Goal: Information Seeking & Learning: Check status

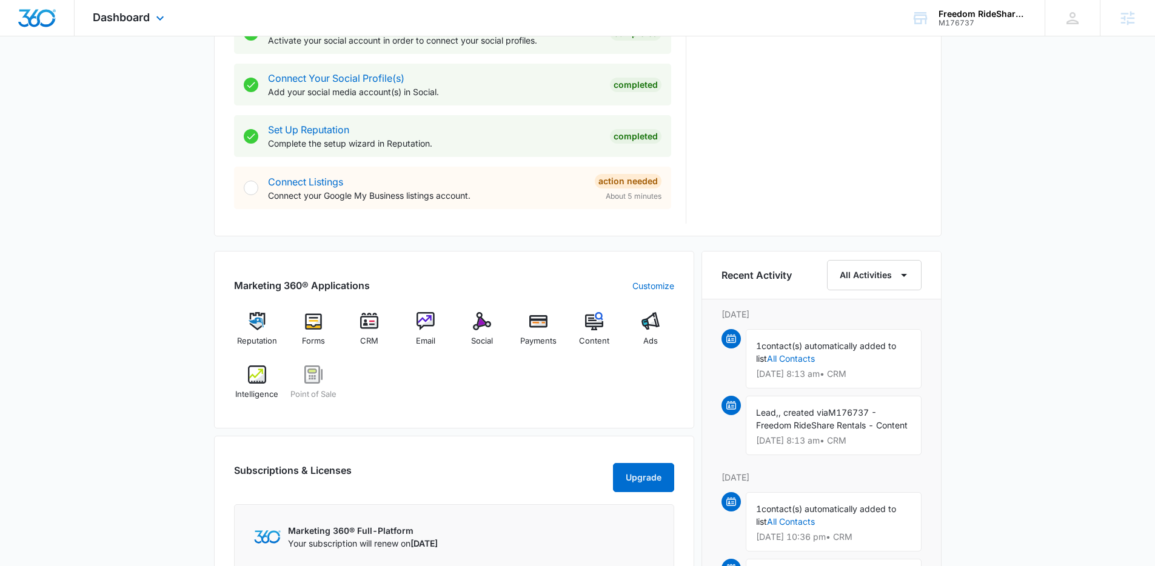
scroll to position [611, 0]
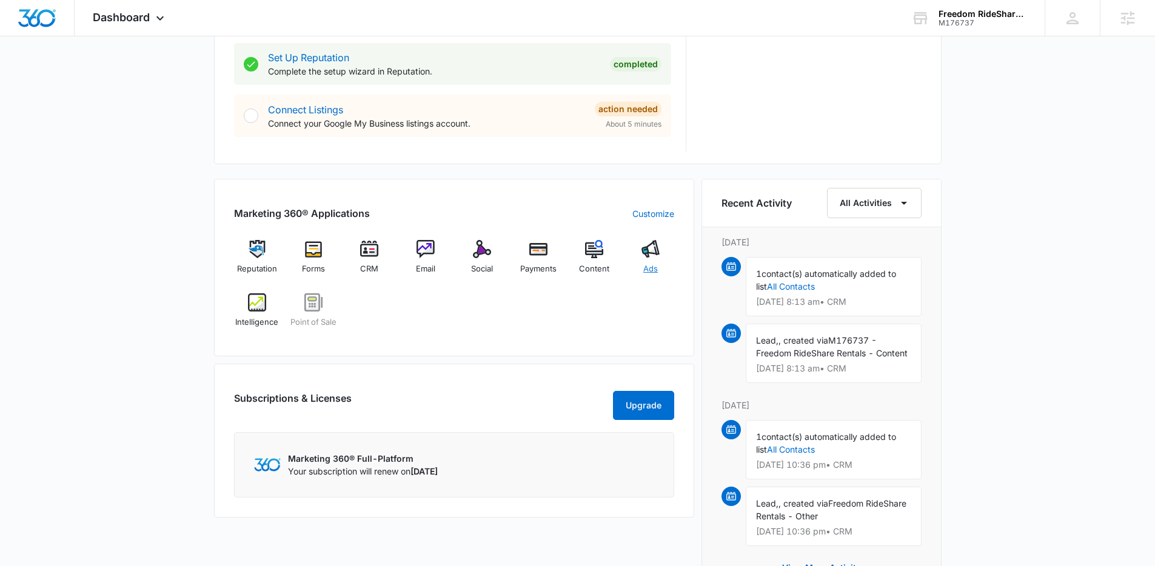
click at [650, 252] on img at bounding box center [650, 249] width 18 height 18
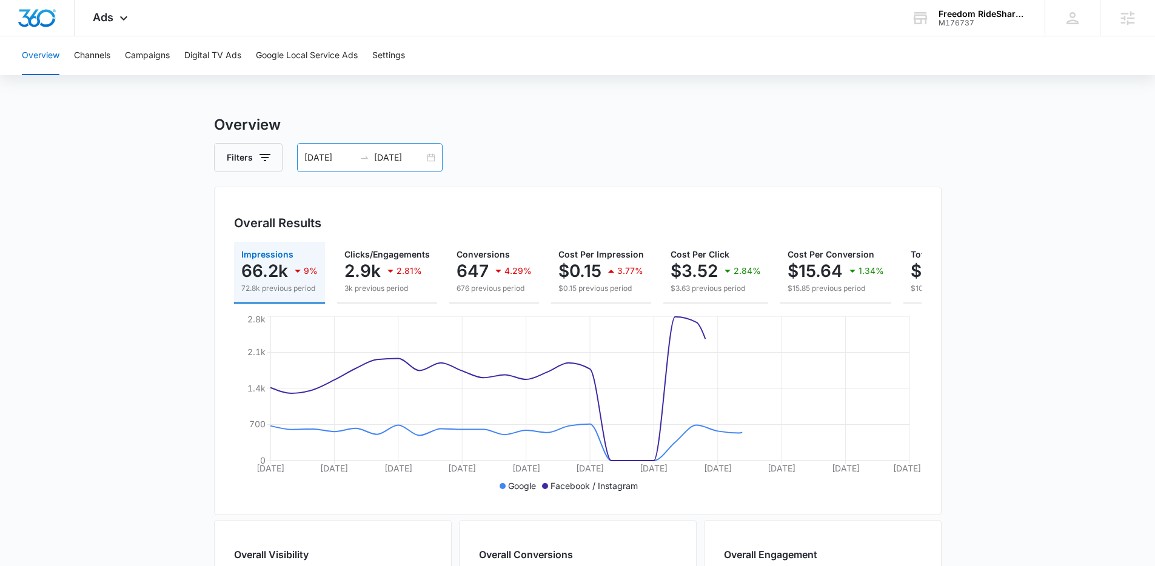
click at [428, 151] on div "07/20/2025 08/19/2025" at bounding box center [369, 157] width 145 height 29
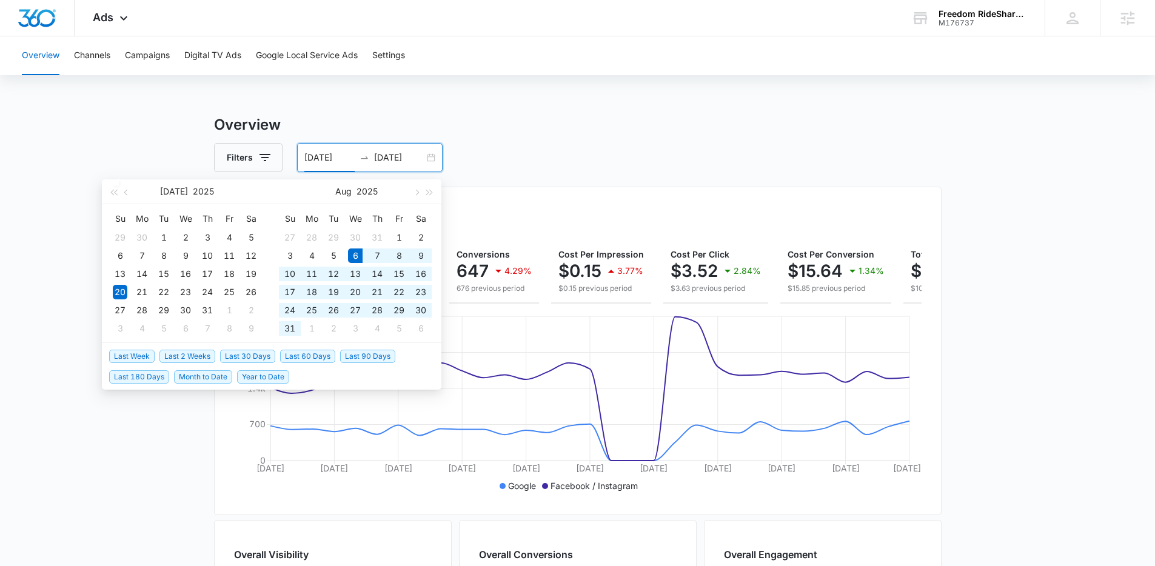
click at [265, 357] on span "Last 30 Days" at bounding box center [247, 356] width 55 height 13
type input "08/06/2025"
type input "[DATE]"
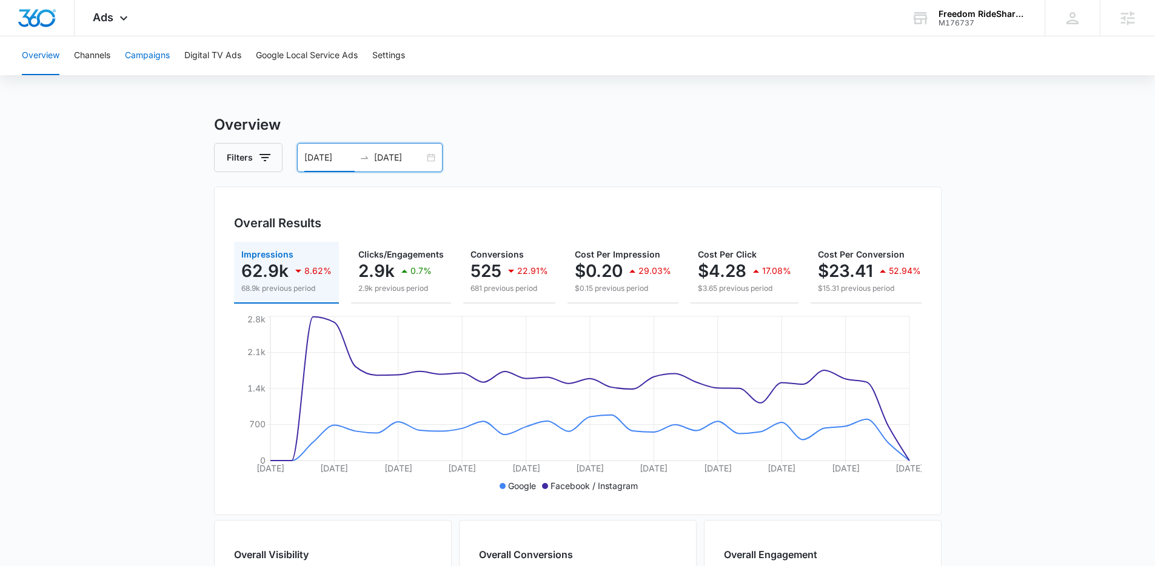
click at [136, 64] on button "Campaigns" at bounding box center [147, 55] width 45 height 39
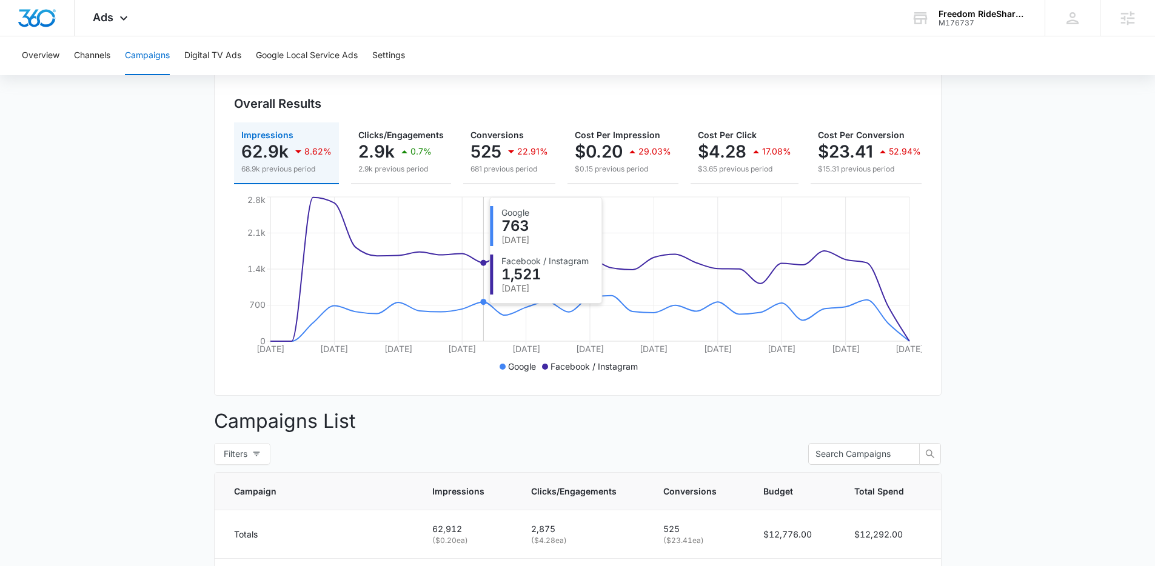
scroll to position [60, 0]
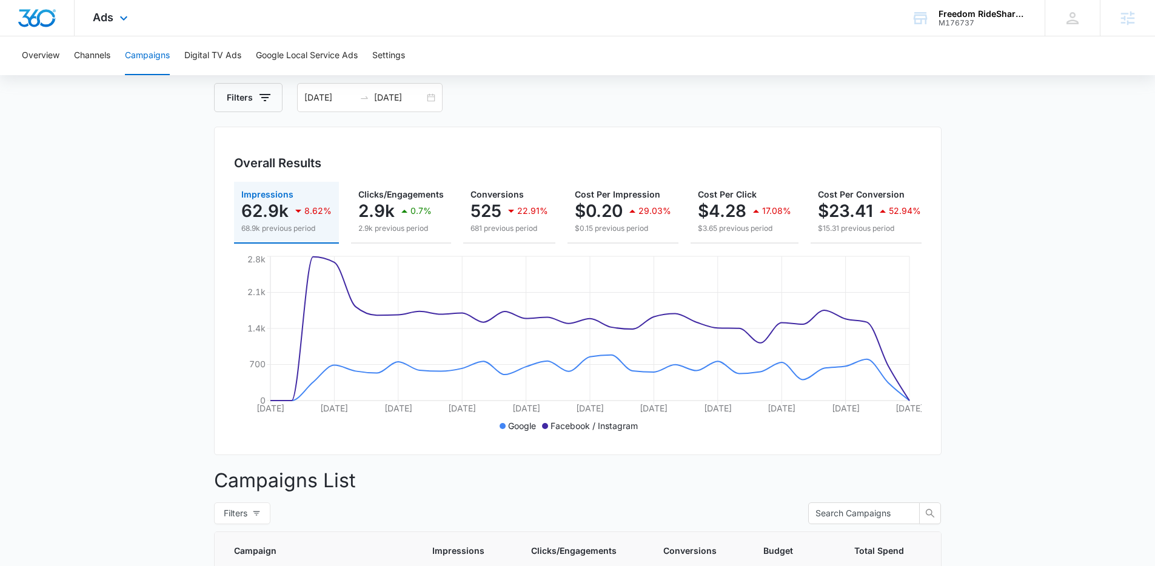
click at [113, 13] on div "Ads Apps Reputation Forms CRM Email Social Payments POS Content Ads Intelligenc…" at bounding box center [112, 18] width 75 height 36
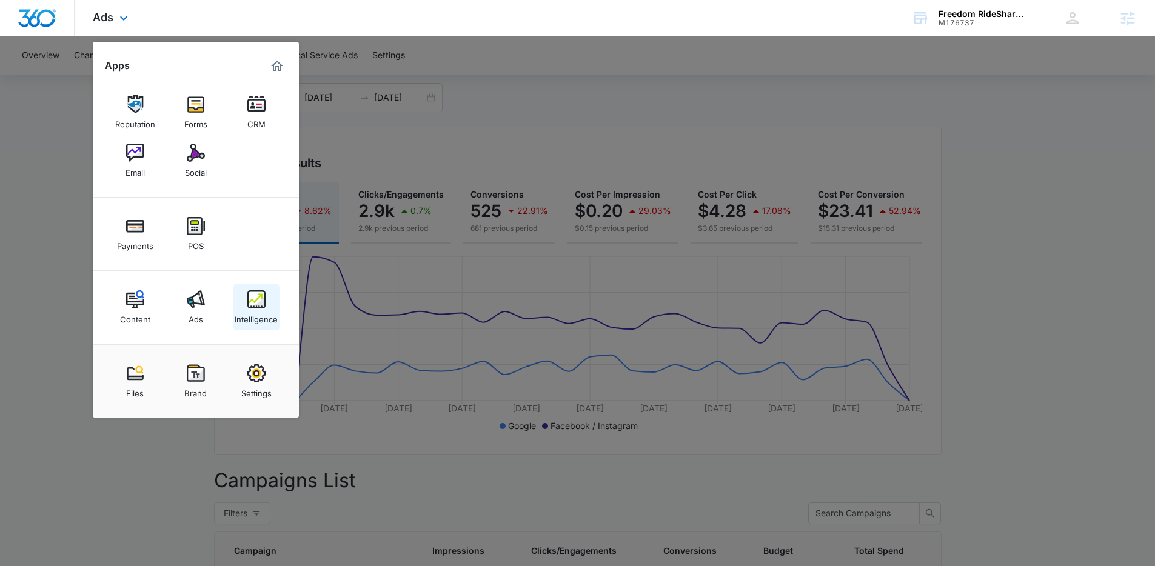
click at [258, 306] on img at bounding box center [256, 299] width 18 height 18
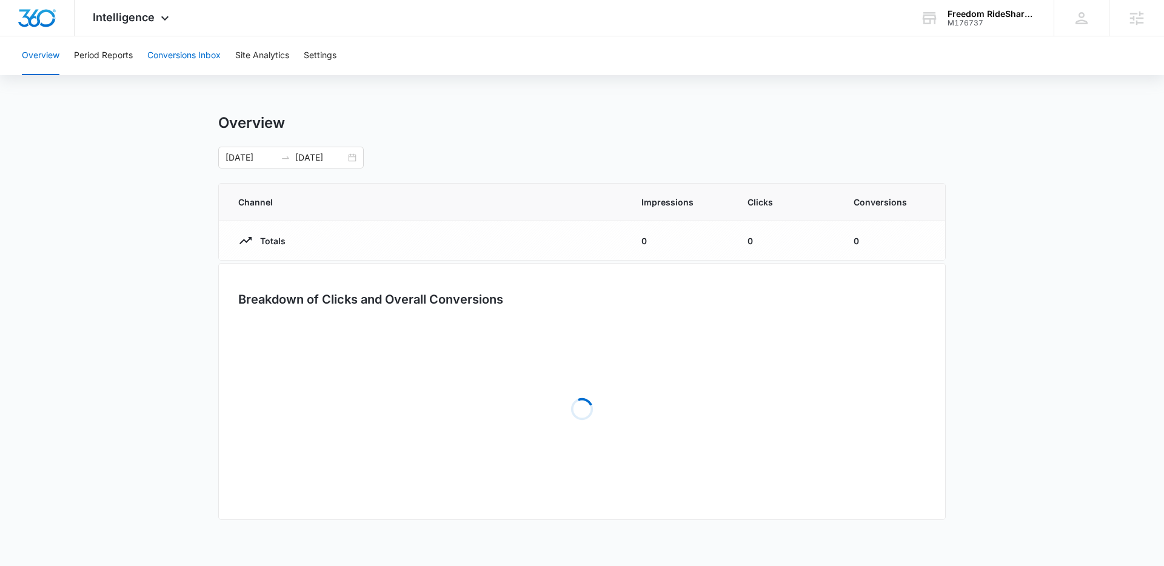
click at [200, 62] on button "Conversions Inbox" at bounding box center [183, 55] width 73 height 39
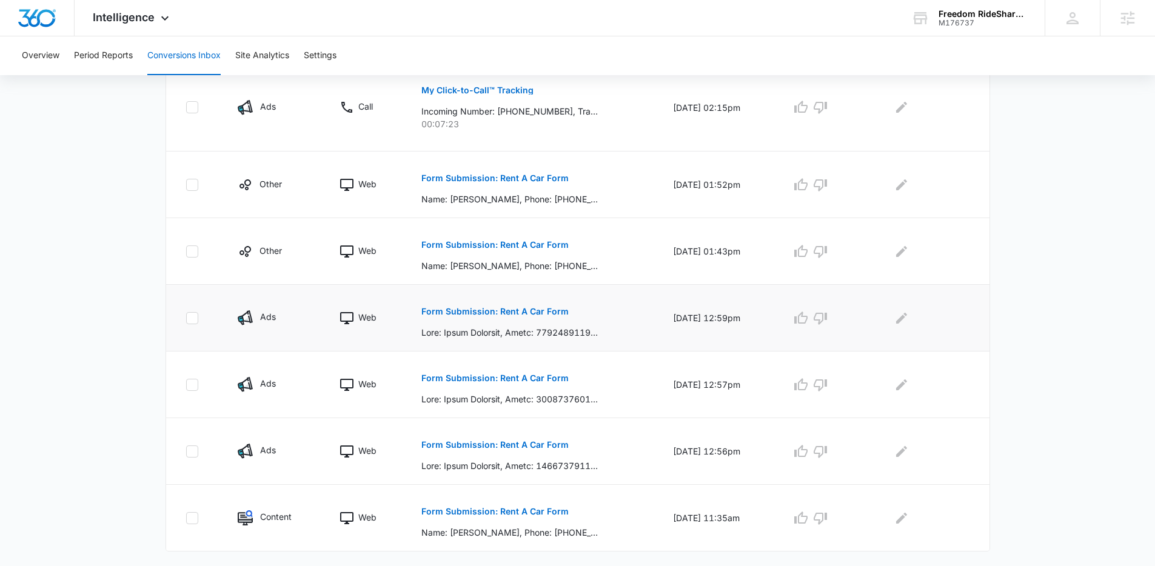
scroll to position [558, 0]
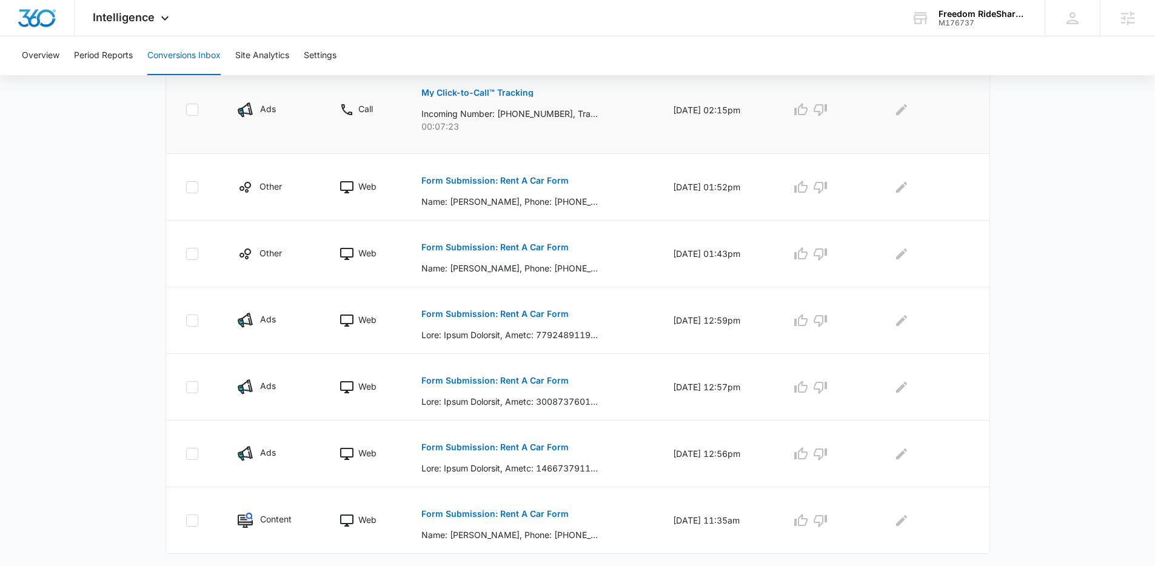
click at [498, 95] on p "My Click-to-Call™ Tracking" at bounding box center [477, 93] width 112 height 8
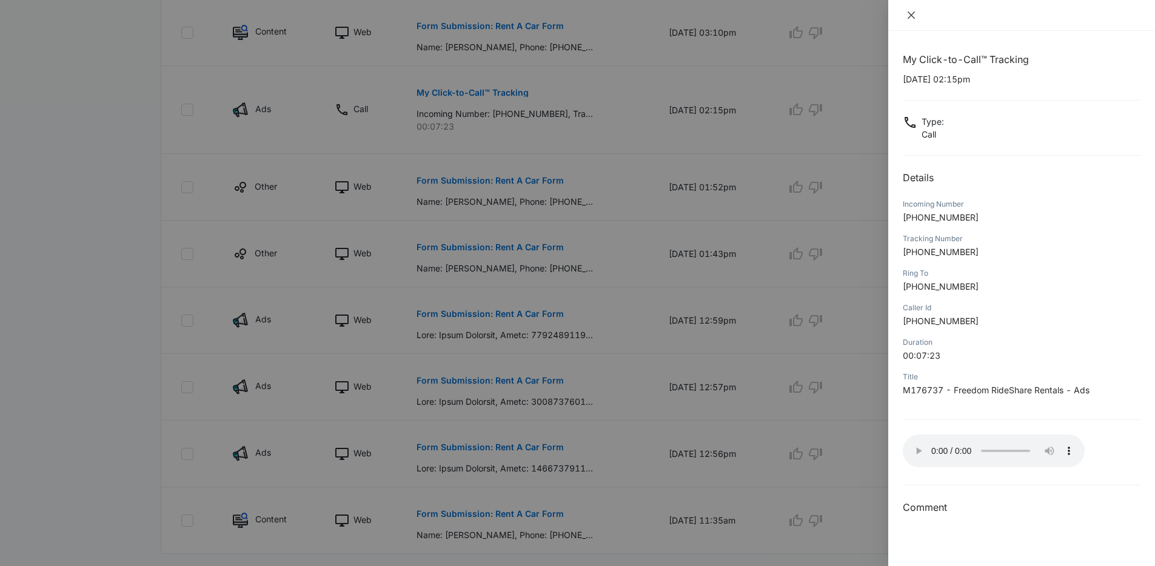
click at [911, 15] on icon "close" at bounding box center [911, 15] width 7 height 7
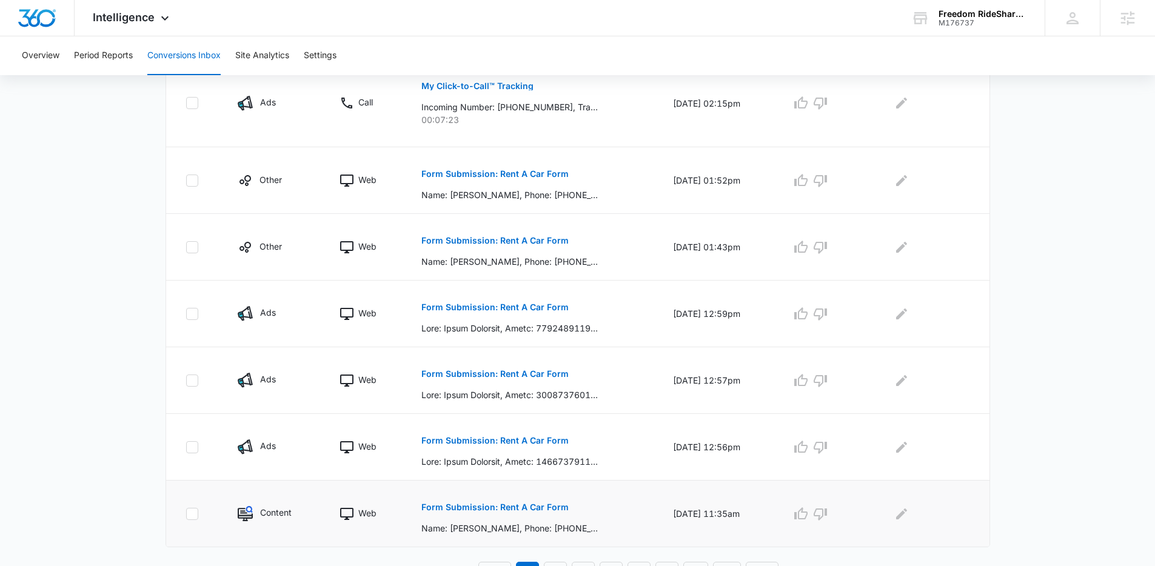
scroll to position [584, 0]
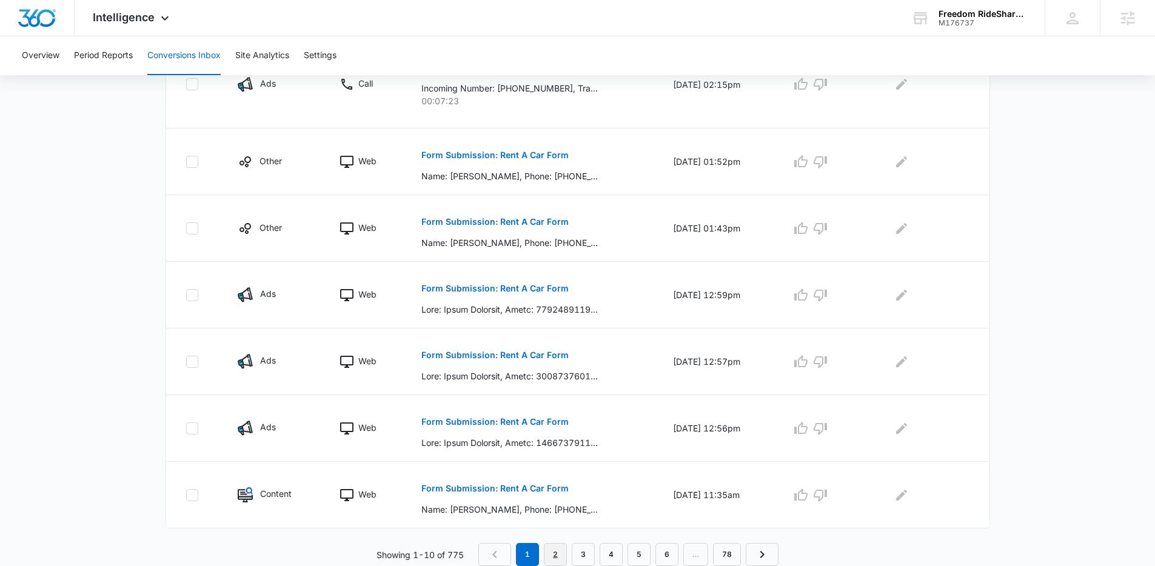
click at [555, 548] on link "2" at bounding box center [555, 554] width 23 height 23
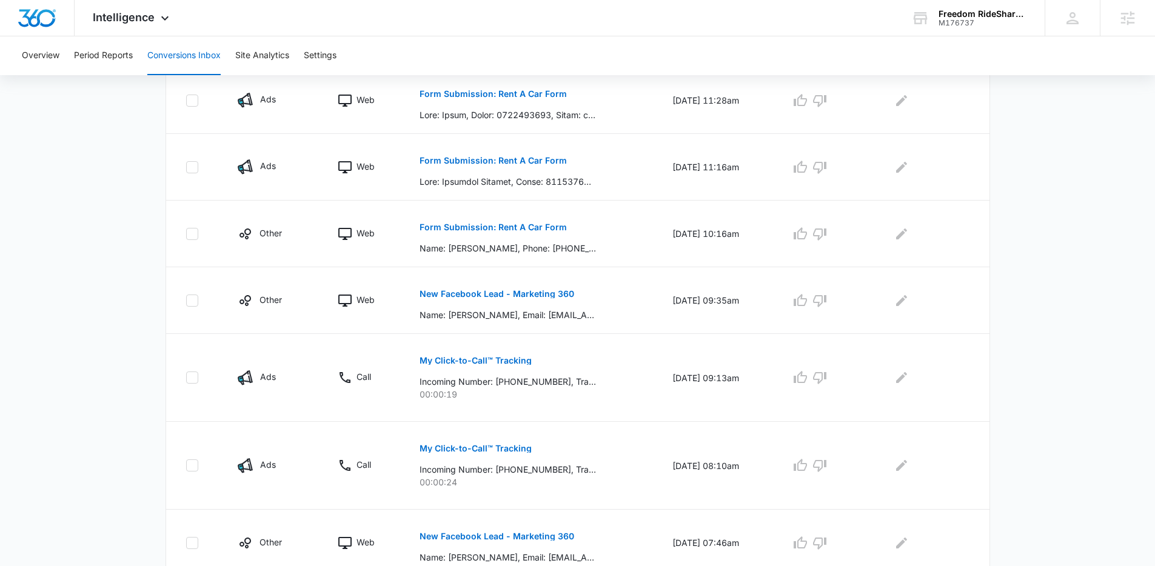
scroll to position [201, 0]
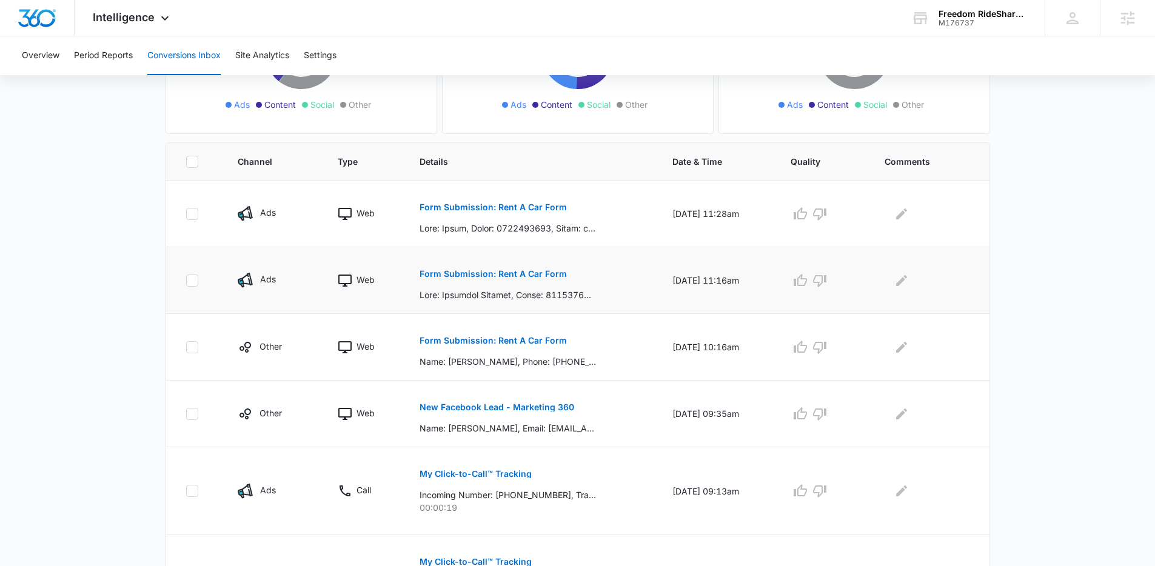
click at [505, 276] on p "Form Submission: Rent A Car Form" at bounding box center [493, 274] width 147 height 8
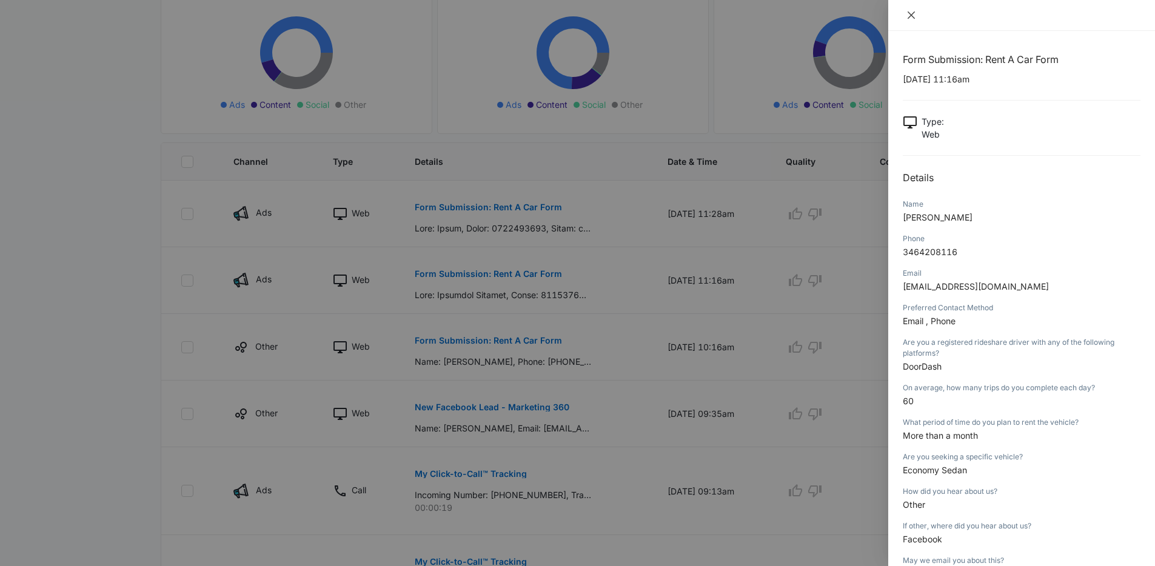
click at [919, 13] on button "Close" at bounding box center [911, 15] width 17 height 11
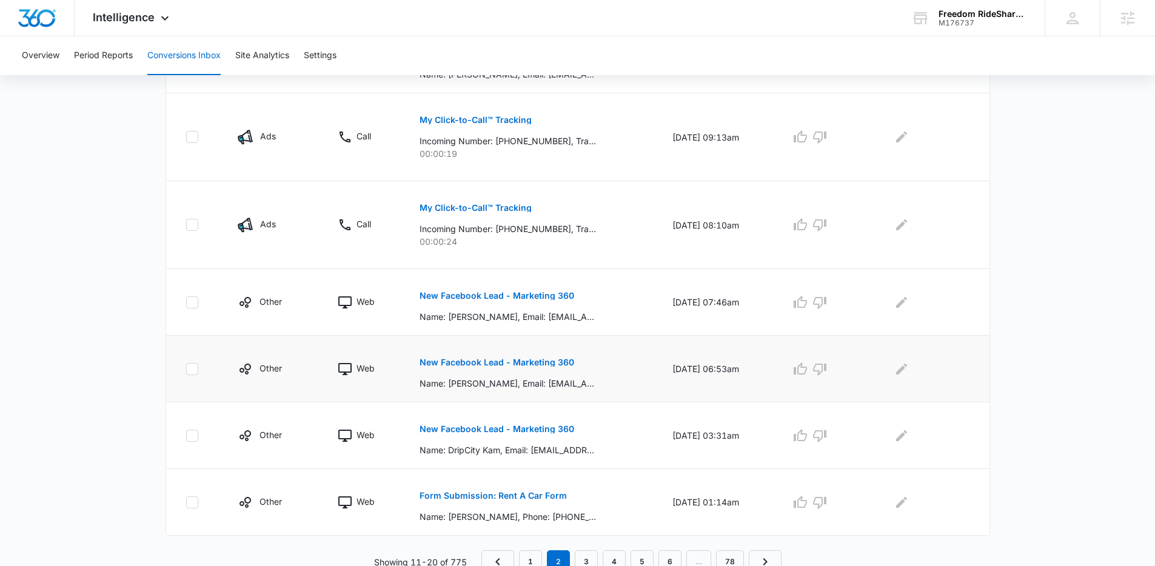
scroll to position [563, 0]
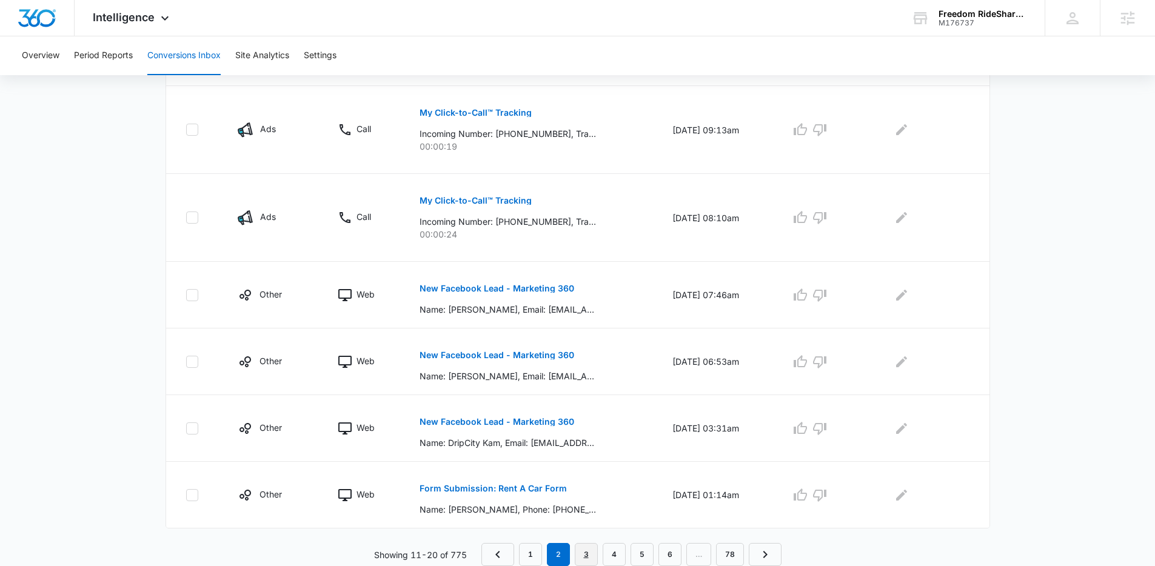
click at [580, 552] on link "3" at bounding box center [586, 554] width 23 height 23
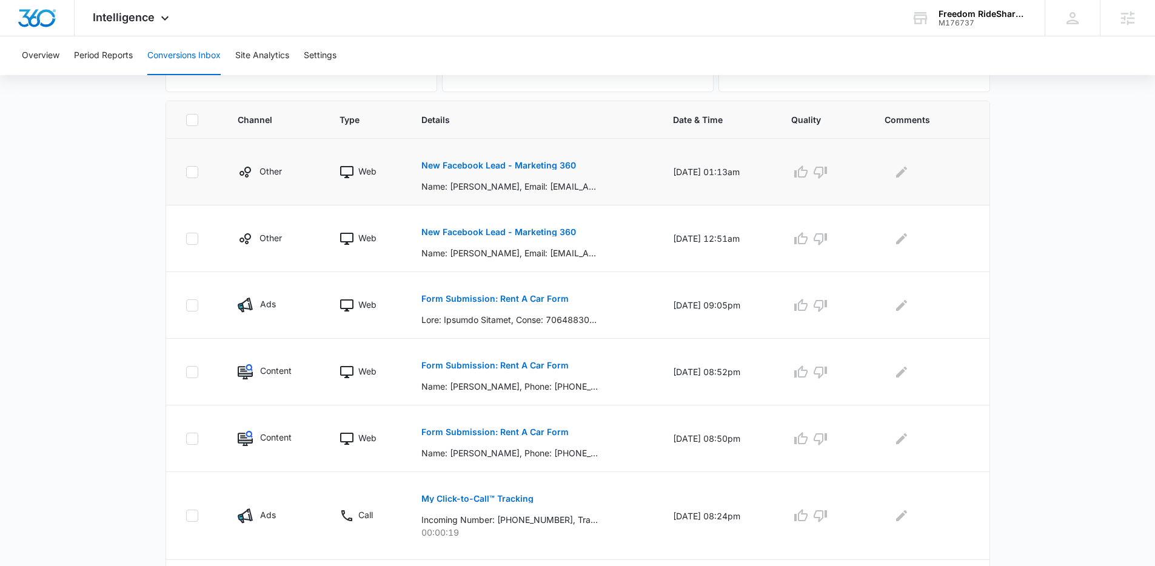
scroll to position [0, 0]
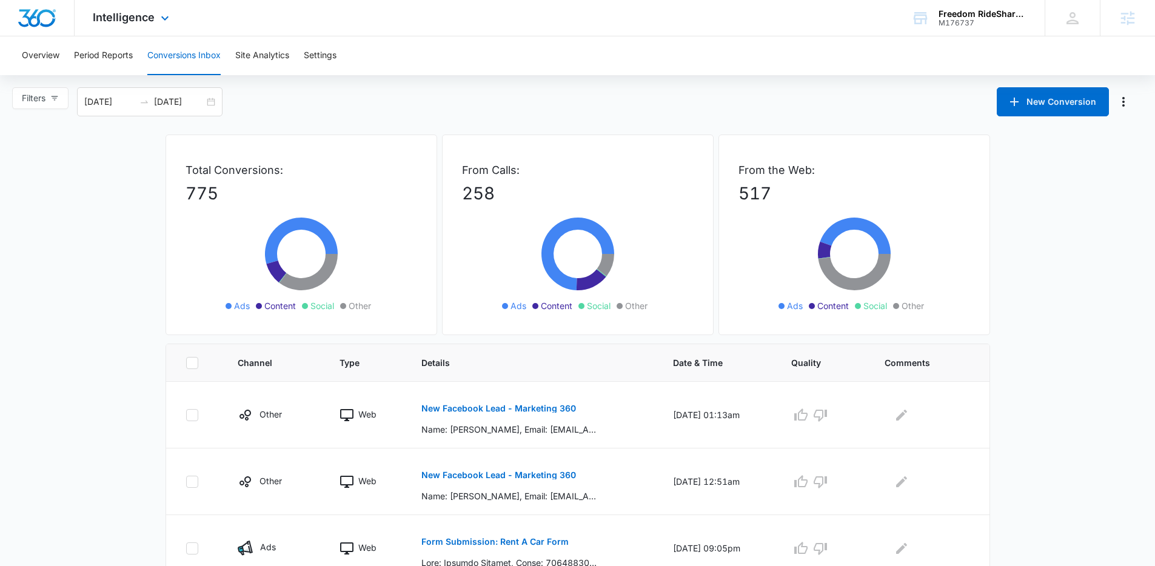
click at [133, 26] on div "Intelligence Apps Reputation Forms CRM Email Social Payments POS Content Ads In…" at bounding box center [133, 18] width 116 height 36
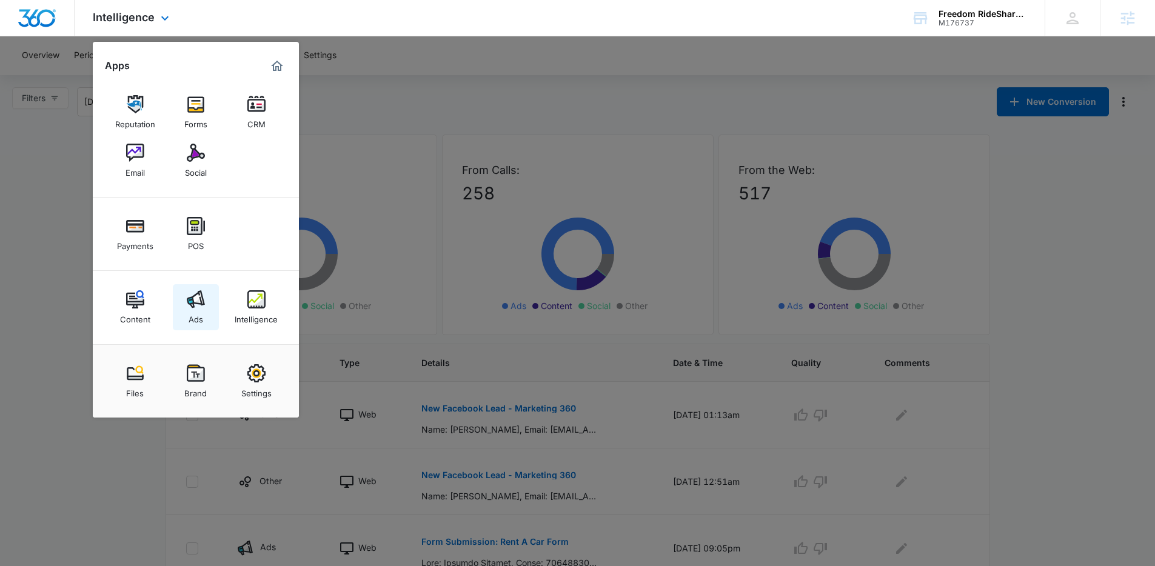
click at [198, 300] on img at bounding box center [196, 299] width 18 height 18
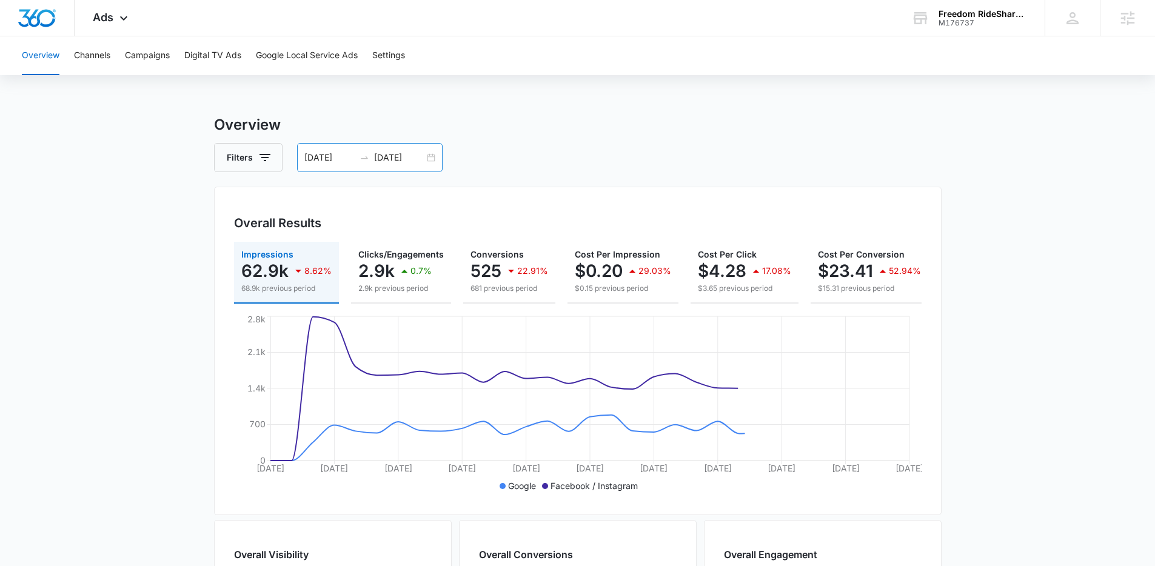
click at [431, 159] on div "08/06/2025 09/05/2025" at bounding box center [369, 157] width 145 height 29
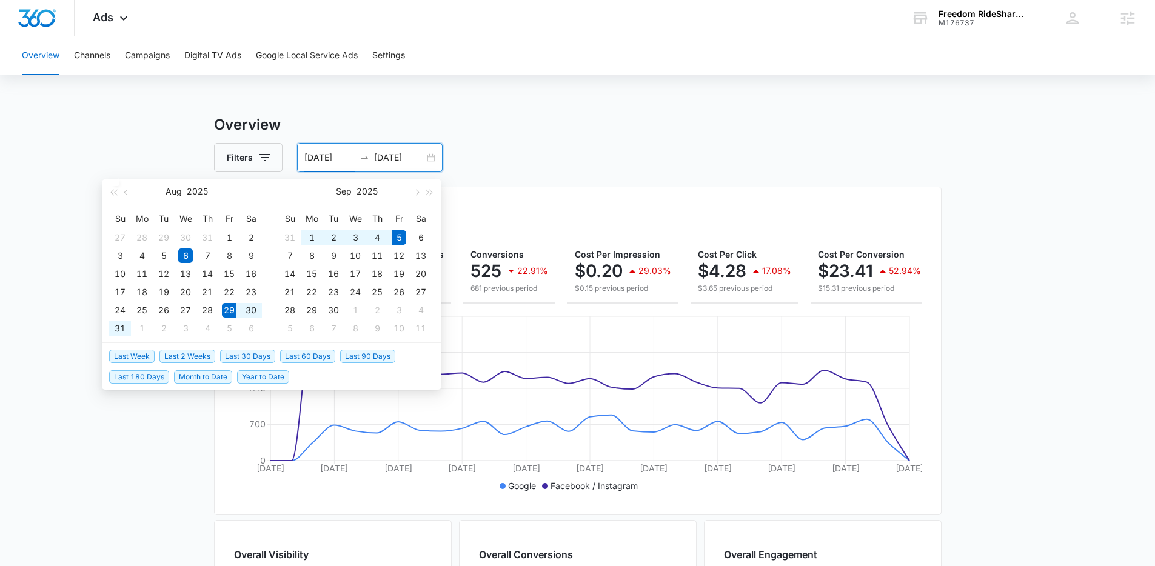
click at [146, 353] on span "Last Week" at bounding box center [131, 356] width 45 height 13
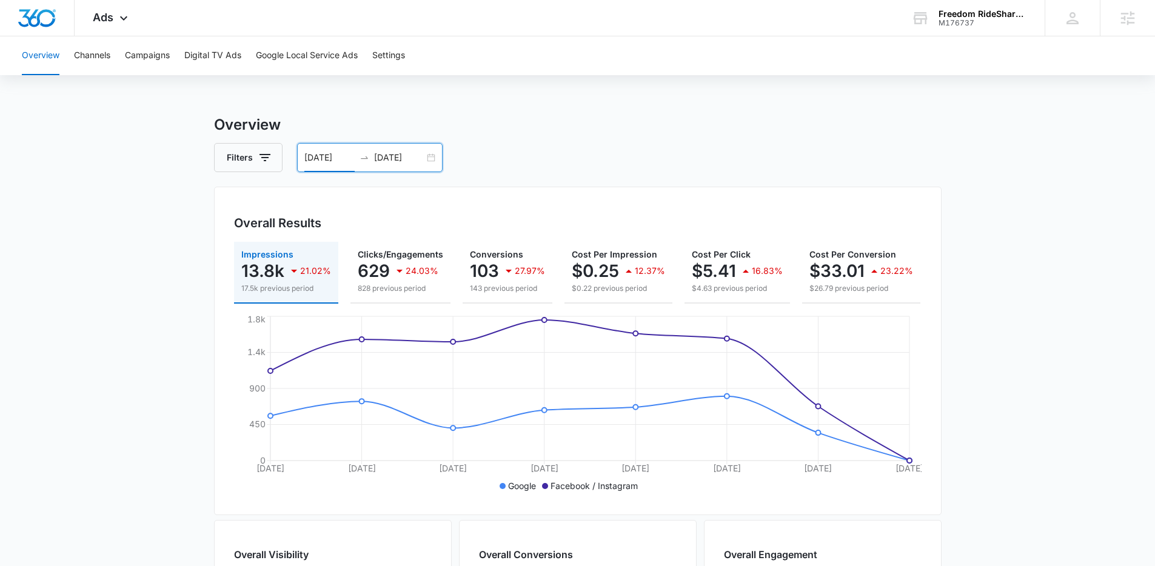
click at [428, 157] on div "08/29/2025 09/05/2025" at bounding box center [369, 157] width 145 height 29
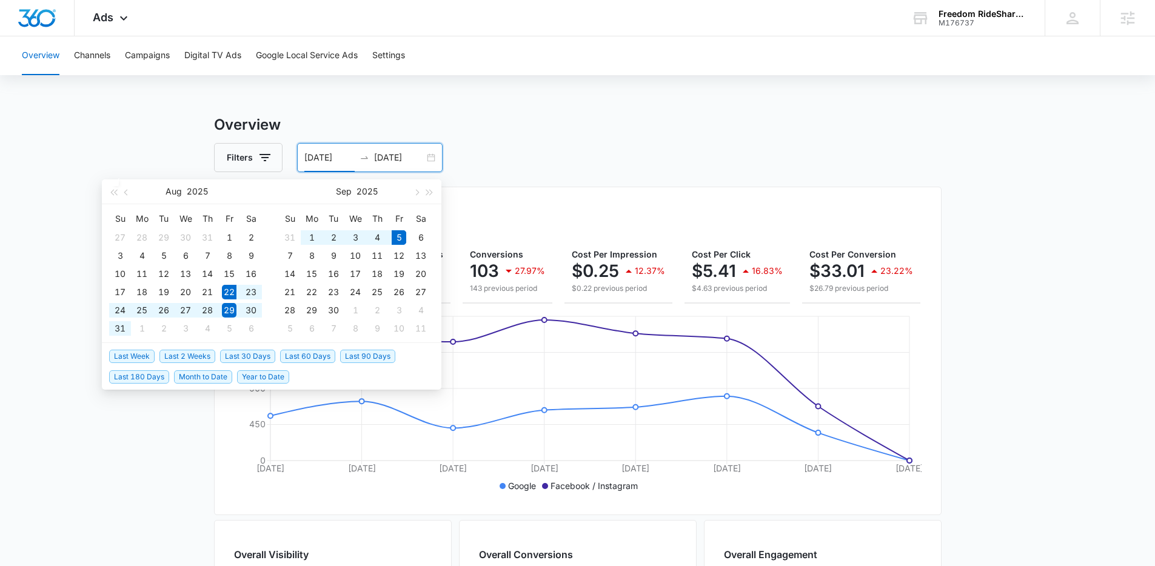
click at [193, 350] on span "Last 2 Weeks" at bounding box center [187, 356] width 56 height 13
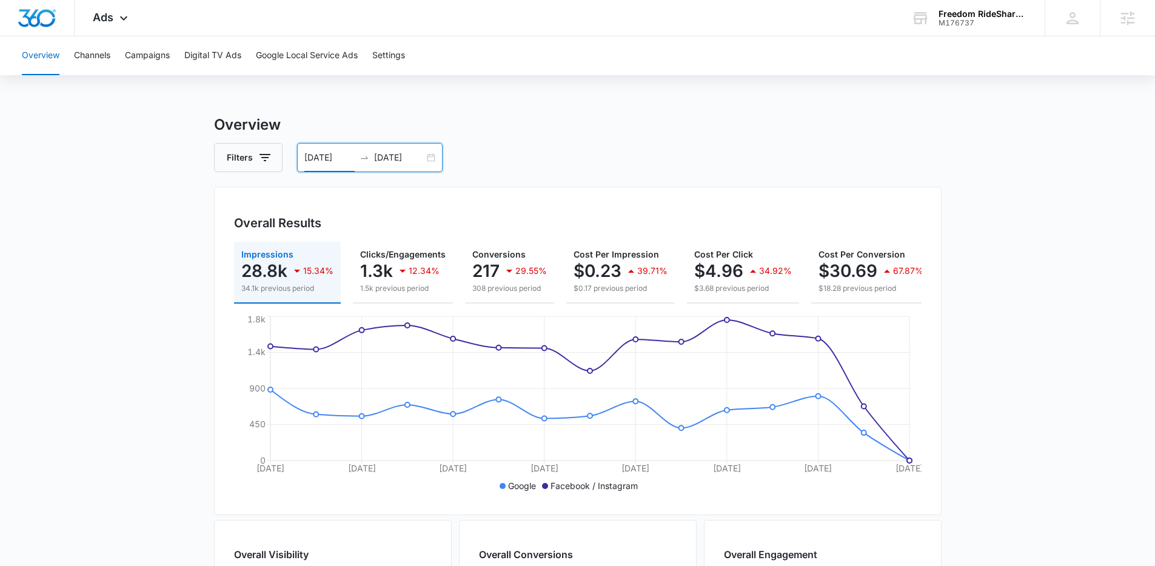
click at [430, 161] on div "08/22/2025 09/05/2025" at bounding box center [369, 157] width 145 height 29
click at [432, 160] on div "08/22/2025 09/05/2025" at bounding box center [369, 157] width 145 height 29
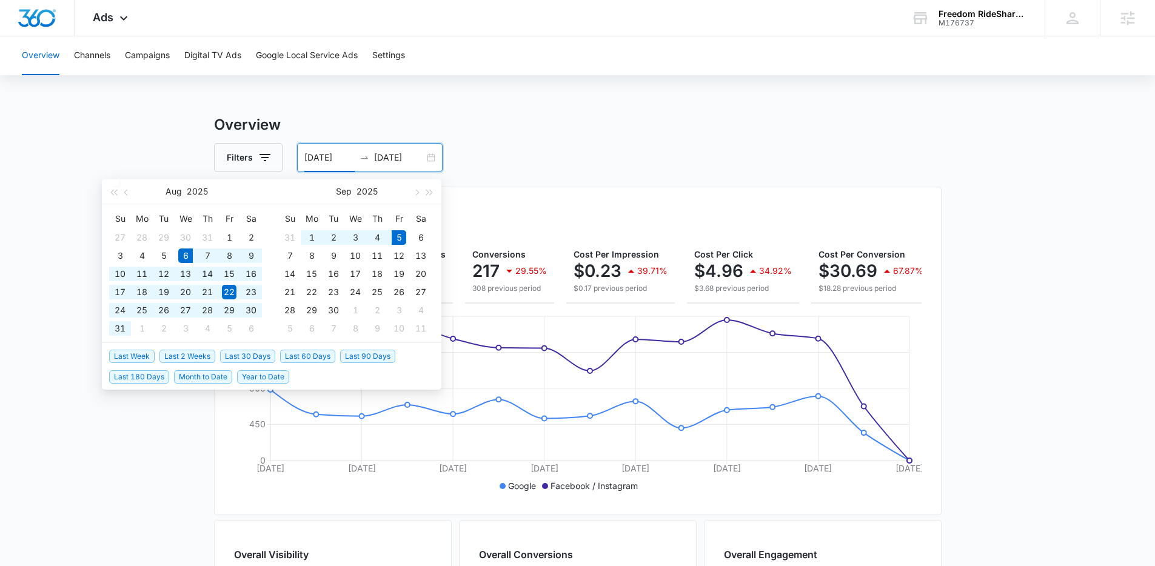
click at [252, 350] on span "Last 30 Days" at bounding box center [247, 356] width 55 height 13
type input "[DATE]"
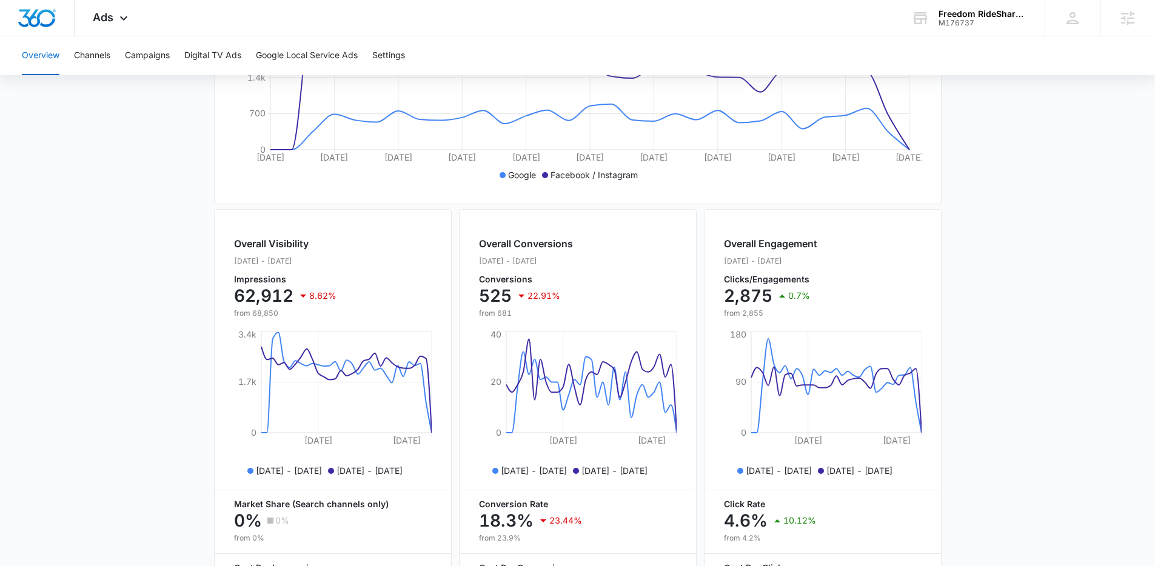
scroll to position [427, 0]
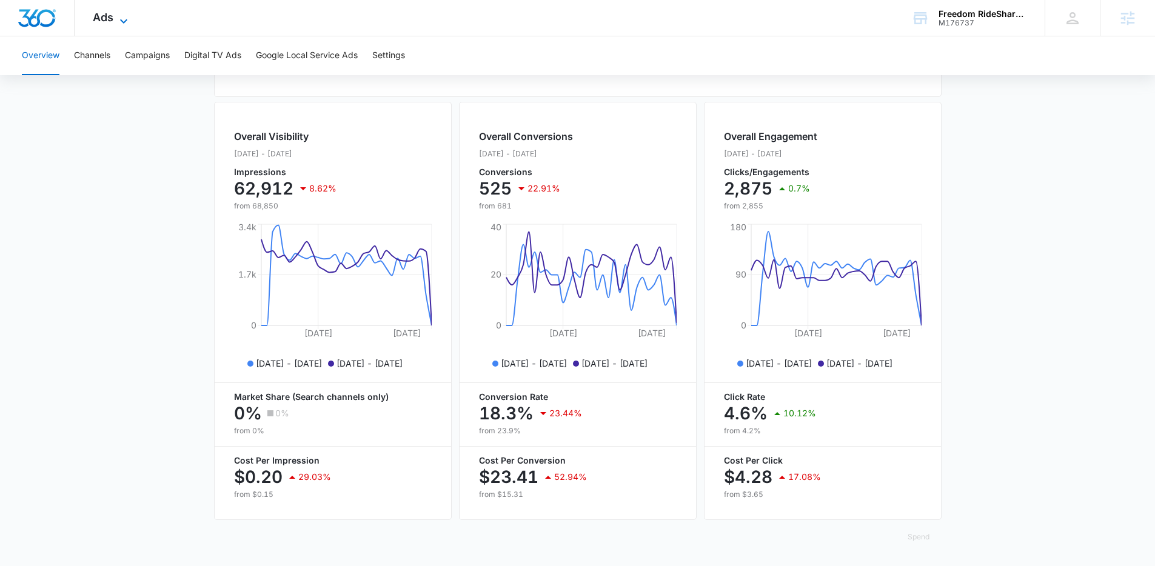
click at [108, 19] on span "Ads" at bounding box center [103, 17] width 21 height 13
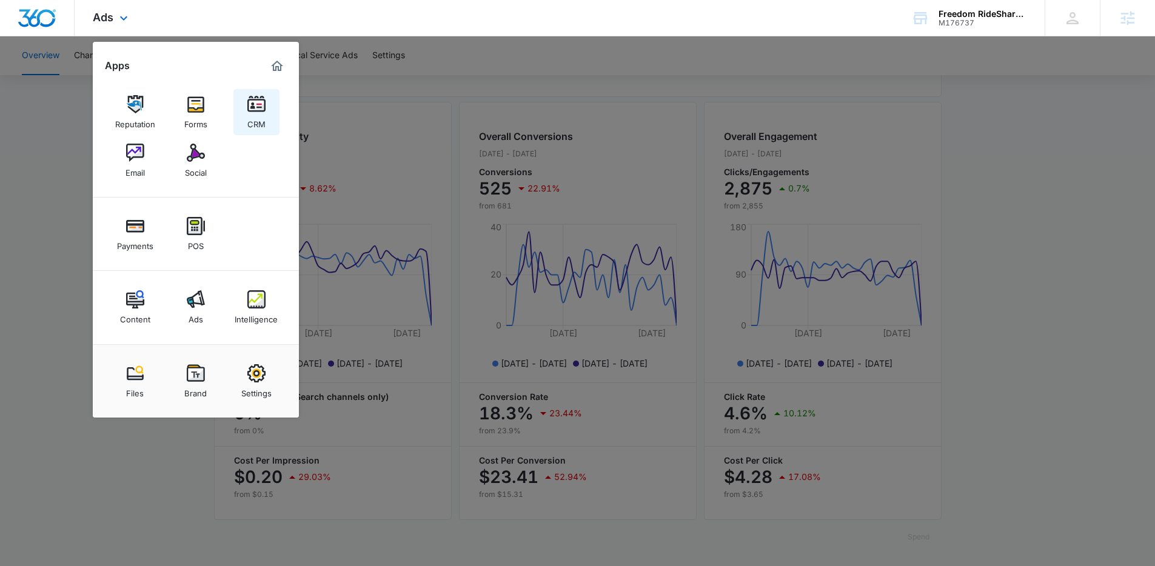
click at [246, 113] on link "CRM" at bounding box center [256, 112] width 46 height 46
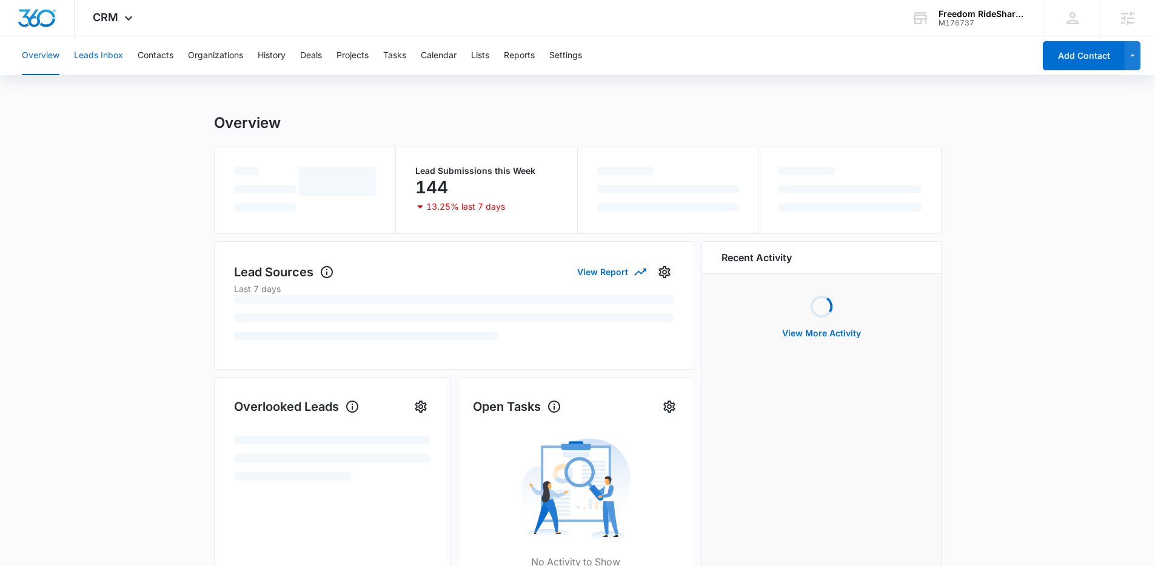
click at [109, 48] on button "Leads Inbox" at bounding box center [98, 55] width 49 height 39
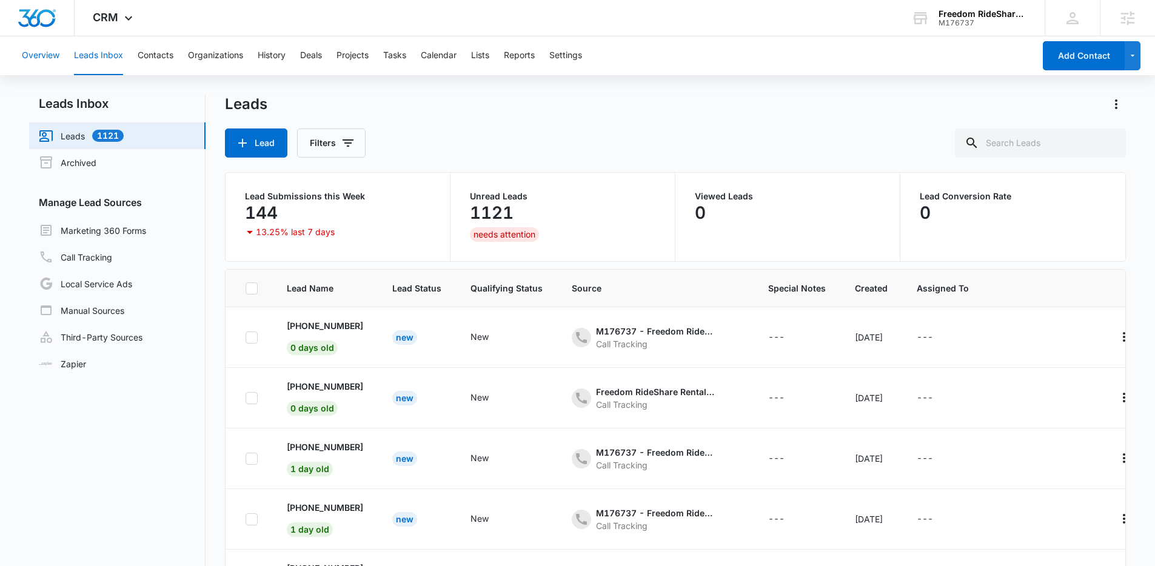
click at [33, 60] on button "Overview" at bounding box center [41, 55] width 38 height 39
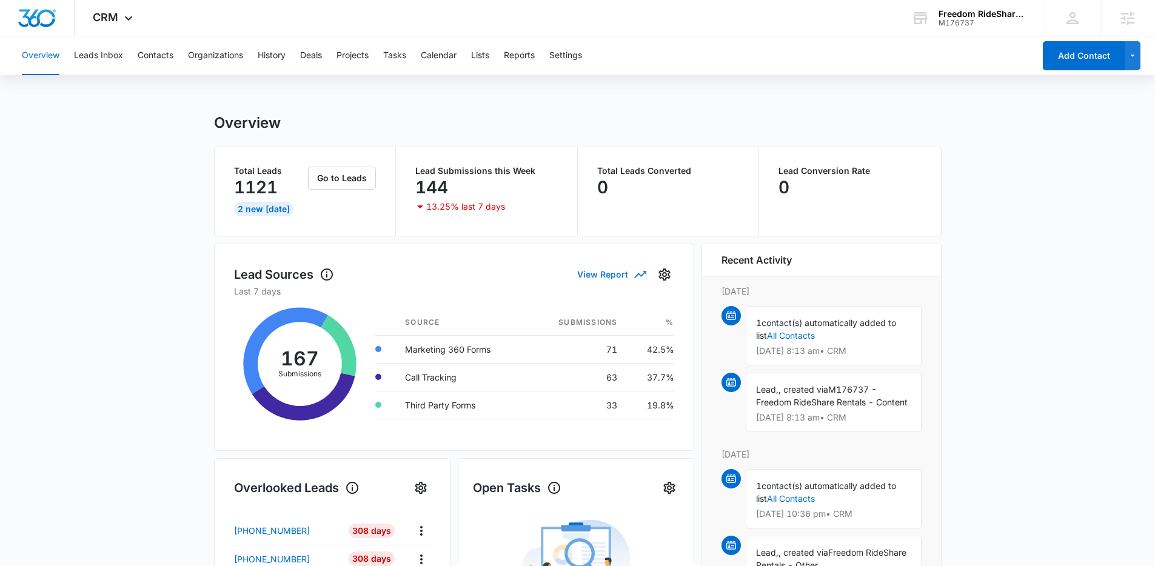
click at [603, 270] on button "View Report" at bounding box center [611, 274] width 68 height 21
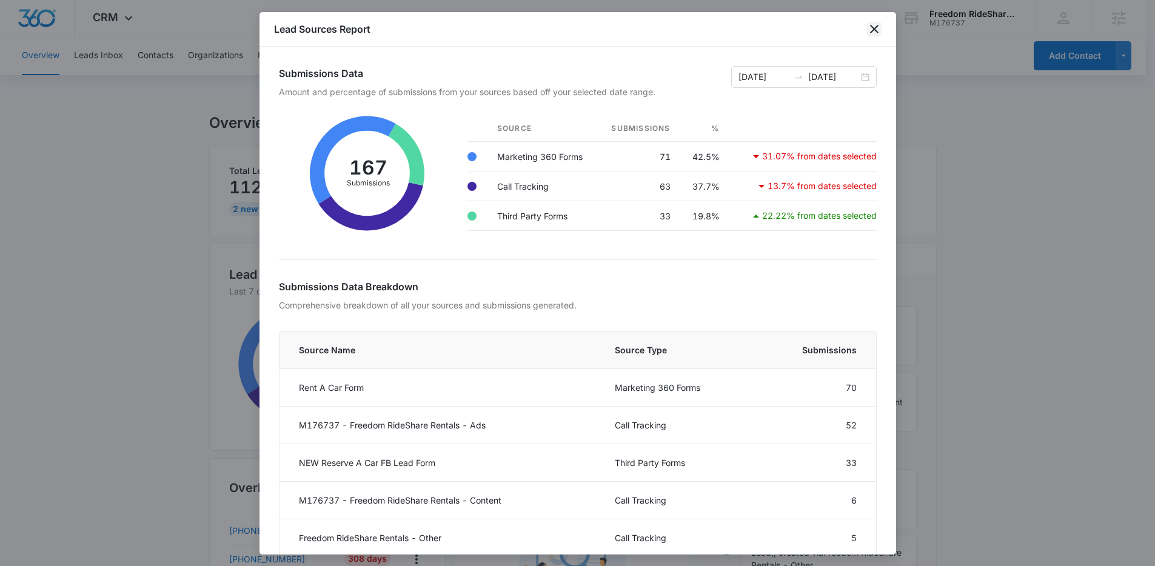
click at [878, 29] on icon "close" at bounding box center [874, 29] width 15 height 15
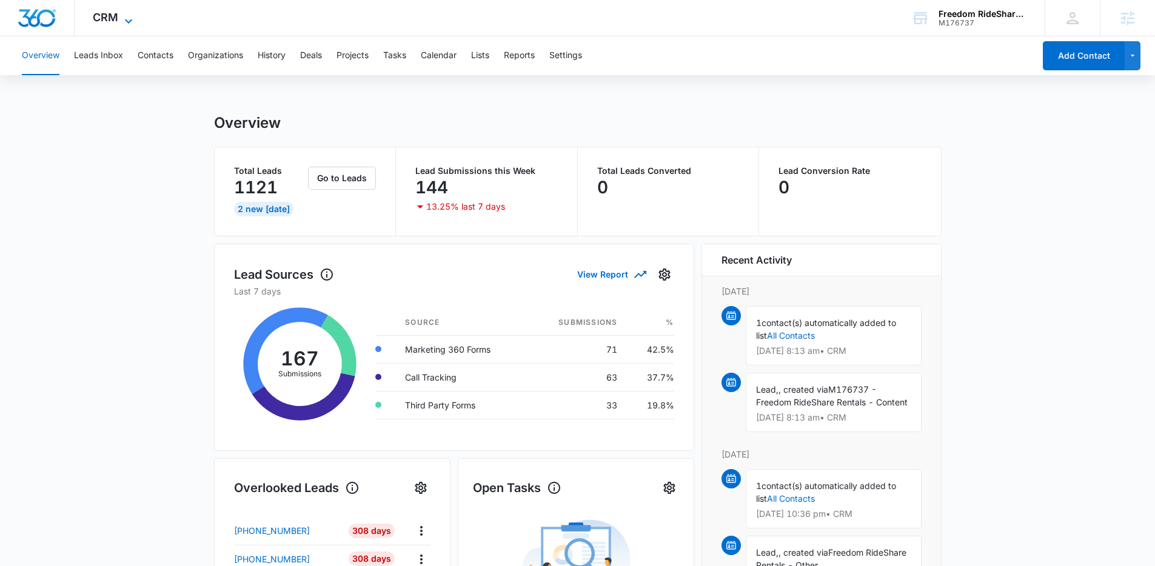
click at [120, 21] on div "CRM Apps Reputation Forms CRM Email Social Payments POS Content Ads Intelligenc…" at bounding box center [114, 18] width 79 height 36
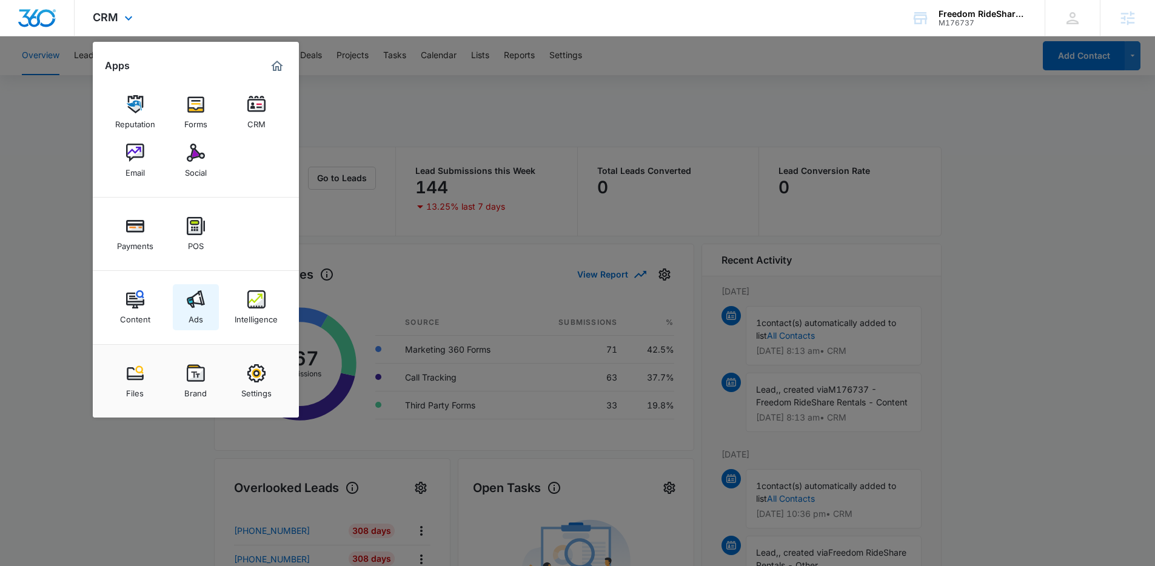
click at [206, 310] on link "Ads" at bounding box center [196, 307] width 46 height 46
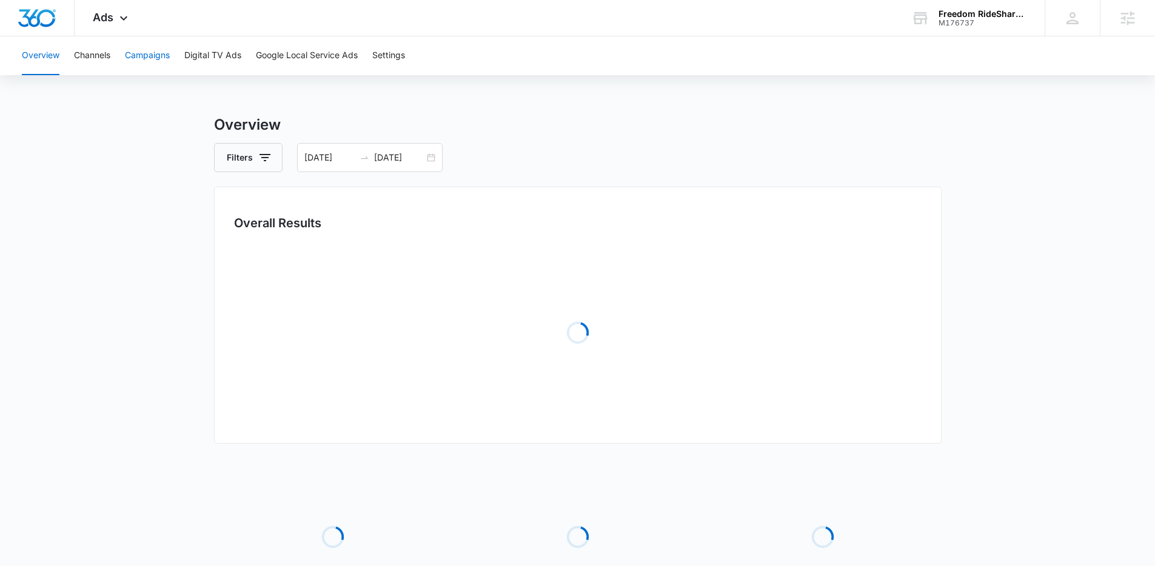
click at [153, 55] on button "Campaigns" at bounding box center [147, 55] width 45 height 39
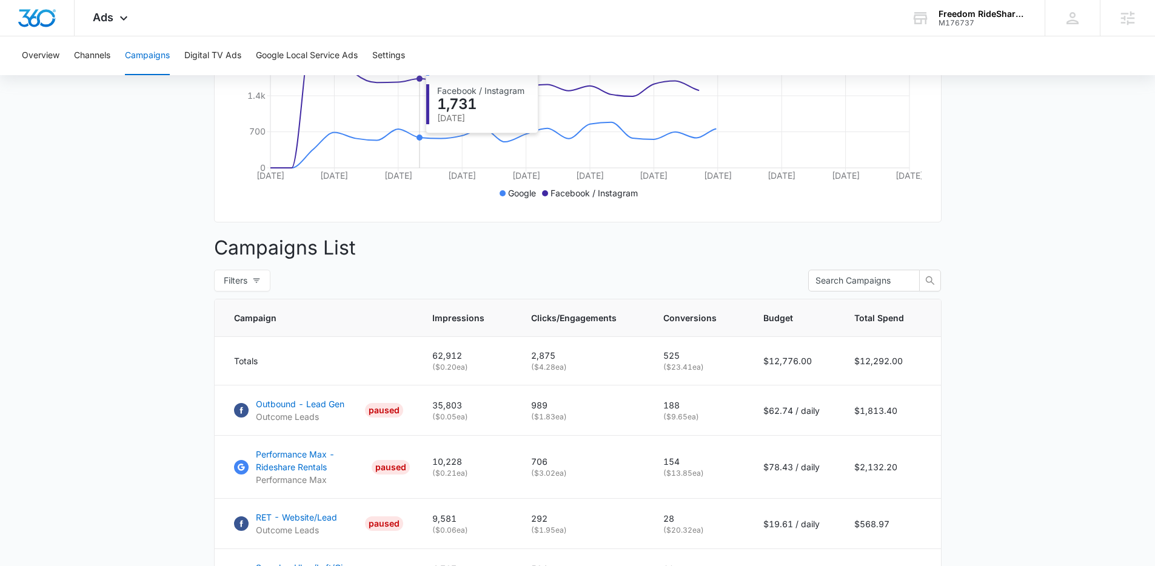
scroll to position [584, 0]
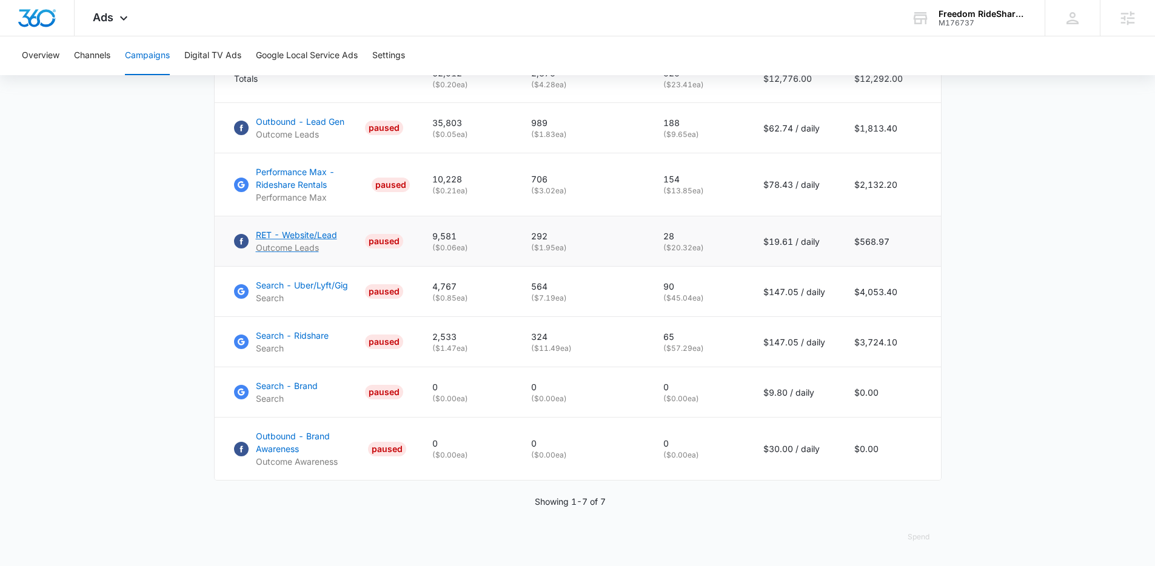
click at [301, 233] on p "RET - Website/Lead" at bounding box center [296, 235] width 81 height 13
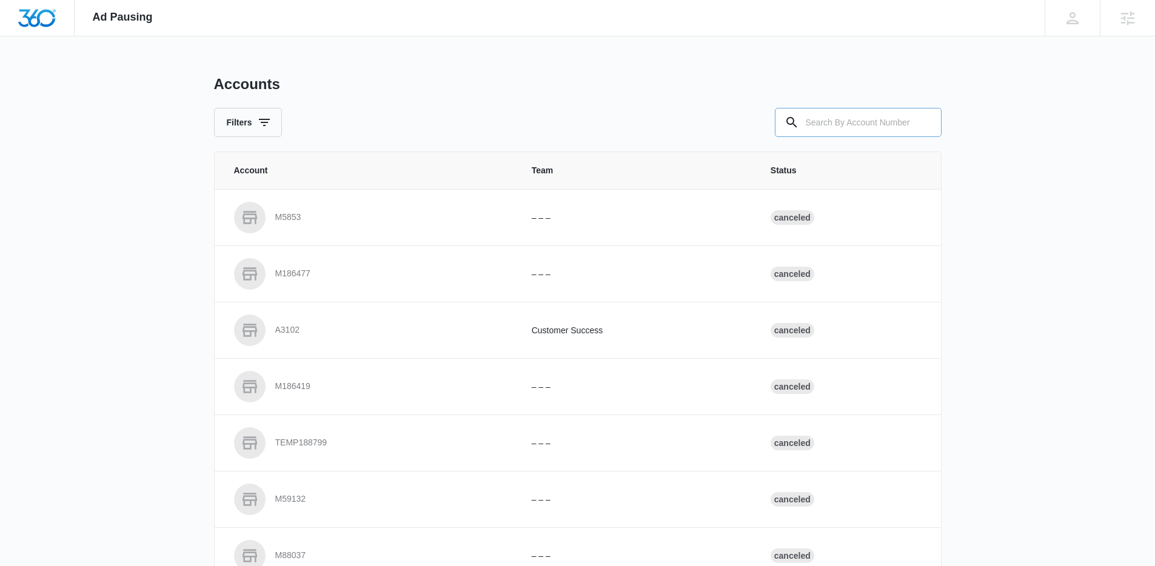
click at [849, 124] on input "text" at bounding box center [858, 122] width 167 height 29
type input "M176737"
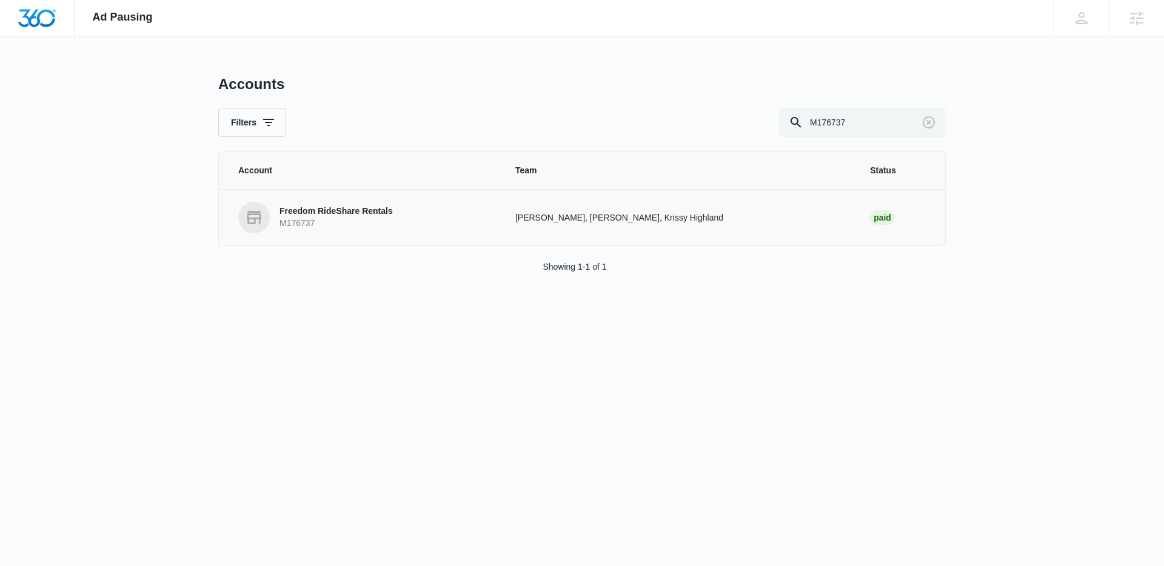
click at [361, 213] on p "Freedom RideShare Rentals" at bounding box center [335, 212] width 113 height 12
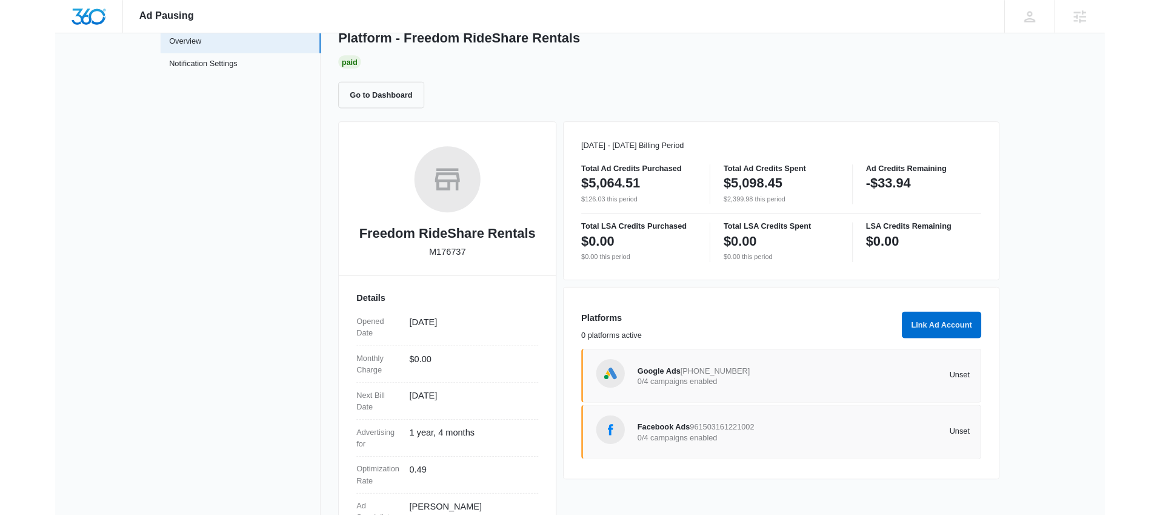
scroll to position [164, 0]
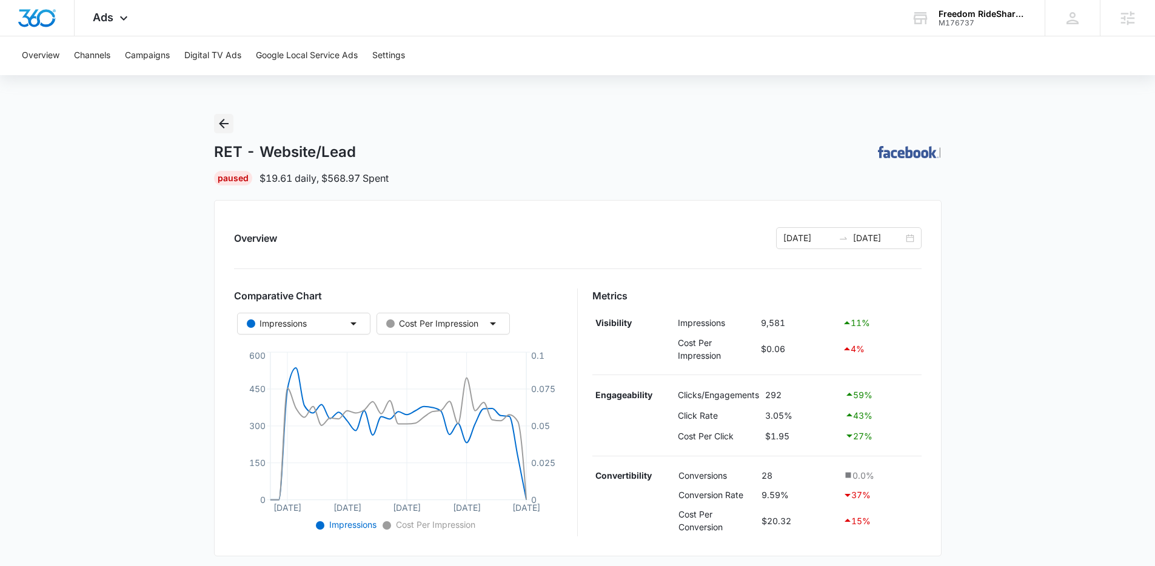
click at [222, 124] on icon "Back" at bounding box center [223, 123] width 15 height 15
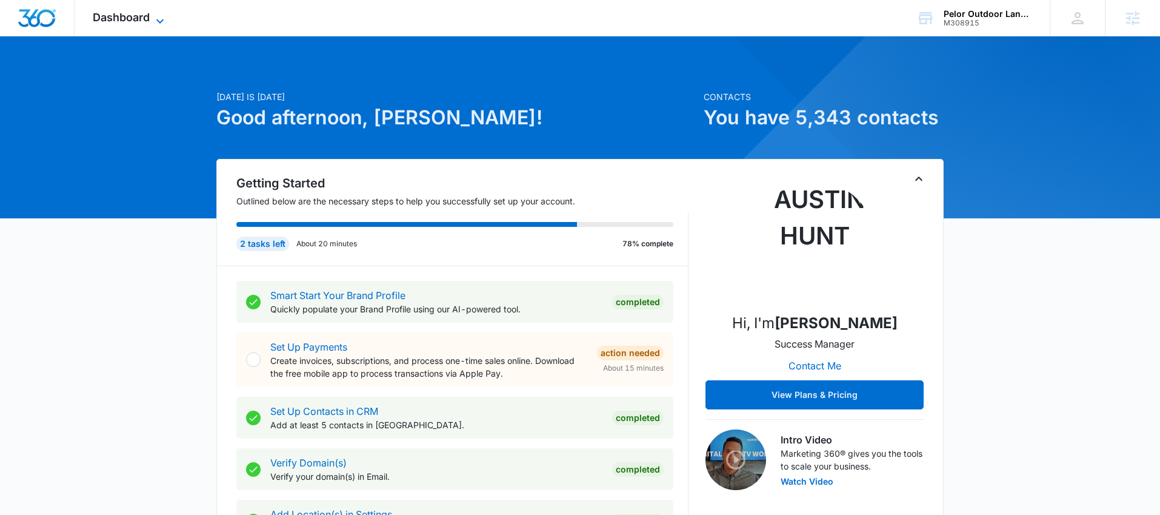
click at [115, 20] on span "Dashboard" at bounding box center [121, 17] width 57 height 13
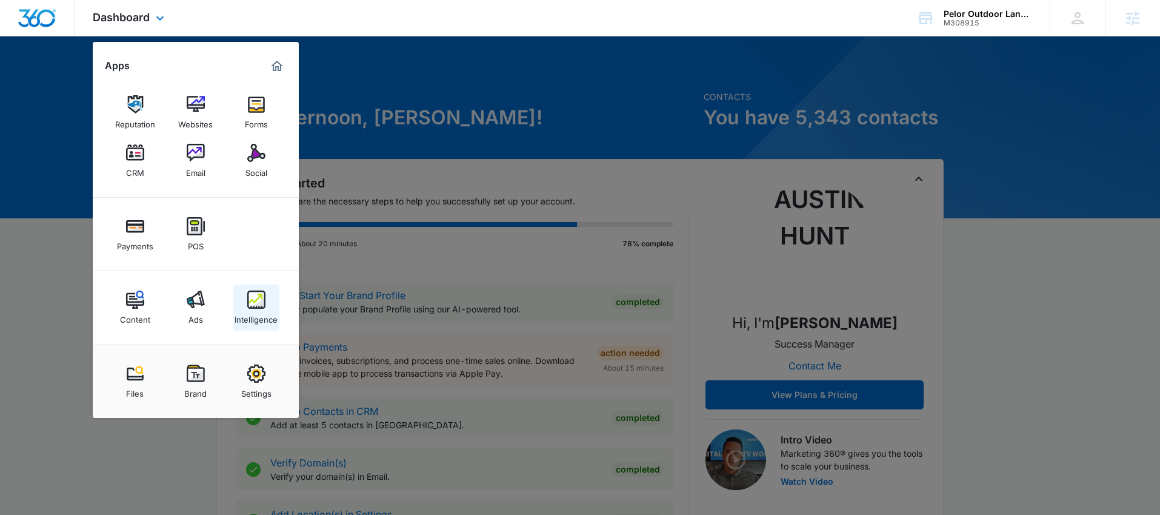
click at [253, 306] on img at bounding box center [256, 299] width 18 height 18
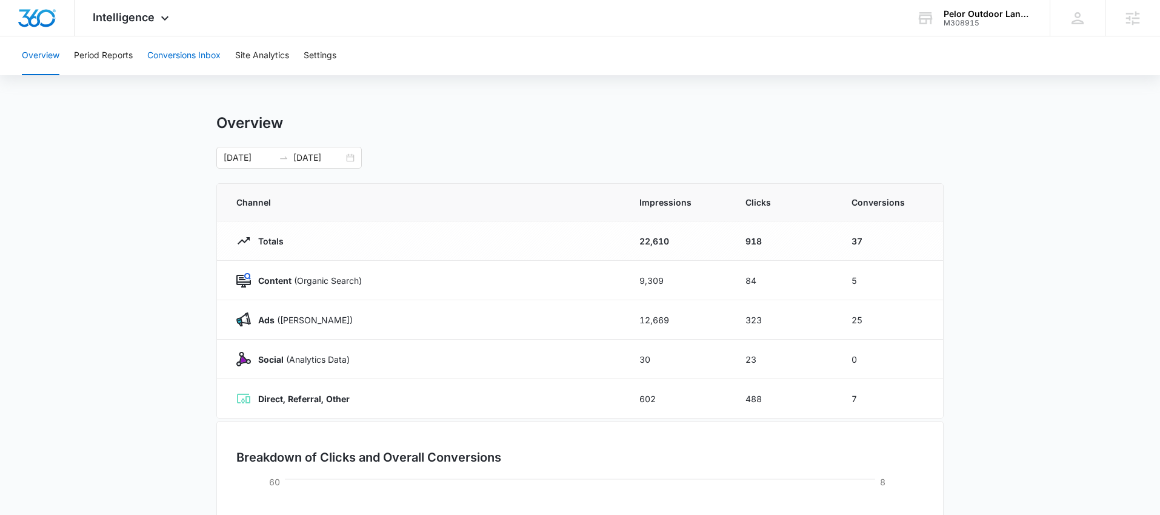
click at [198, 63] on button "Conversions Inbox" at bounding box center [183, 55] width 73 height 39
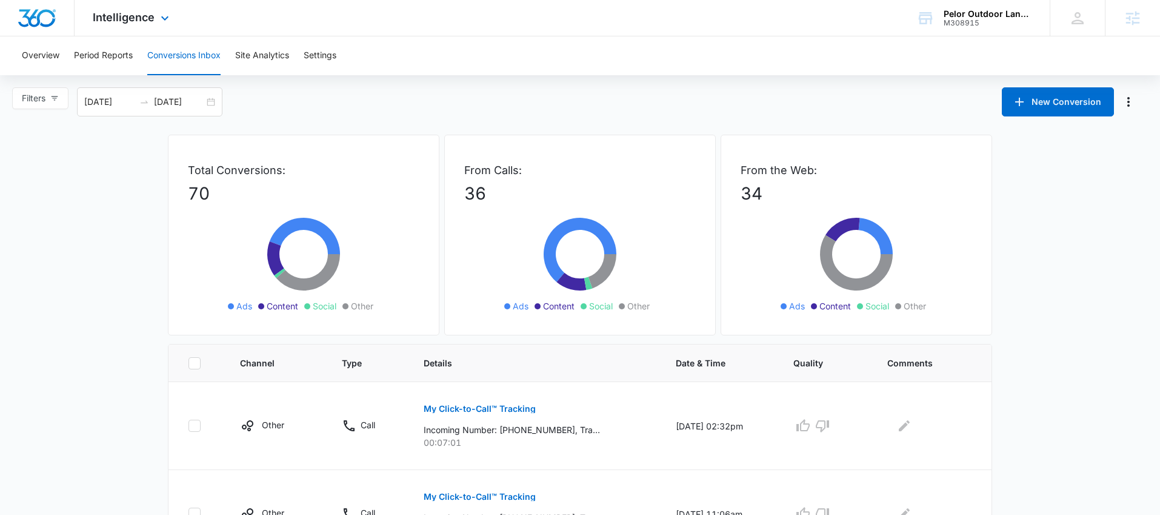
click at [130, 7] on div "Intelligence Apps Reputation Websites Forms CRM Email Social Payments POS Conte…" at bounding box center [133, 18] width 116 height 36
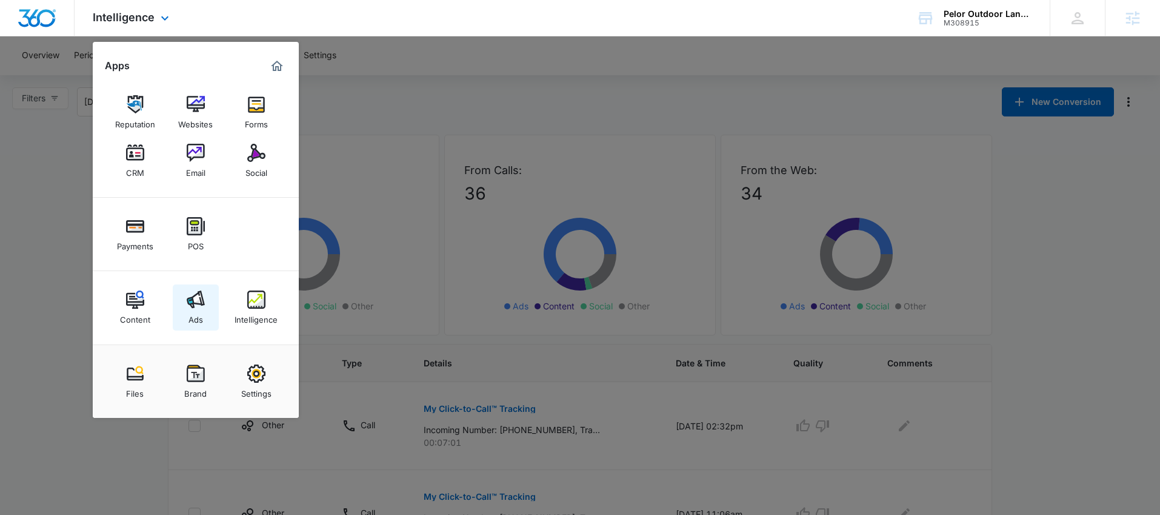
click at [198, 298] on img at bounding box center [196, 299] width 18 height 18
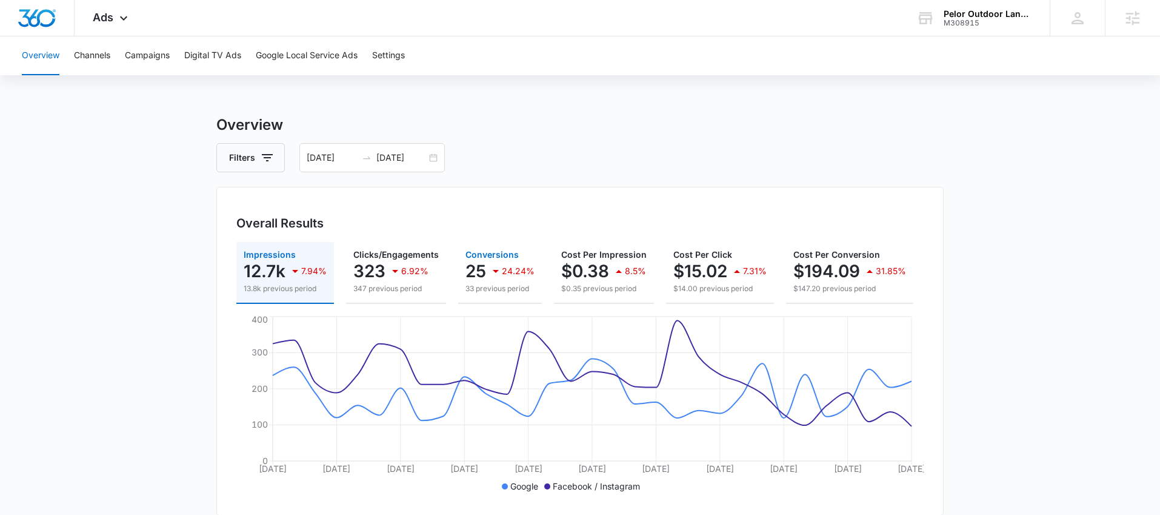
click at [484, 256] on span "Conversions" at bounding box center [492, 254] width 53 height 10
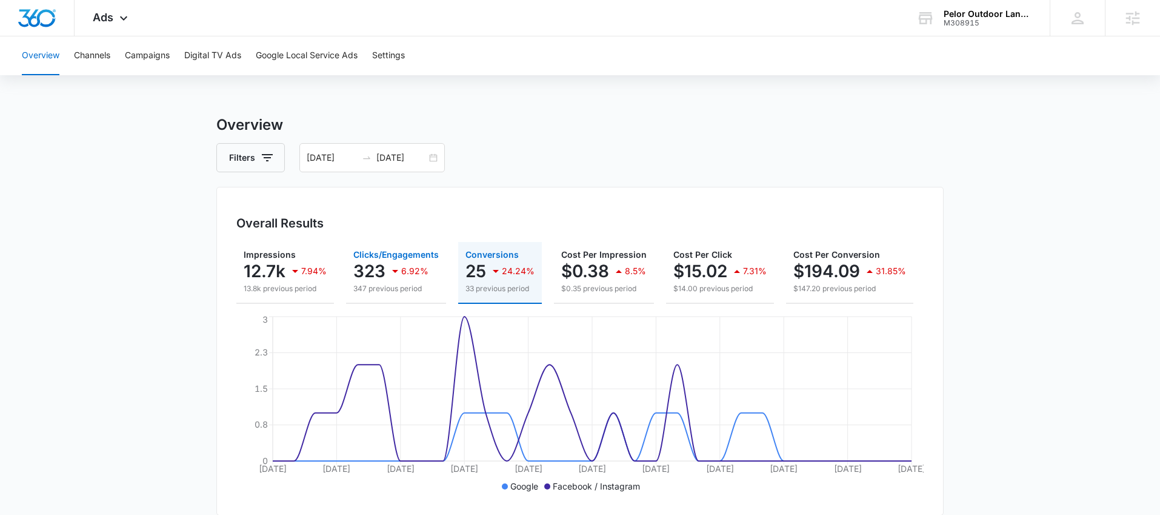
click at [409, 269] on p "6.92%" at bounding box center [414, 271] width 27 height 8
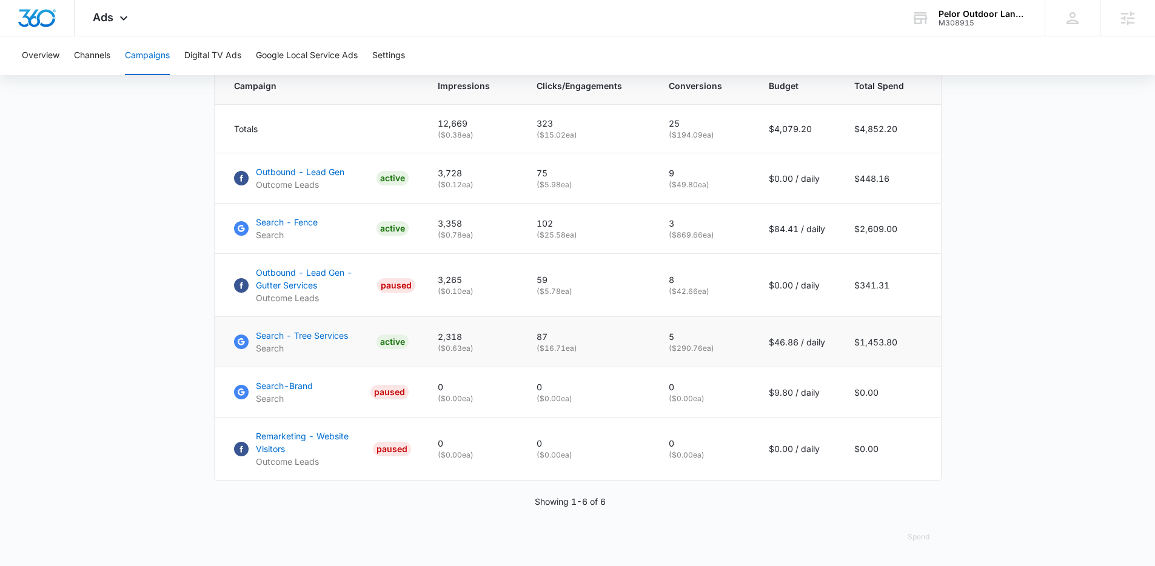
scroll to position [534, 0]
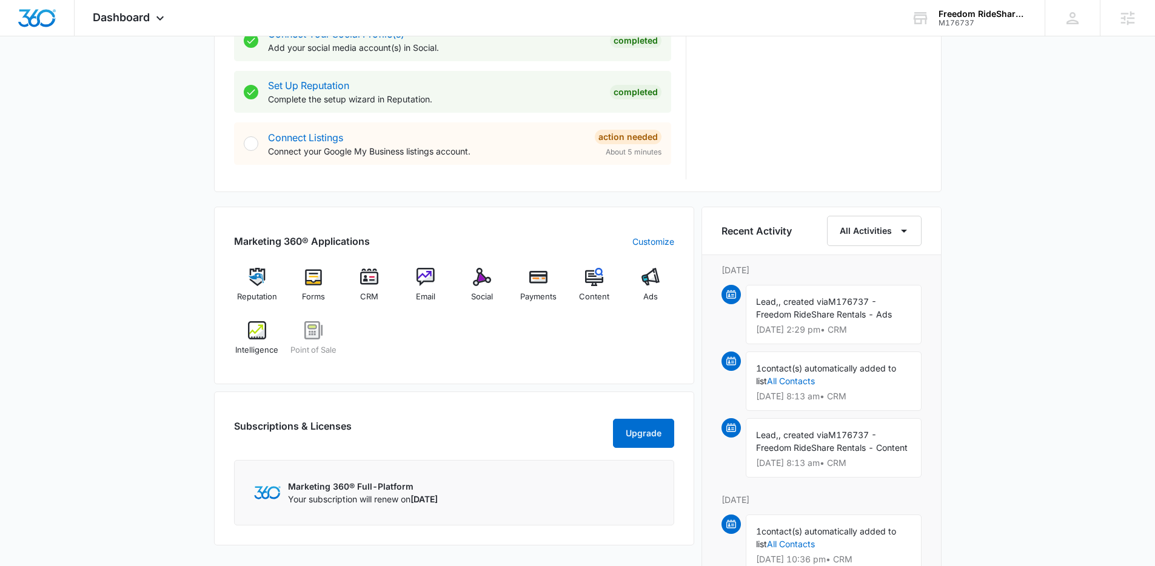
scroll to position [584, 0]
click at [652, 283] on img at bounding box center [650, 276] width 18 height 18
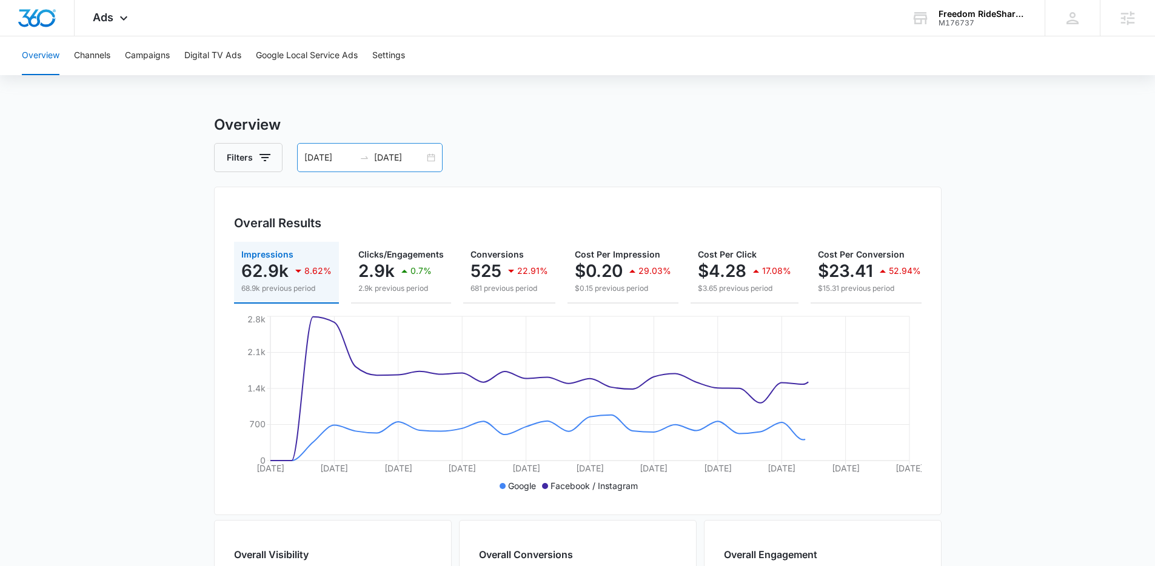
click at [431, 156] on div "08/06/2025 09/05/2025" at bounding box center [369, 157] width 145 height 29
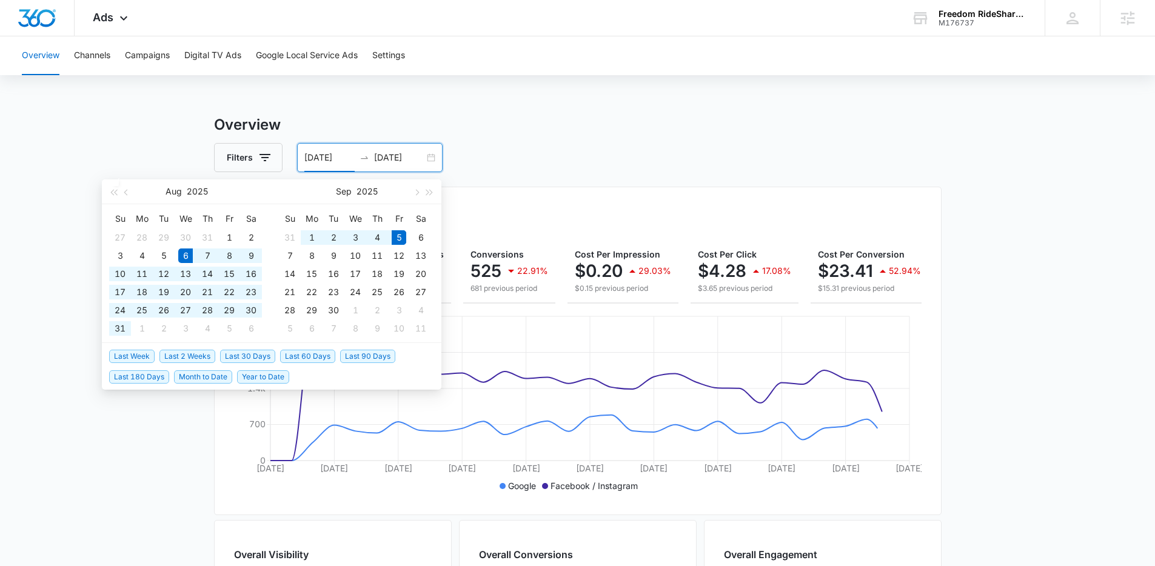
type input "[DATE]"
click at [263, 352] on span "Last 30 Days" at bounding box center [247, 356] width 55 height 13
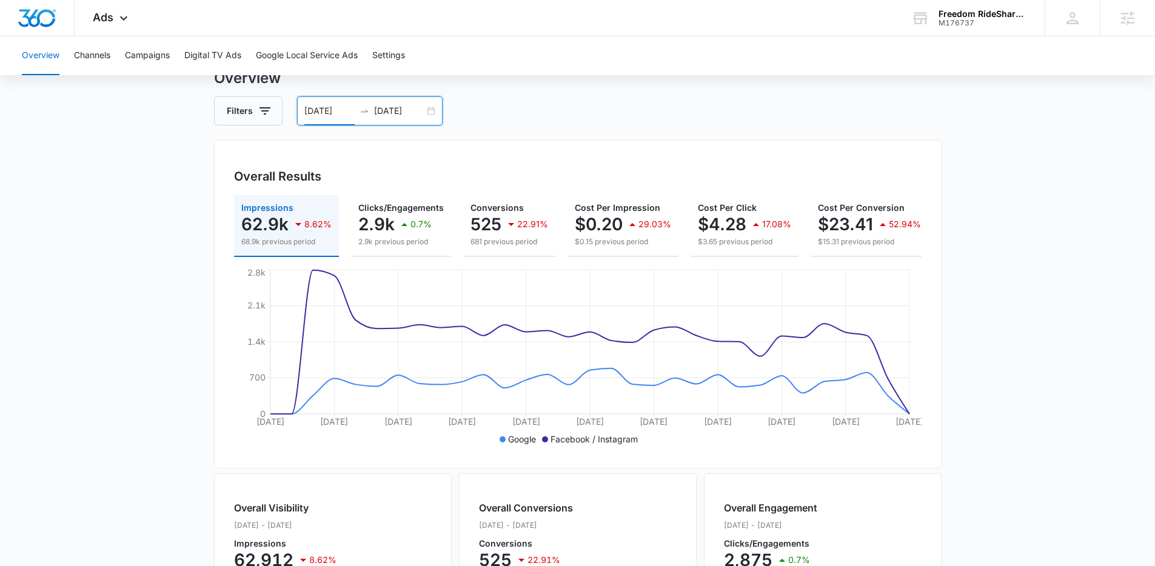
scroll to position [427, 0]
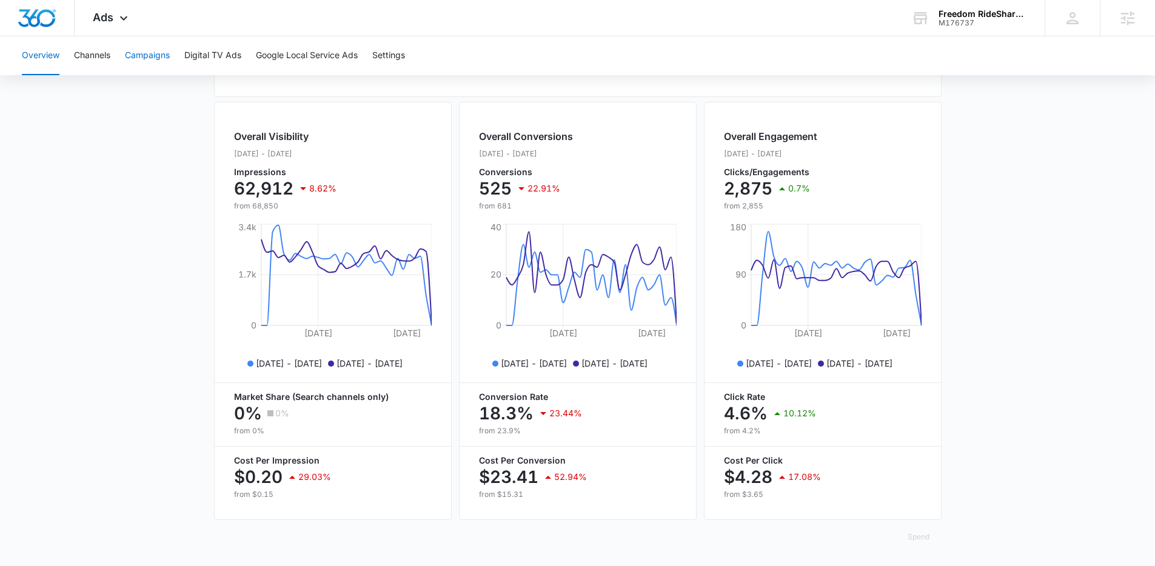
click at [149, 62] on button "Campaigns" at bounding box center [147, 55] width 45 height 39
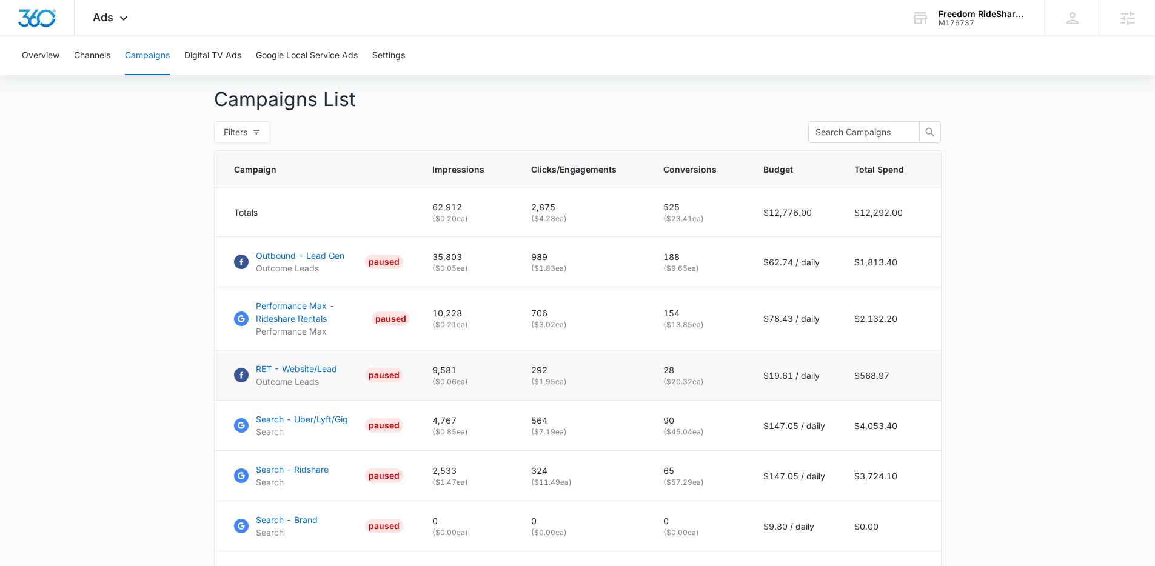
scroll to position [584, 0]
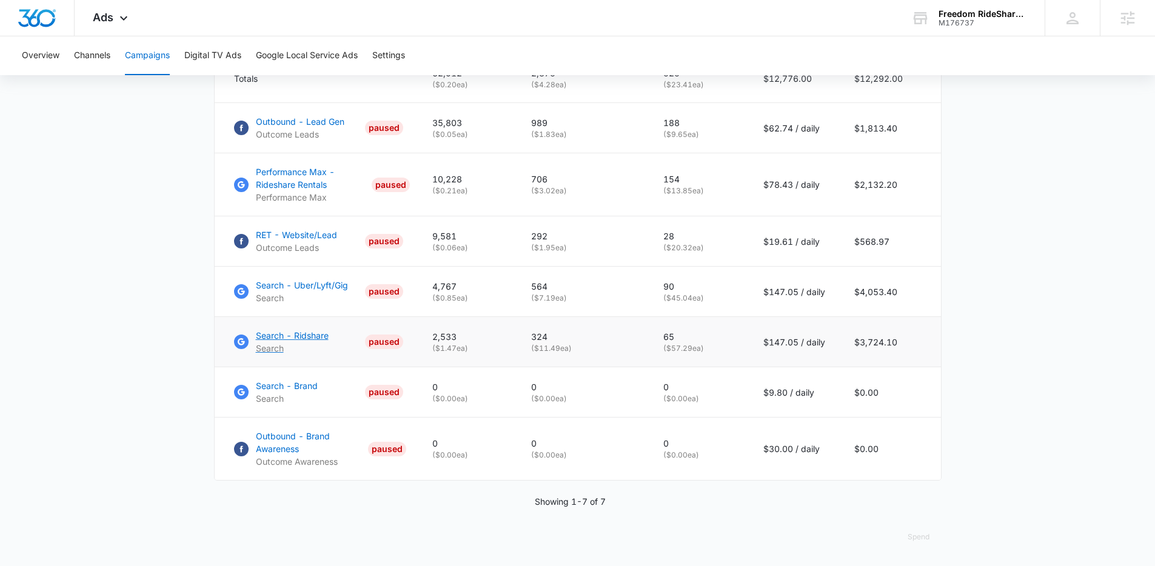
click at [315, 333] on p "Search - Ridshare" at bounding box center [292, 335] width 73 height 13
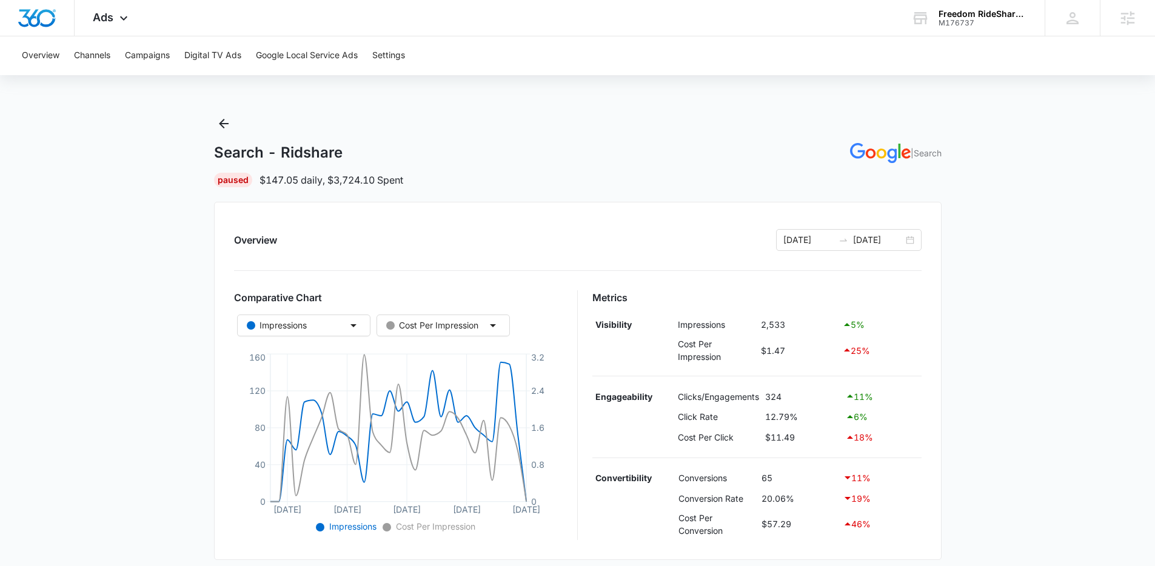
scroll to position [19, 0]
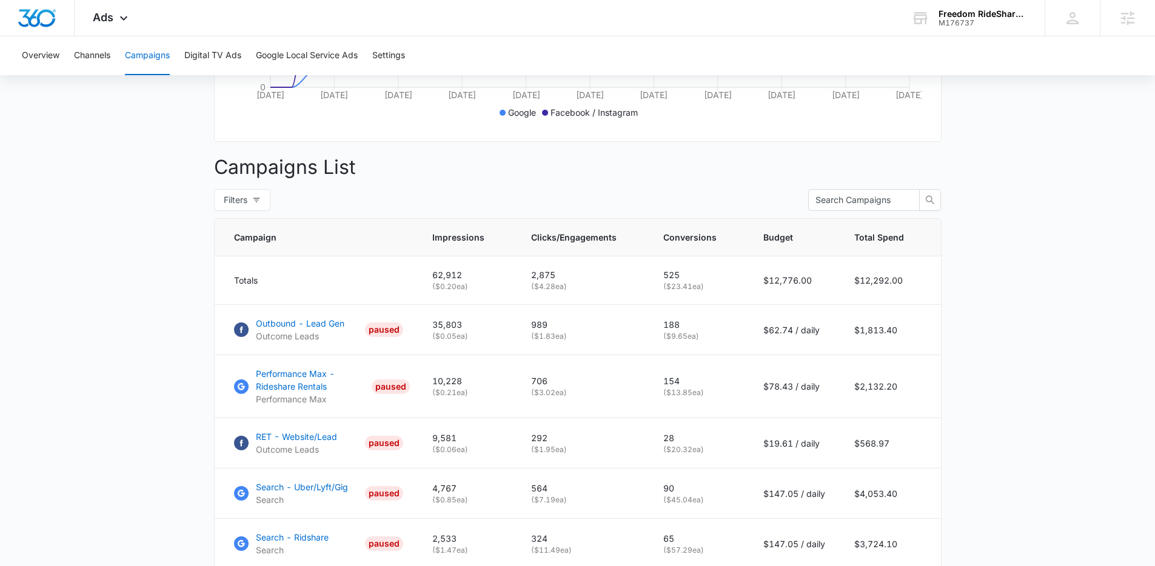
scroll to position [584, 0]
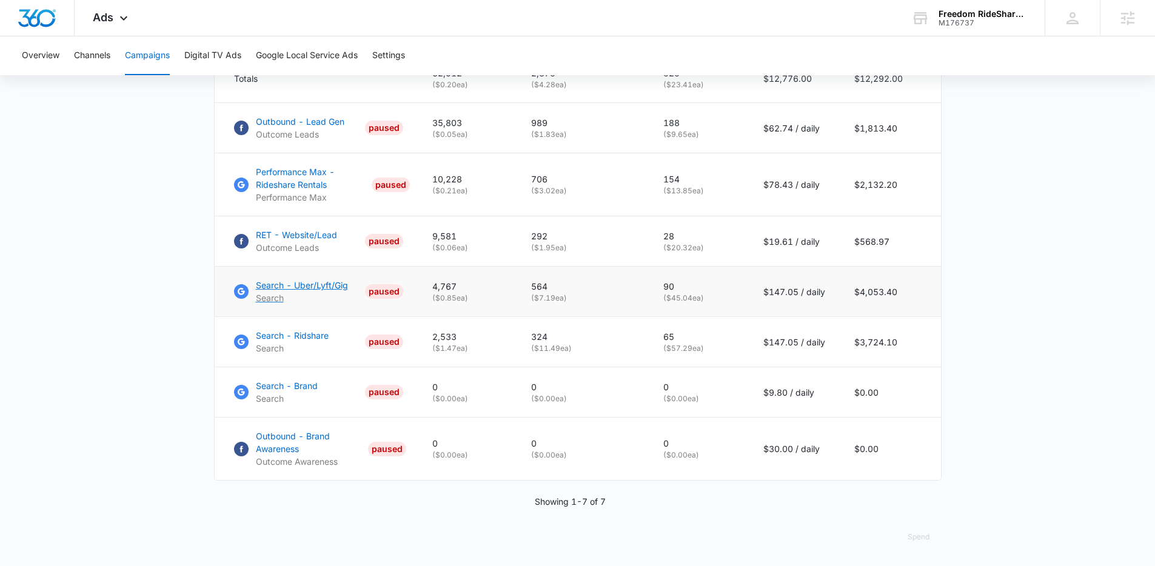
click at [313, 286] on p "Search - Uber/Lyft/Gig" at bounding box center [302, 285] width 92 height 13
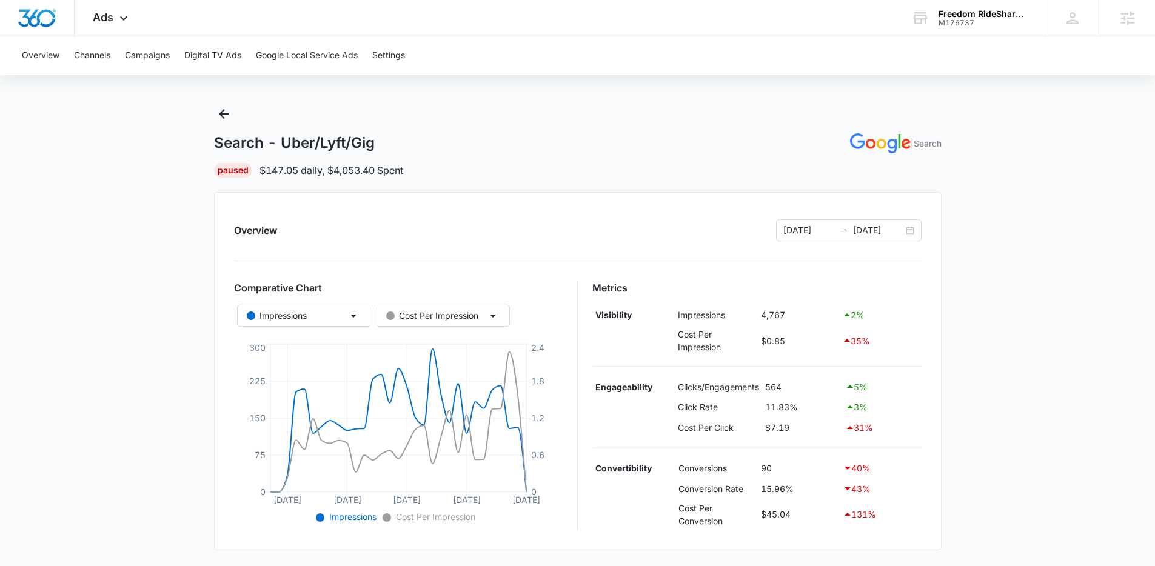
scroll to position [19, 0]
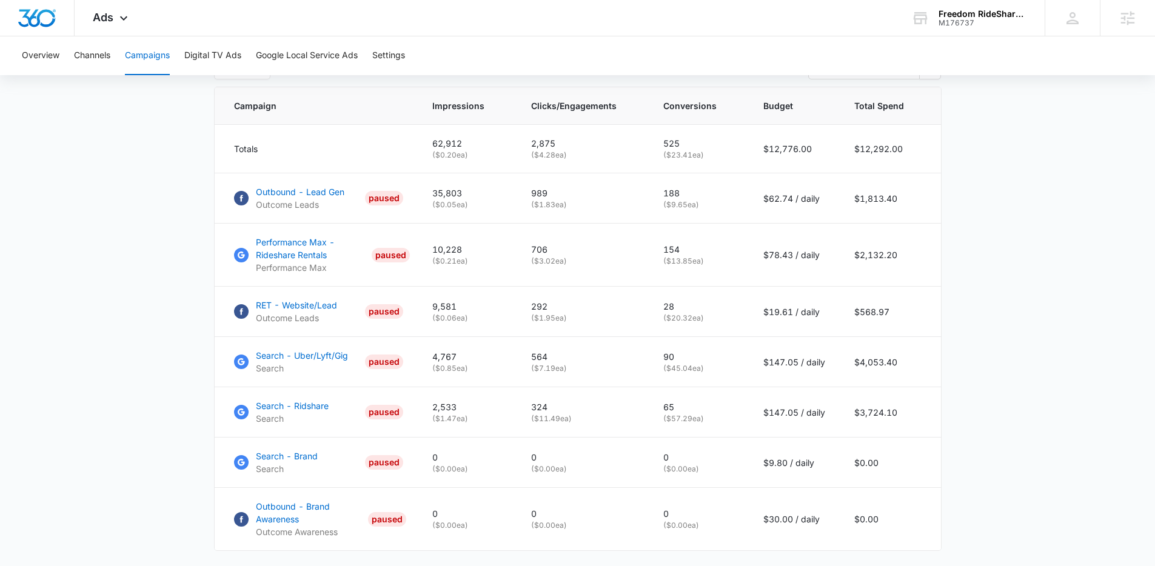
scroll to position [584, 0]
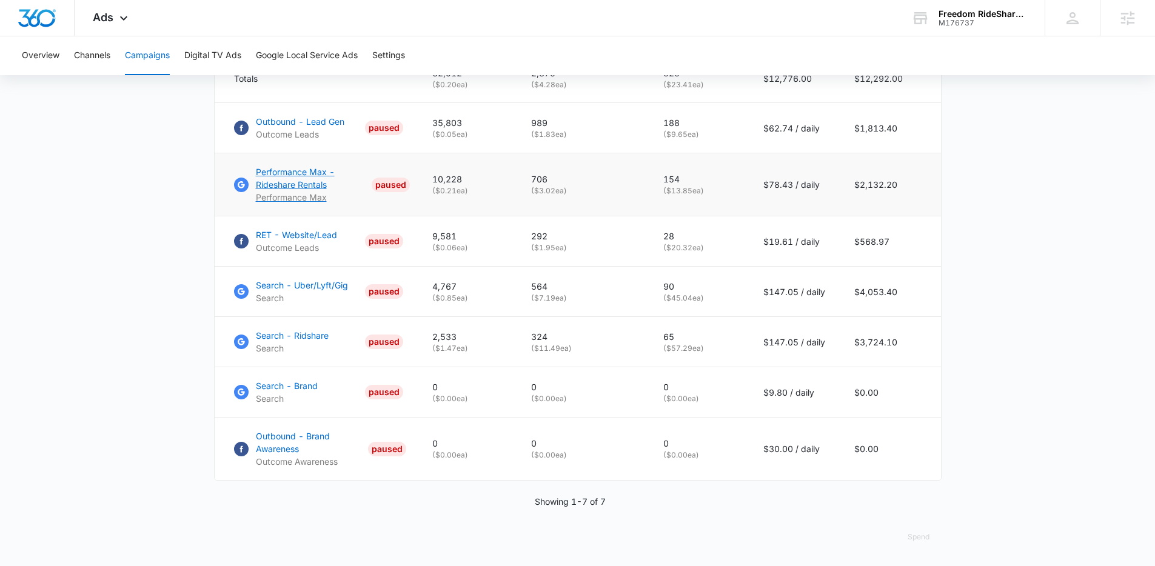
click at [309, 172] on p "Performance Max - Rideshare Rentals" at bounding box center [311, 178] width 111 height 25
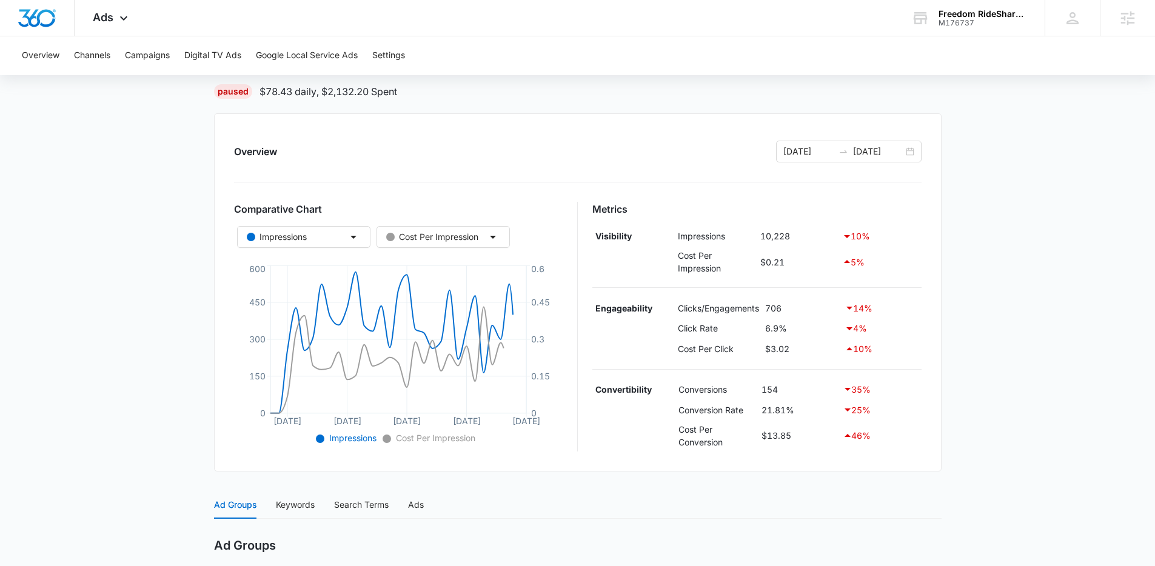
scroll to position [91, 0]
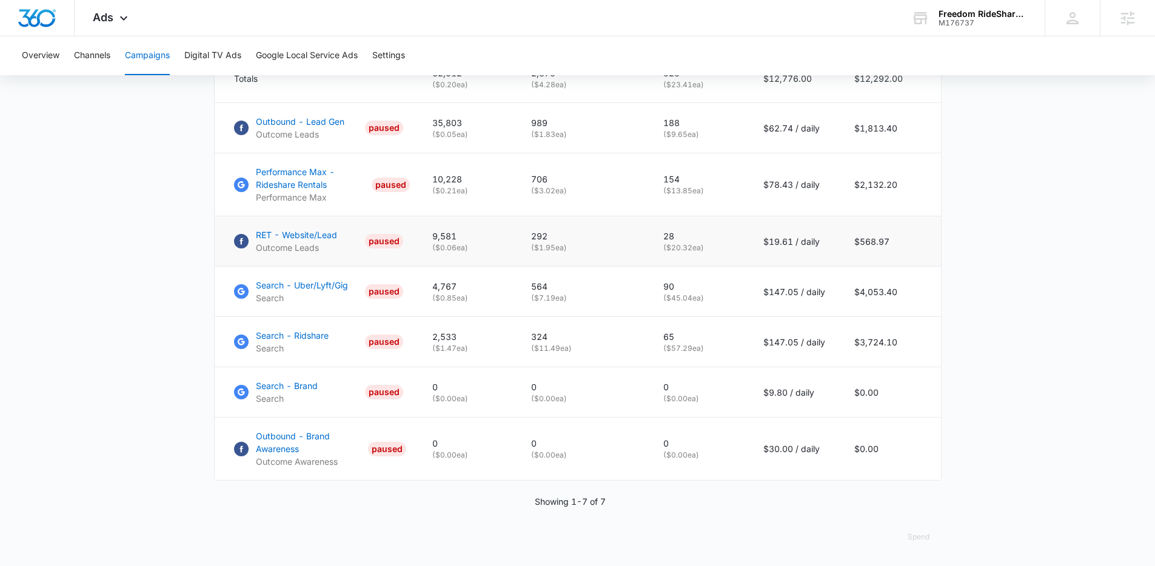
scroll to position [561, 0]
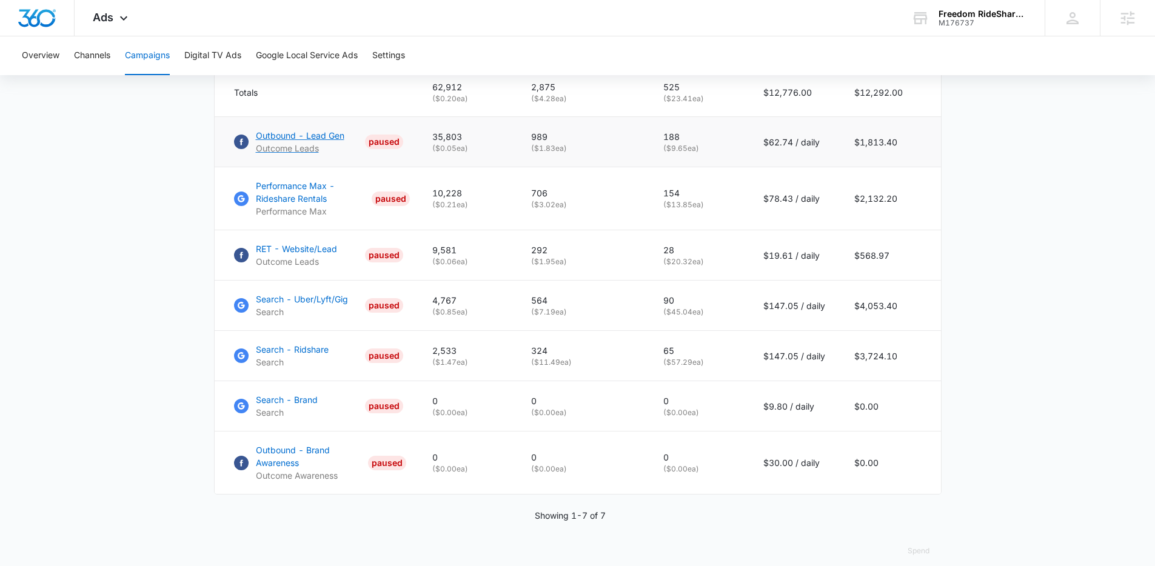
click at [315, 142] on p "Outbound - Lead Gen" at bounding box center [300, 135] width 89 height 13
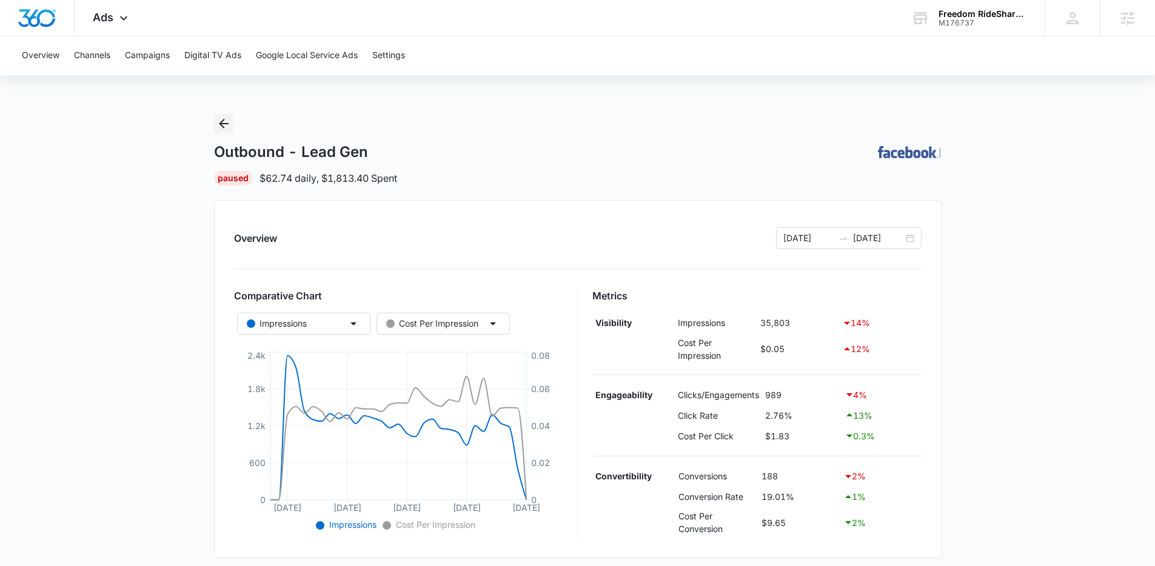
click at [230, 124] on icon "Back" at bounding box center [223, 123] width 15 height 15
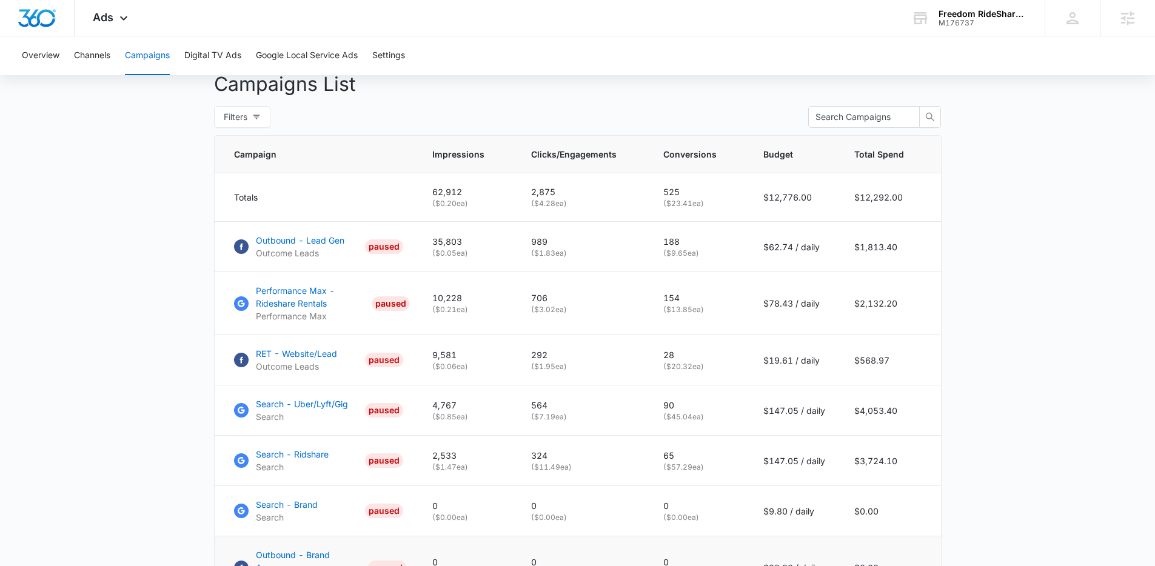
scroll to position [584, 0]
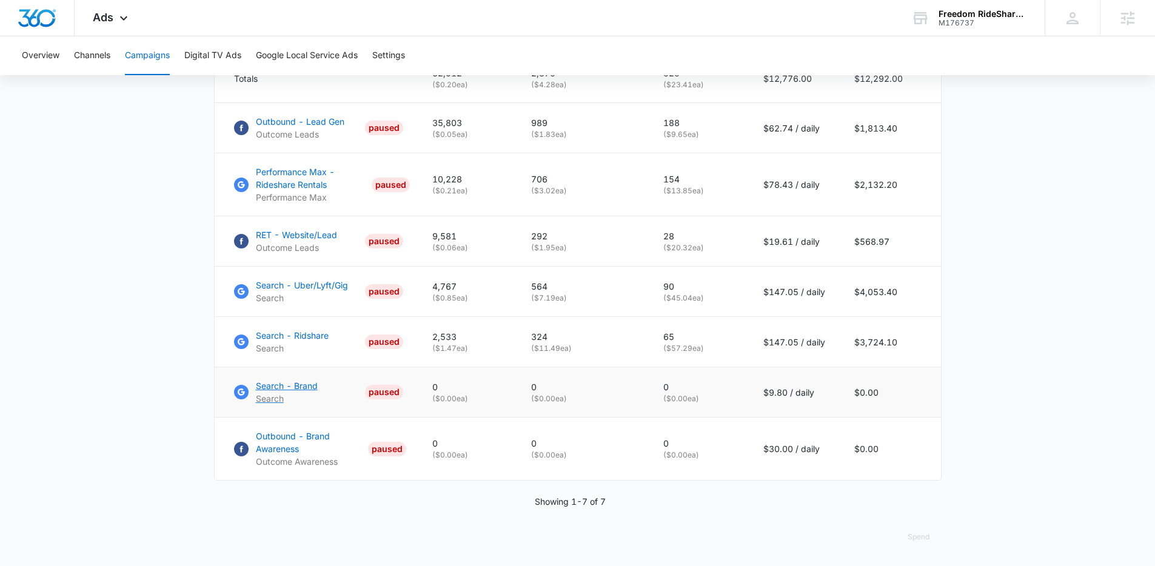
click at [305, 386] on p "Search - Brand" at bounding box center [287, 386] width 62 height 13
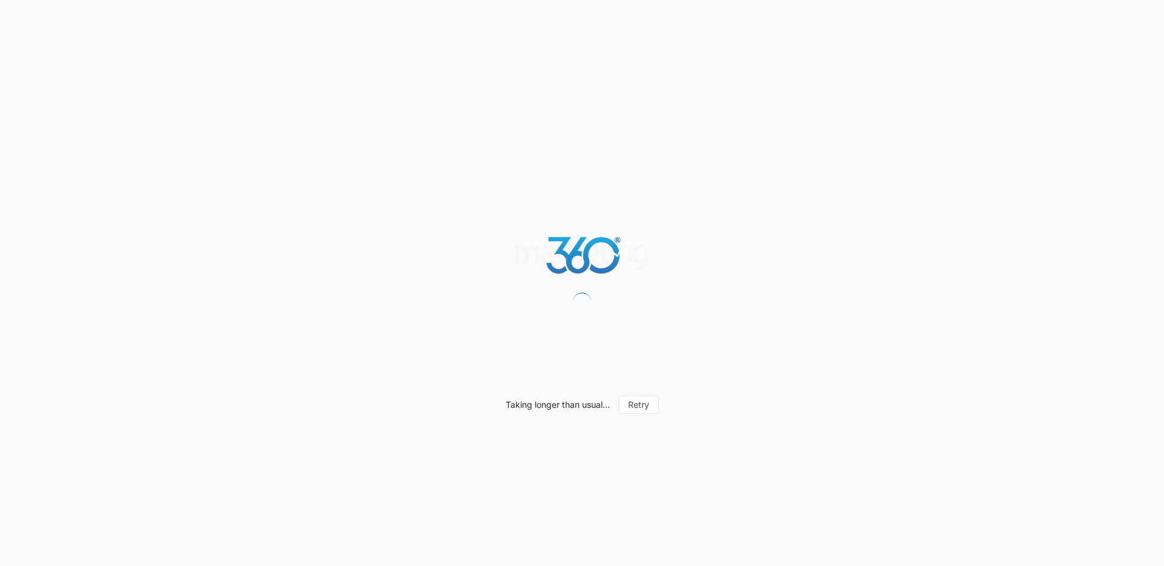
drag, startPoint x: 0, startPoint y: 0, endPoint x: 344, endPoint y: 355, distance: 494.3
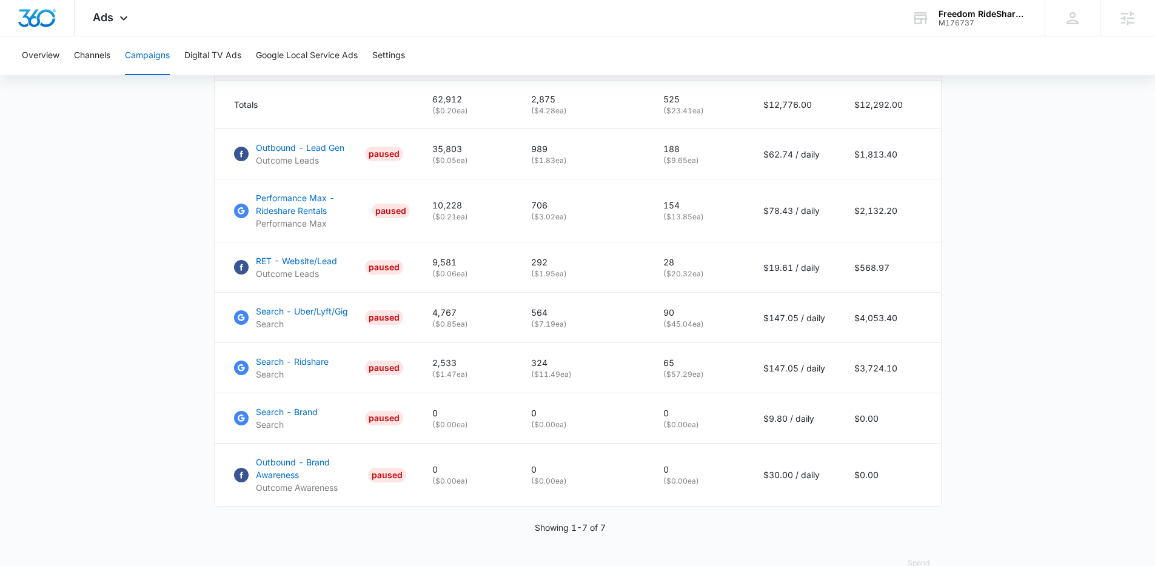
scroll to position [549, 0]
click at [332, 318] on p "Search - Uber/Lyft/Gig" at bounding box center [302, 312] width 92 height 13
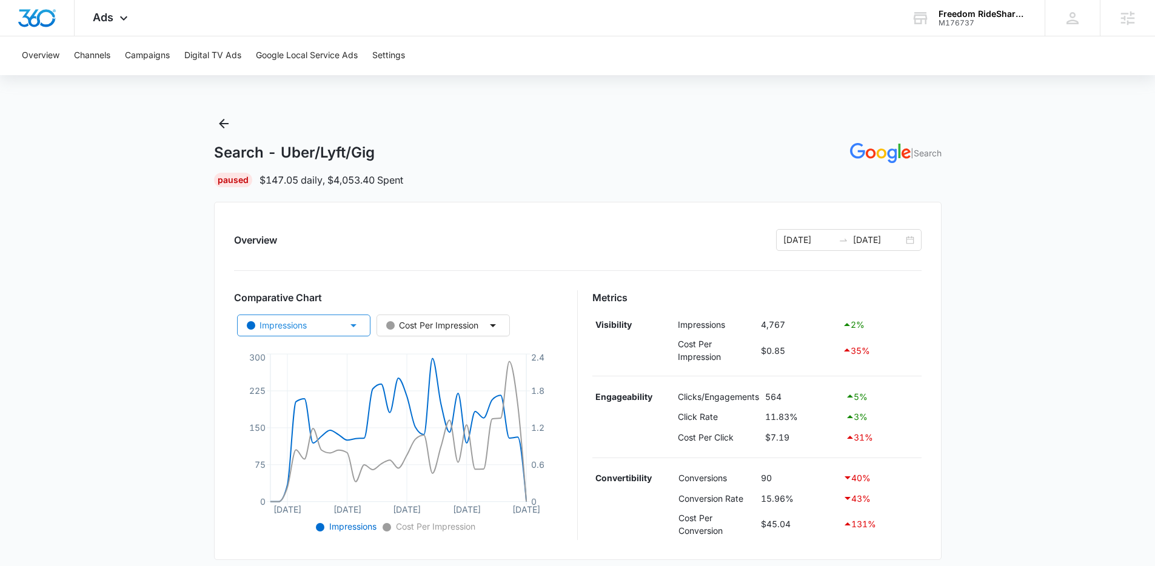
click at [325, 329] on button "Impressions" at bounding box center [303, 326] width 133 height 22
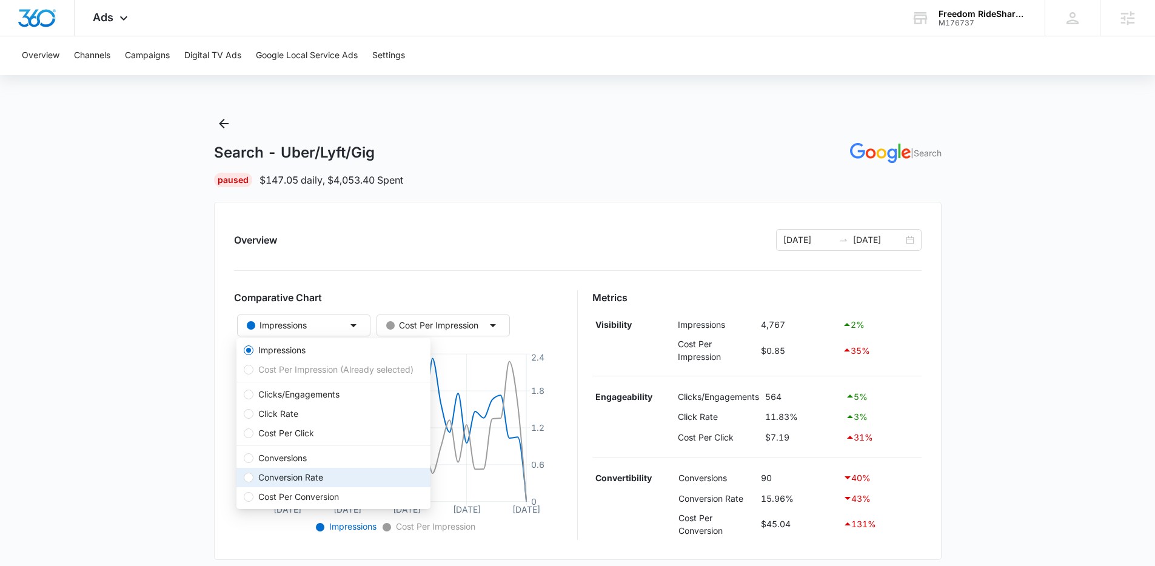
click at [290, 473] on span "Conversion Rate" at bounding box center [290, 477] width 75 height 13
click at [253, 473] on input "Conversion Rate" at bounding box center [249, 478] width 10 height 10
radio input "false"
radio input "true"
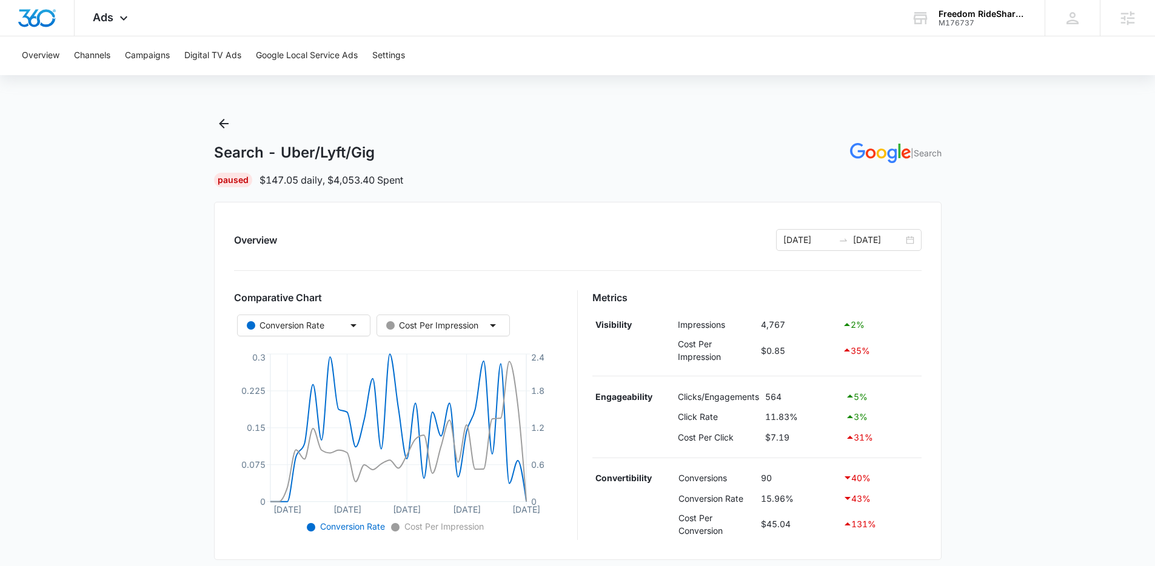
click at [628, 208] on div "Overview 08/06/2025 09/05/2025 Comparative Chart Conversion Rate Cost Per Impre…" at bounding box center [577, 381] width 727 height 358
click at [851, 234] on div "08/06/2025 09/05/2025" at bounding box center [848, 240] width 145 height 22
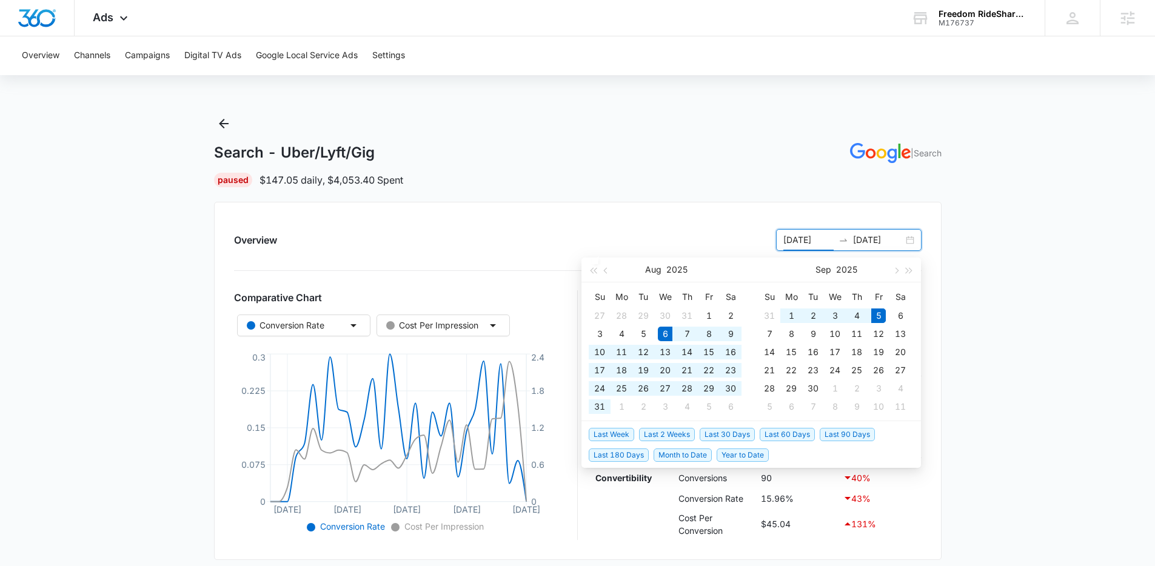
click at [884, 250] on div "Overview 08/06/2025 09/05/2025 Comparative Chart Conversion Rate Cost Per Impre…" at bounding box center [577, 381] width 727 height 358
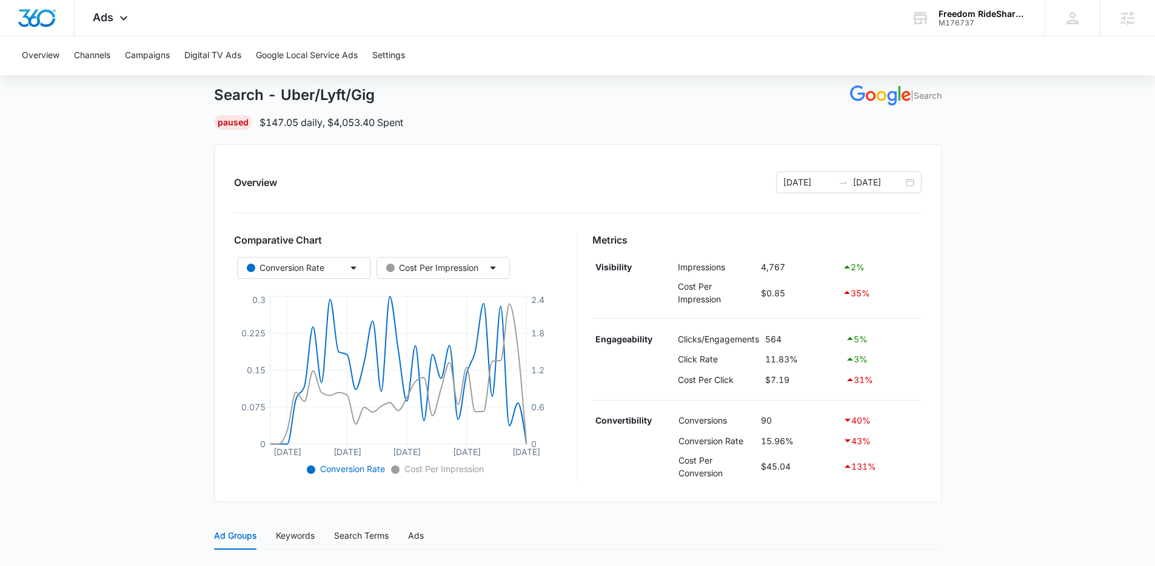
scroll to position [82, 0]
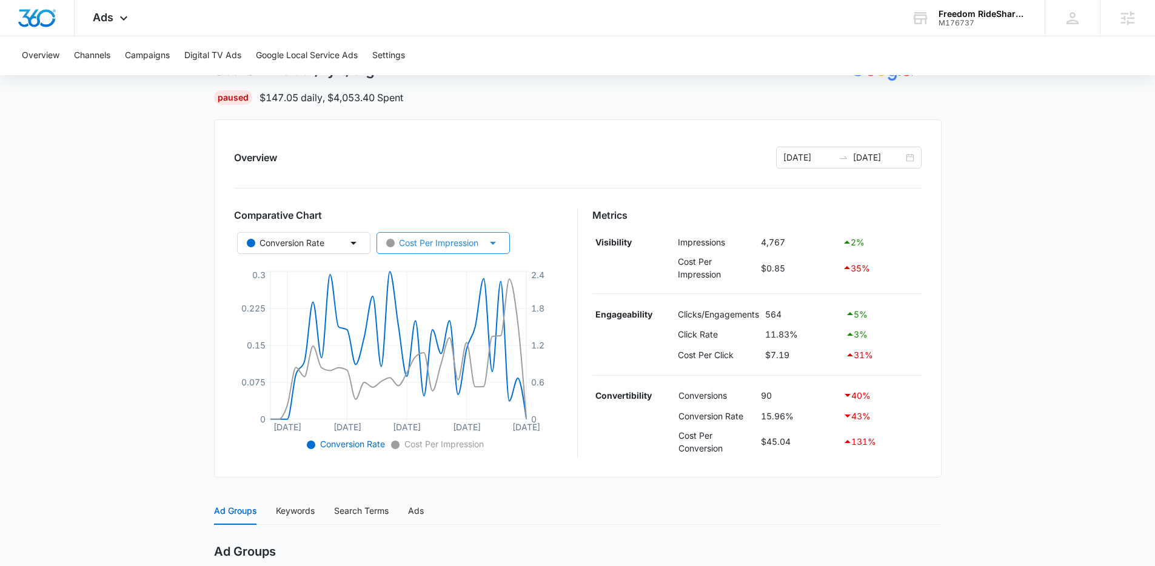
click at [493, 250] on button "Cost Per Impression" at bounding box center [442, 243] width 133 height 22
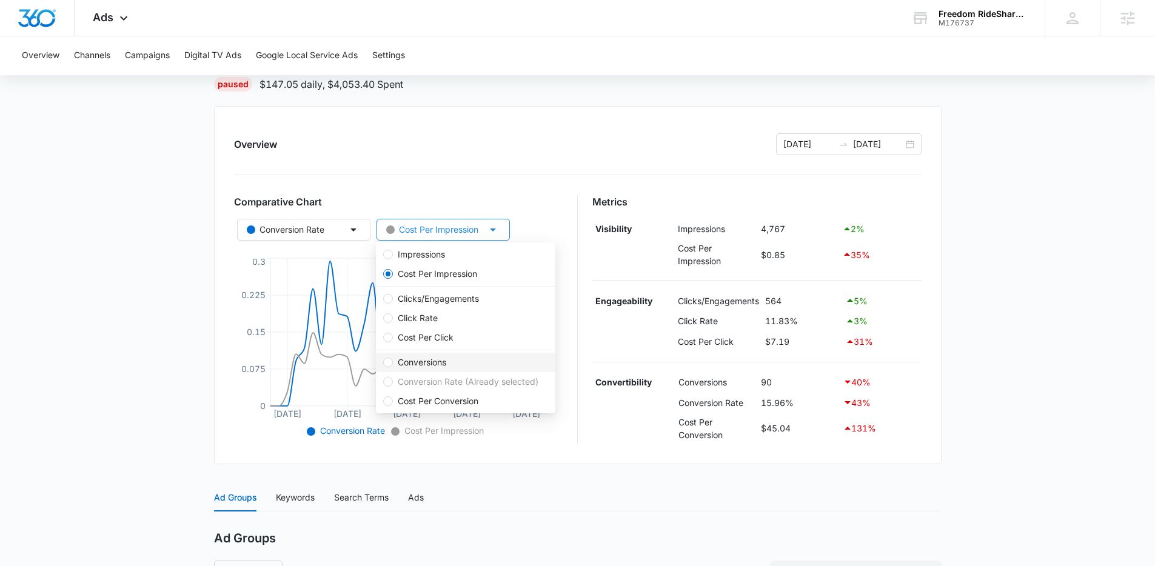
scroll to position [101, 0]
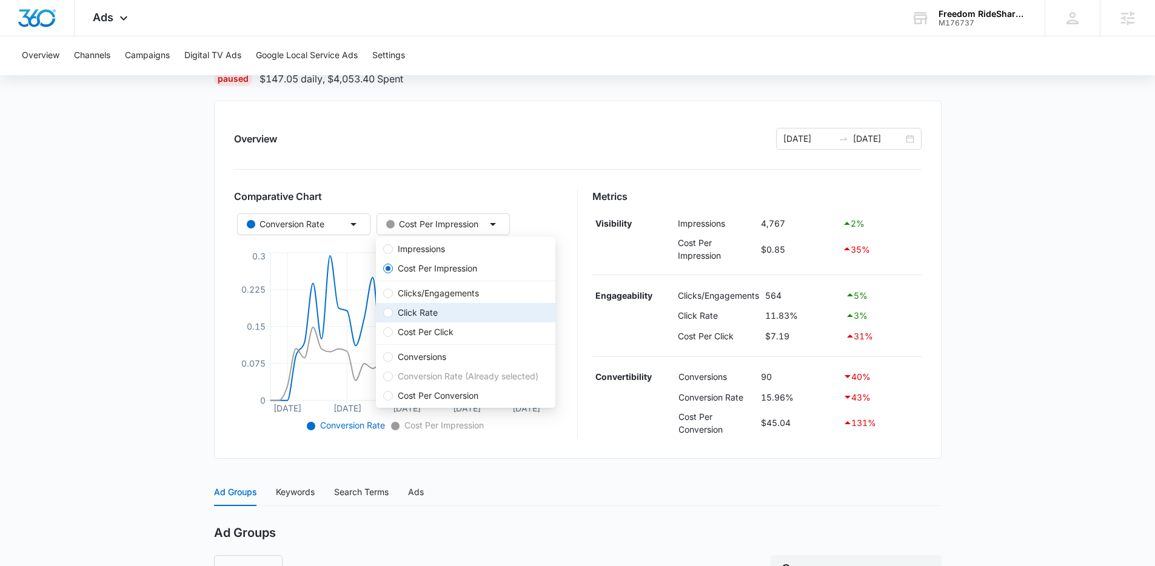
click at [445, 313] on span "Click Rate" at bounding box center [465, 312] width 165 height 13
radio input "false"
radio input "true"
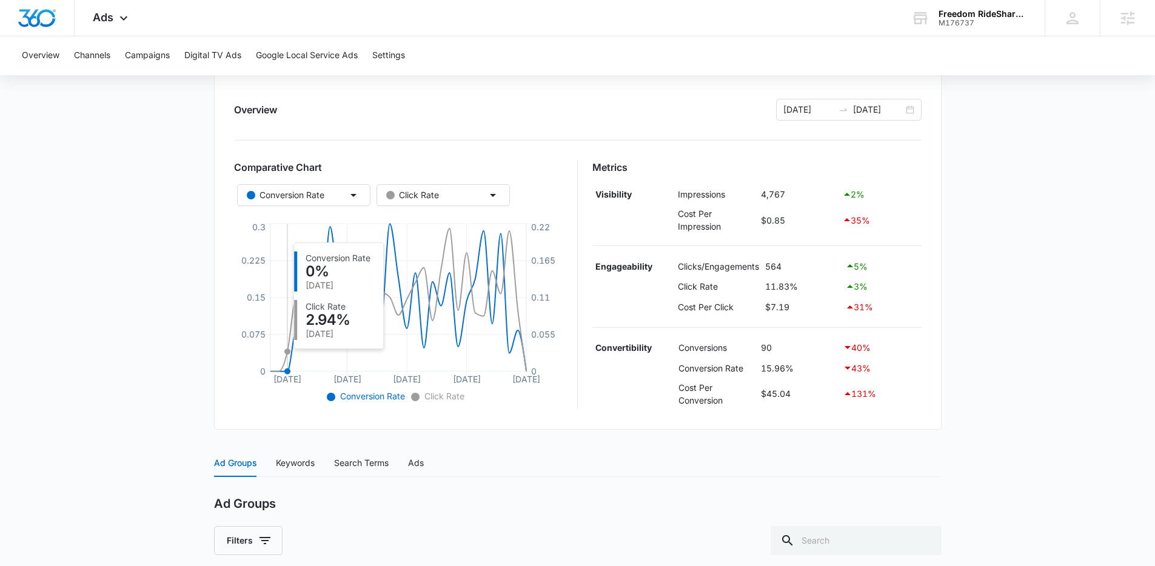
scroll to position [0, 0]
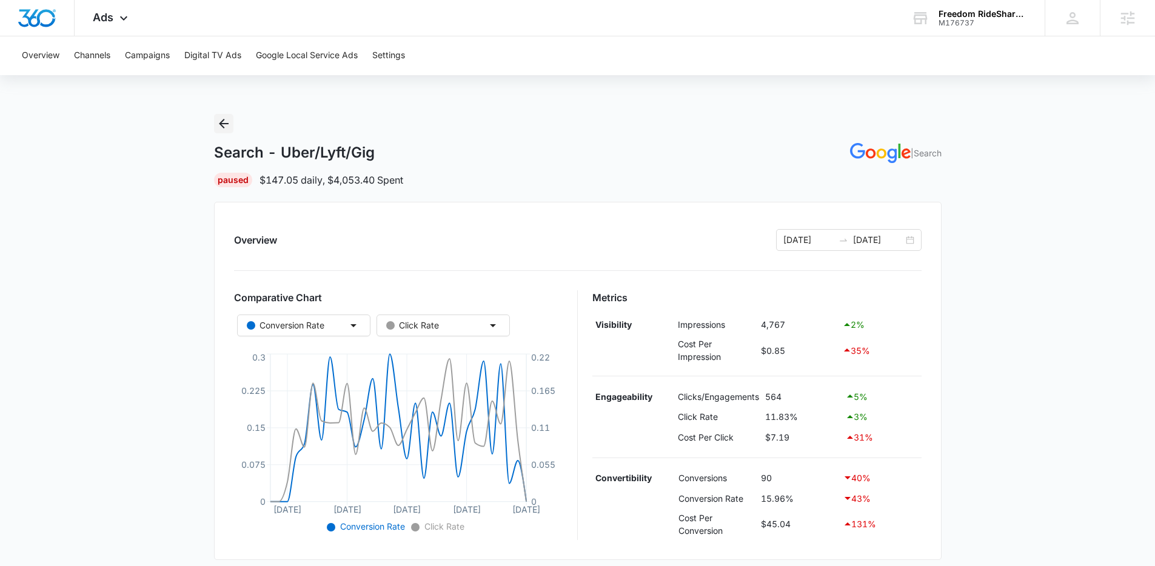
click at [227, 127] on icon "Back" at bounding box center [223, 123] width 15 height 15
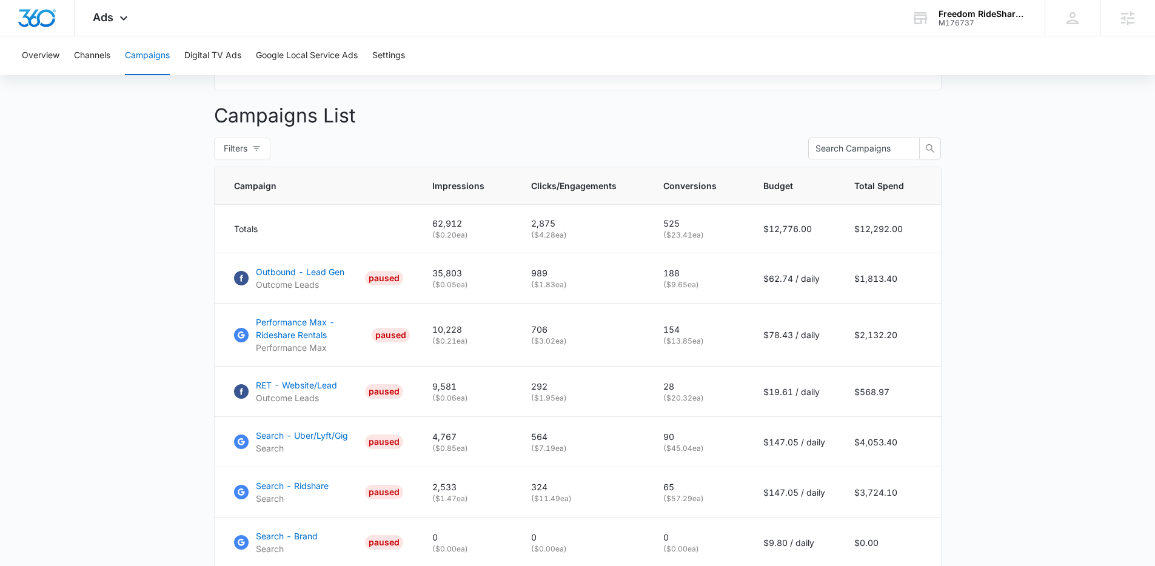
scroll to position [572, 0]
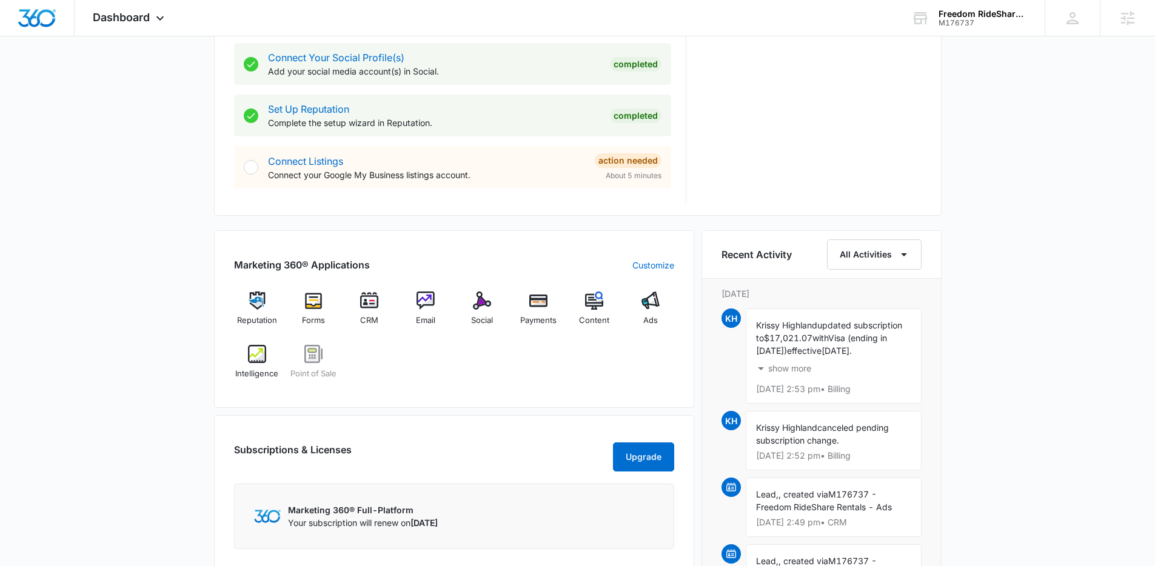
scroll to position [563, 0]
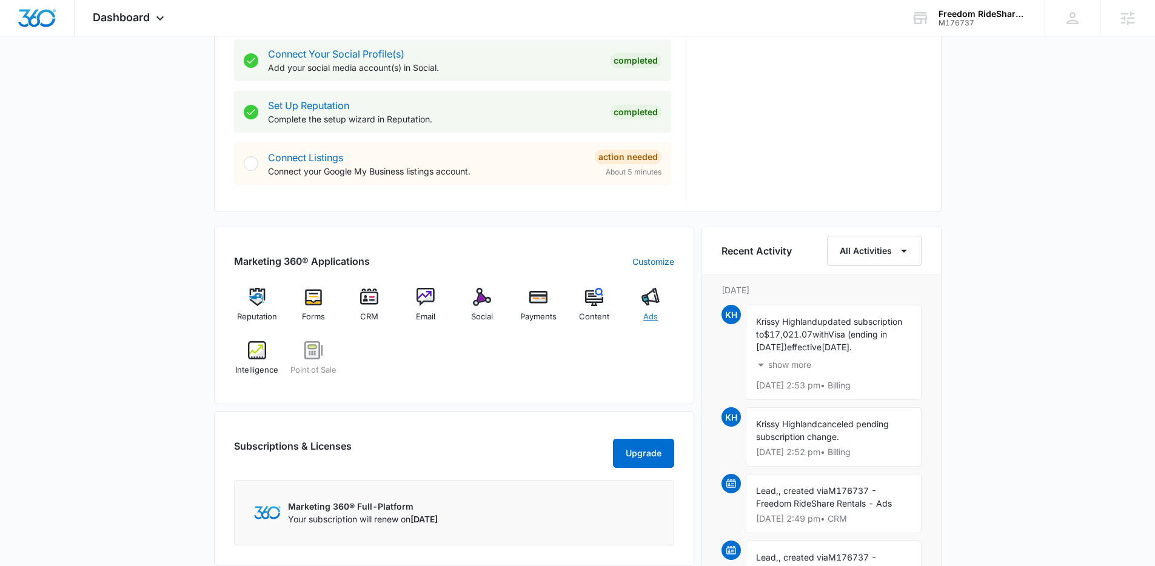
click at [666, 292] on div "Ads" at bounding box center [650, 310] width 47 height 44
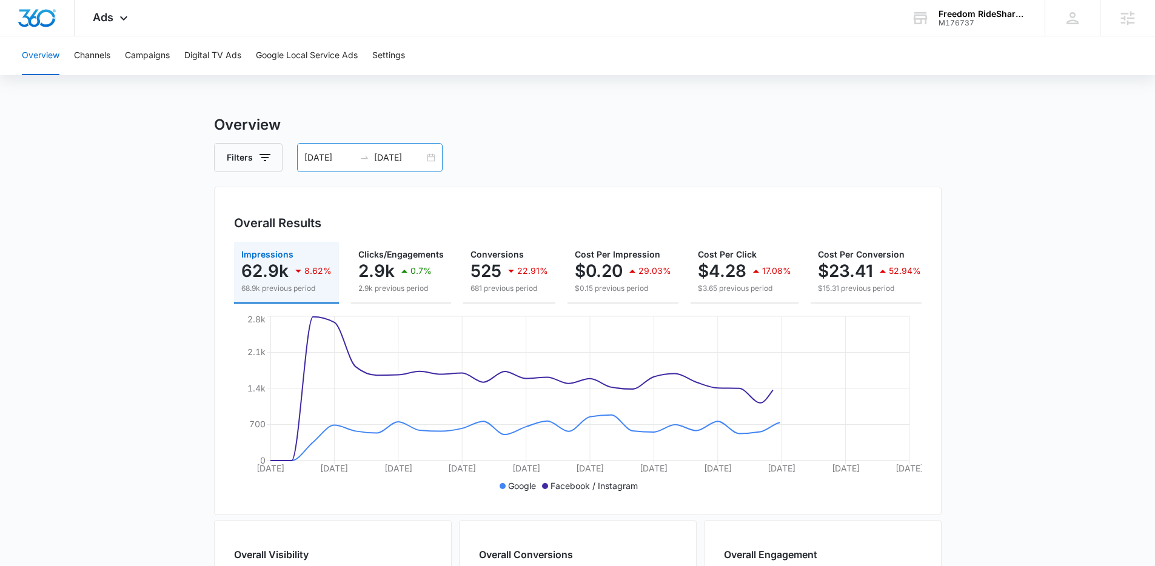
click at [426, 158] on div "[DATE] [DATE]" at bounding box center [369, 157] width 145 height 29
click at [644, 114] on h3 "Overview" at bounding box center [577, 125] width 727 height 22
click at [113, 26] on div "Ads Apps Reputation Forms CRM Email Social Payments POS Content Ads Intelligenc…" at bounding box center [112, 18] width 75 height 36
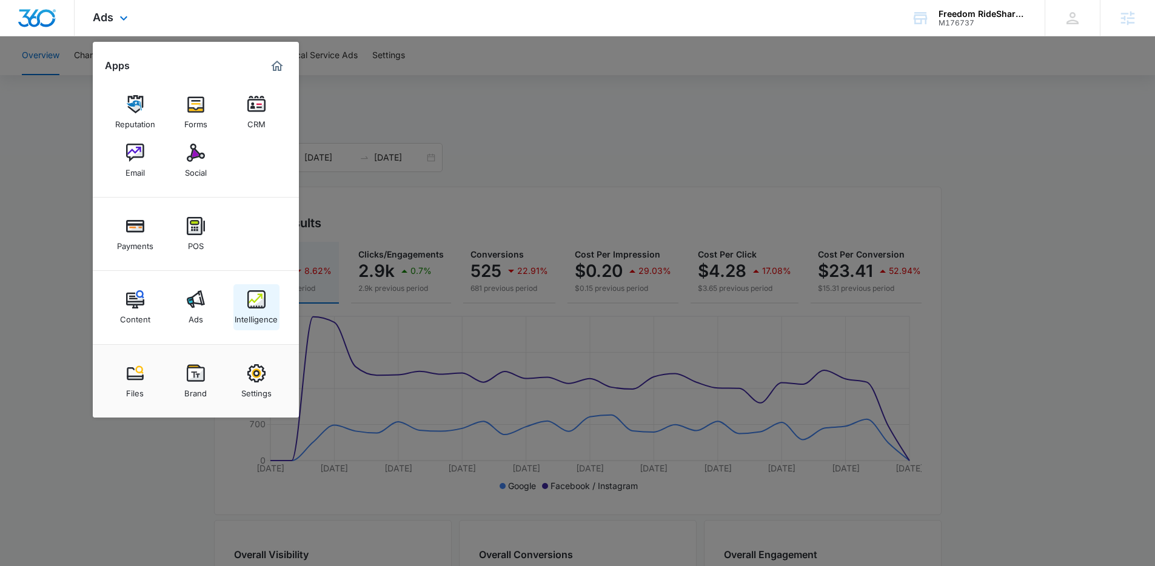
click at [259, 307] on img at bounding box center [256, 299] width 18 height 18
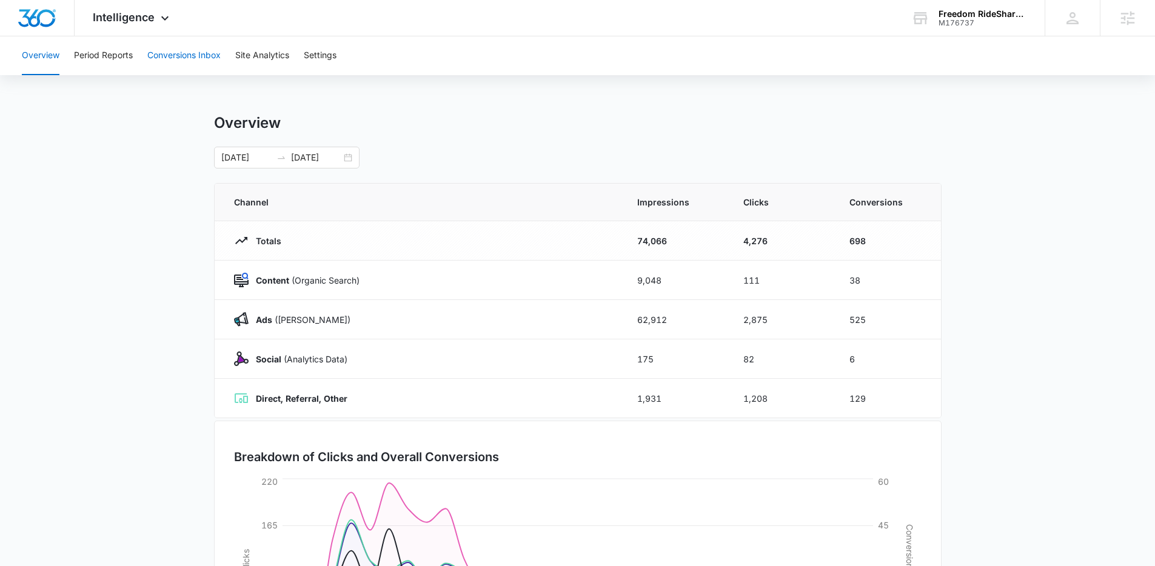
click at [180, 60] on button "Conversions Inbox" at bounding box center [183, 55] width 73 height 39
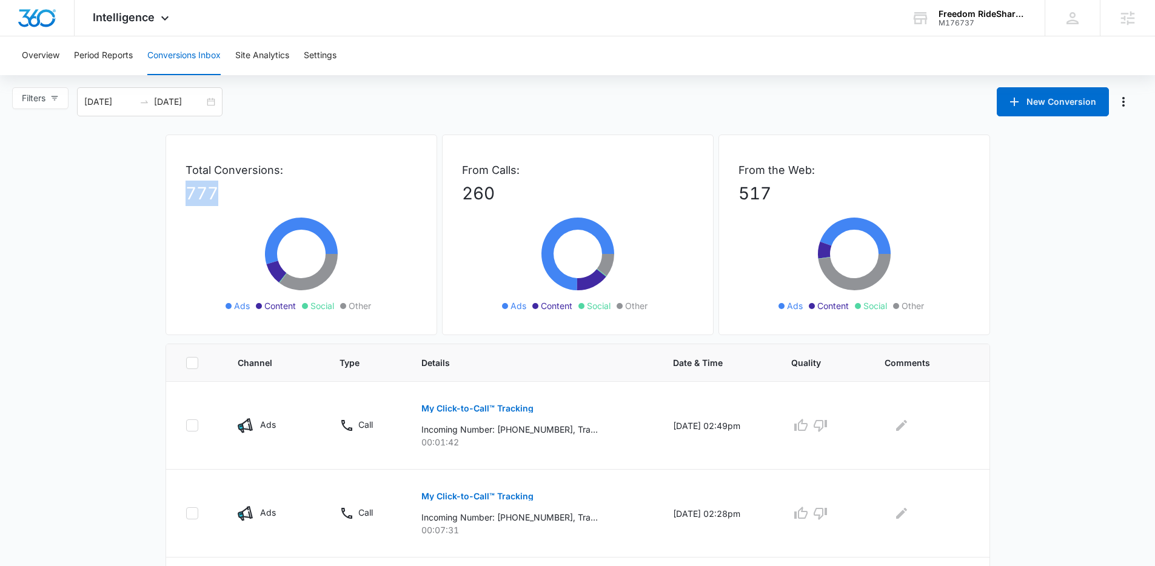
drag, startPoint x: 237, startPoint y: 197, endPoint x: 184, endPoint y: 198, distance: 53.4
click at [184, 198] on div "Total Conversions: 777 Ads Content Social Other" at bounding box center [302, 235] width 272 height 201
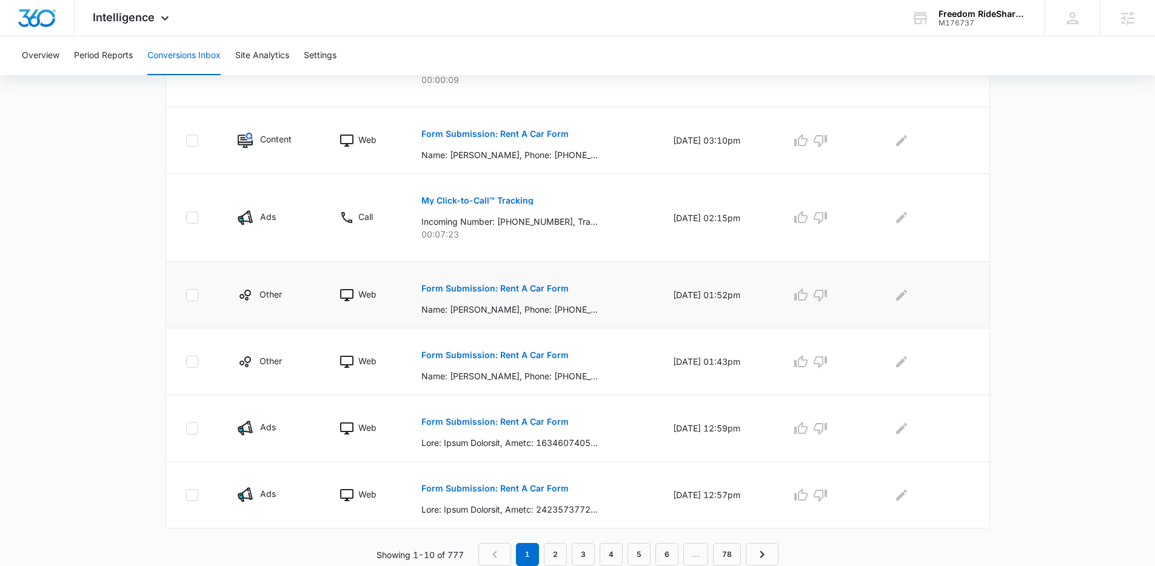
scroll to position [624, 0]
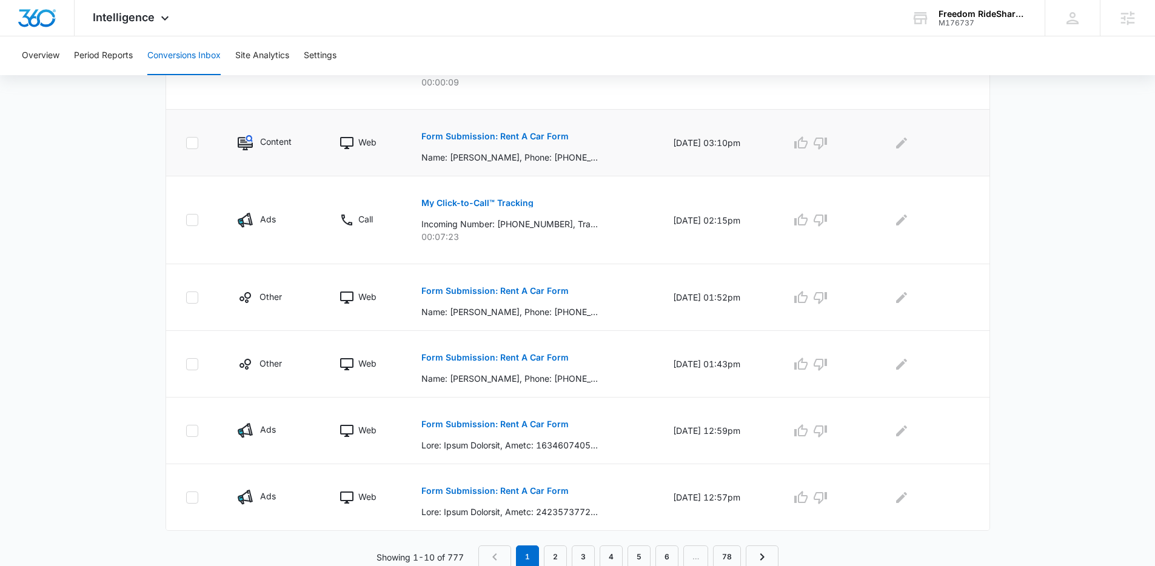
click at [534, 139] on p "Form Submission: Rent A Car Form" at bounding box center [494, 136] width 147 height 8
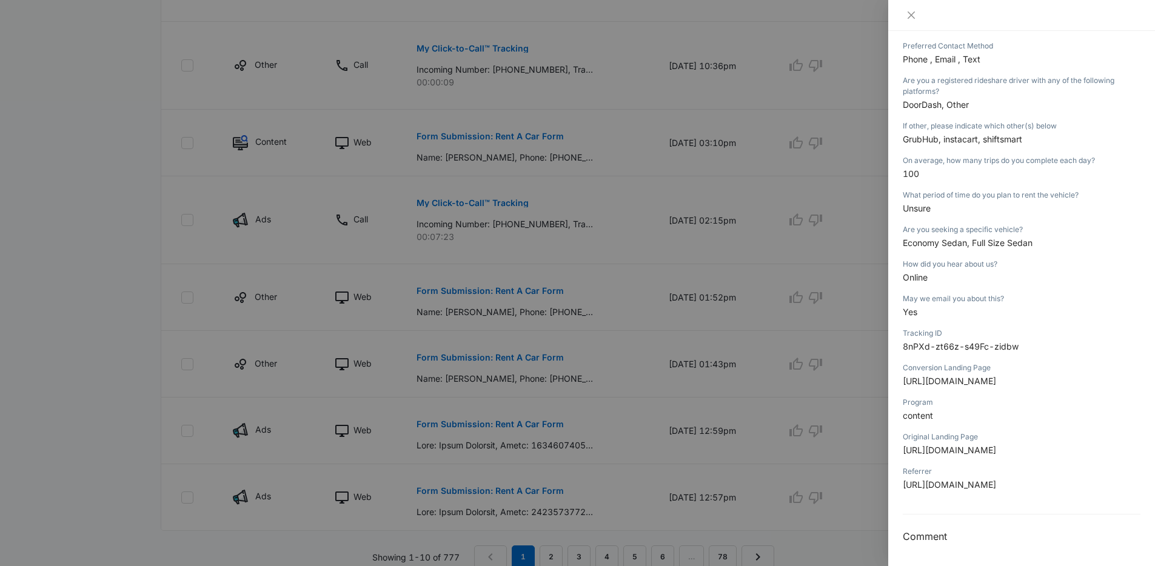
scroll to position [262, 0]
drag, startPoint x: 946, startPoint y: 273, endPoint x: 903, endPoint y: 263, distance: 44.3
click at [903, 263] on div "How did you hear about us? Online" at bounding box center [1022, 274] width 238 height 35
click at [949, 278] on p "Online" at bounding box center [1022, 276] width 238 height 13
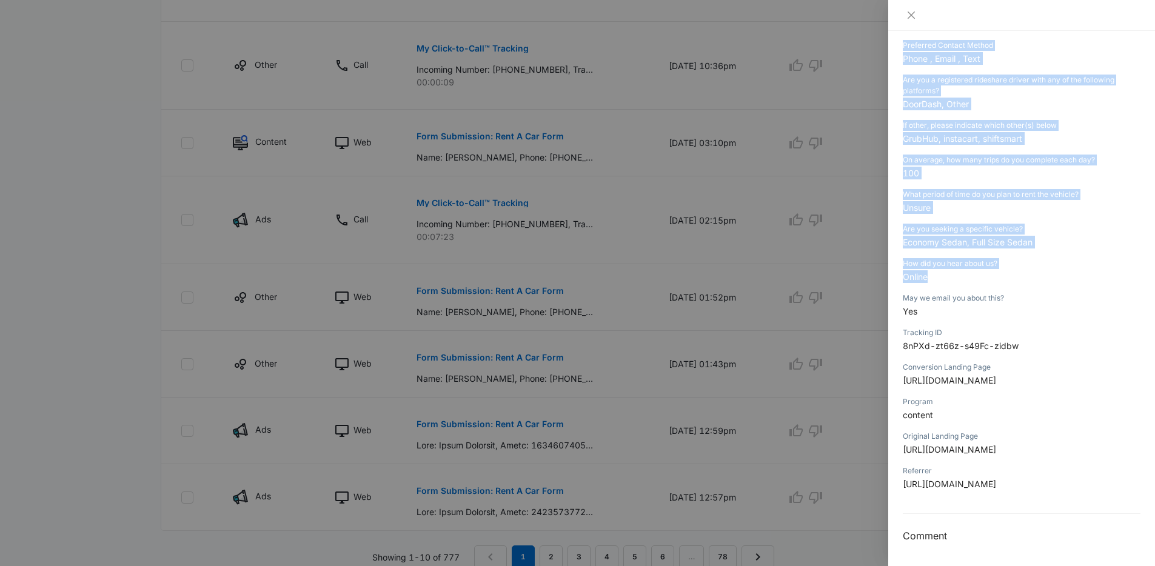
drag, startPoint x: 943, startPoint y: 279, endPoint x: 888, endPoint y: 276, distance: 55.3
click at [888, 276] on div "Form Submission: Rent A Car Form [DATE] 03:10pm Type : Web Details Name [PERSON…" at bounding box center [1021, 298] width 267 height 535
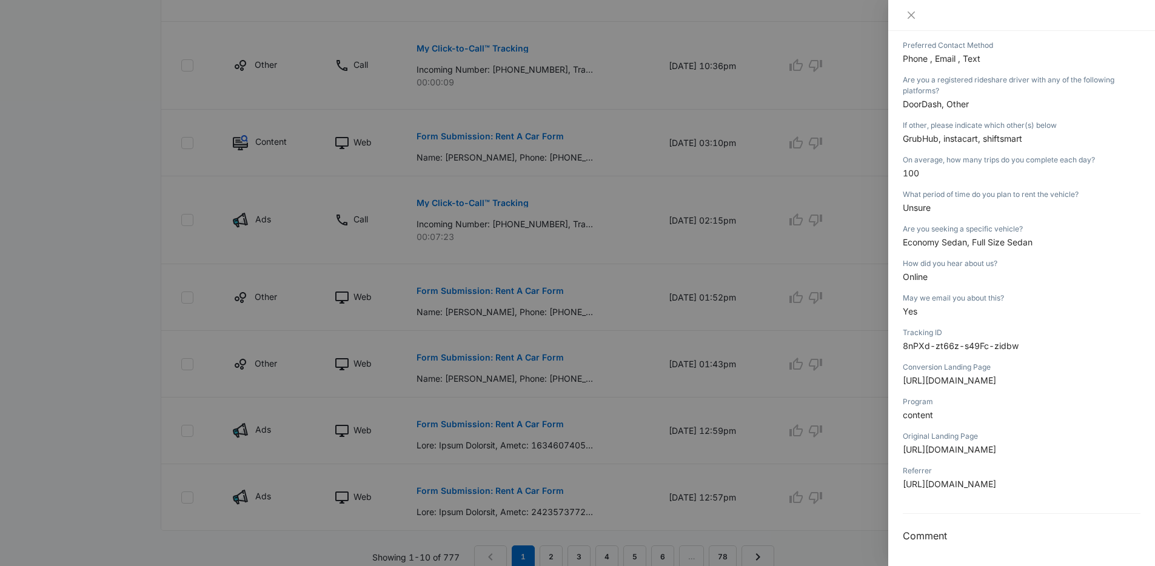
click at [932, 287] on div "How did you hear about us? Online" at bounding box center [1022, 274] width 238 height 35
drag, startPoint x: 936, startPoint y: 283, endPoint x: 906, endPoint y: 280, distance: 30.4
click at [906, 280] on p "Online" at bounding box center [1022, 276] width 238 height 13
click at [942, 285] on div "How did you hear about us? Online" at bounding box center [1022, 274] width 238 height 35
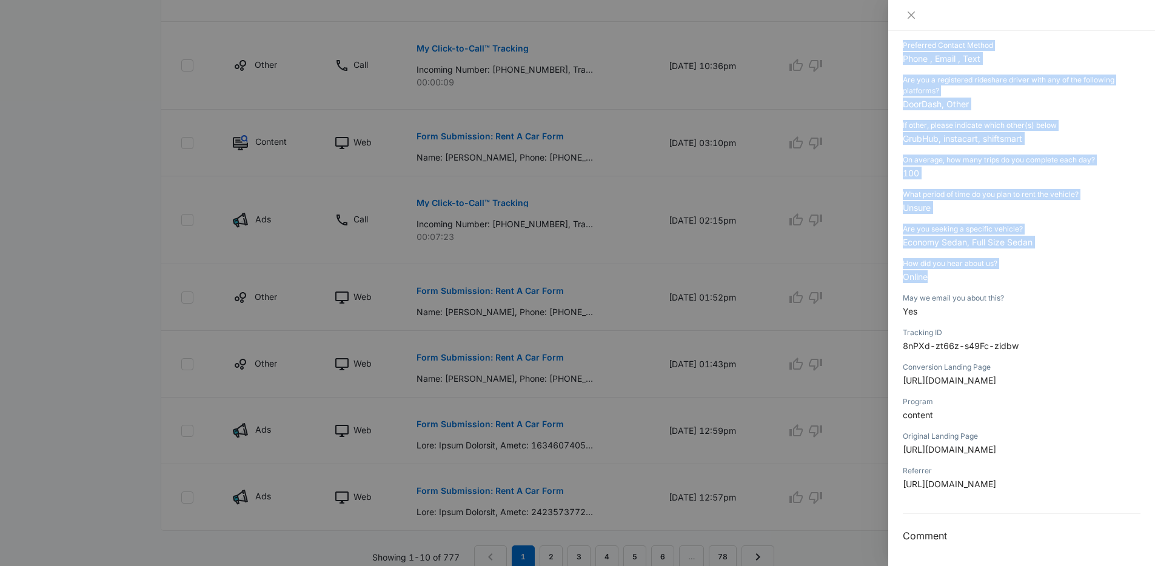
drag, startPoint x: 931, startPoint y: 281, endPoint x: 871, endPoint y: 281, distance: 59.4
click at [871, 281] on div "Form Submission: Rent A Car Form [DATE] 03:10pm Type : Web Details Name [PERSON…" at bounding box center [577, 283] width 1155 height 566
click at [950, 286] on div "How did you hear about us? Online" at bounding box center [1022, 274] width 238 height 35
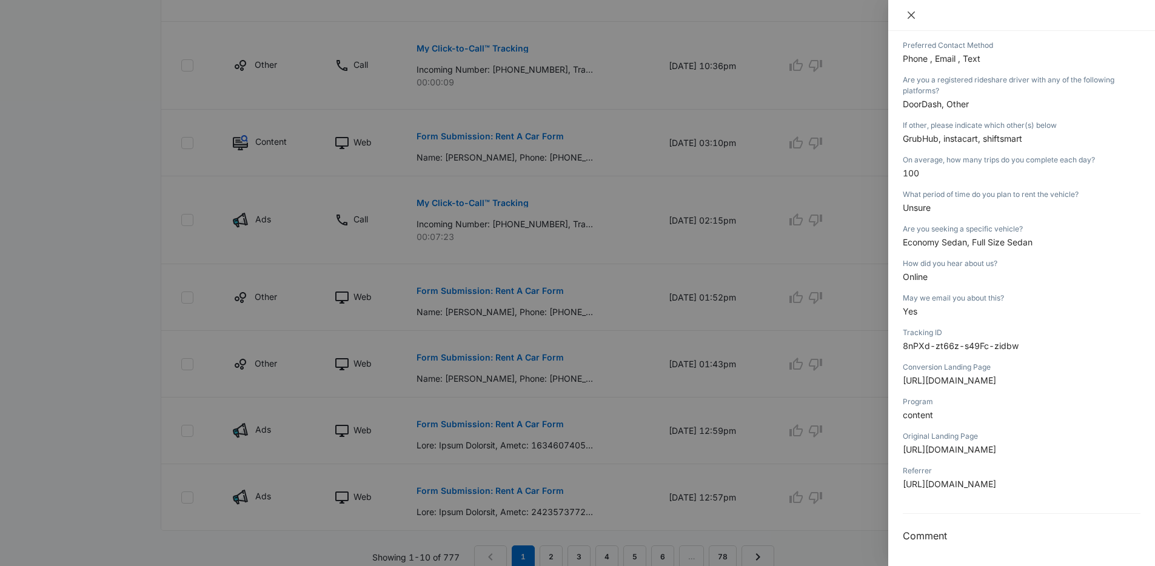
click at [910, 16] on icon "close" at bounding box center [911, 15] width 7 height 7
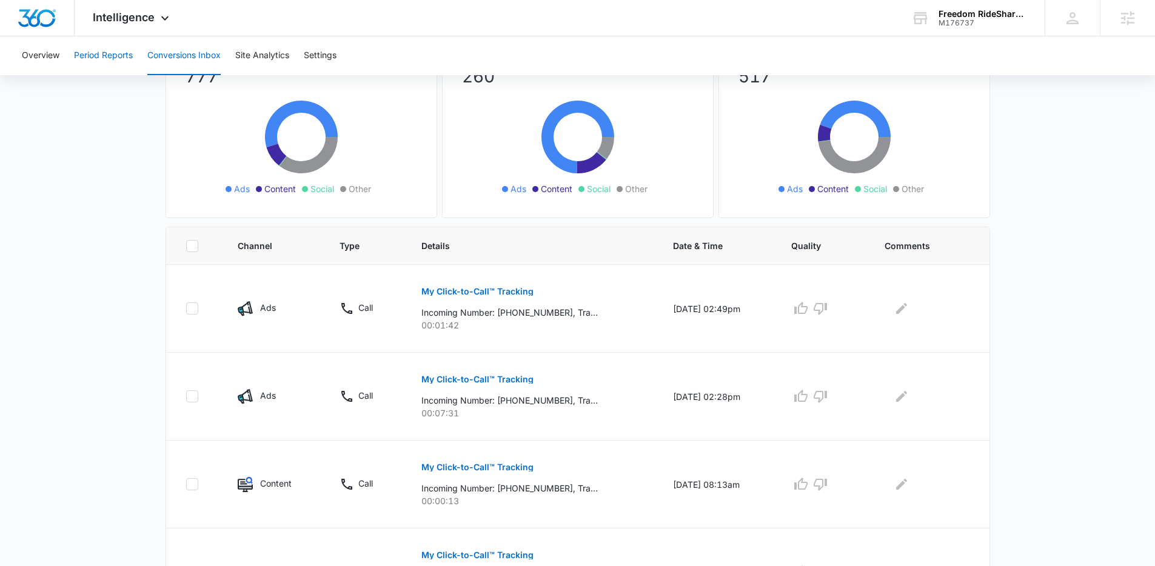
scroll to position [0, 0]
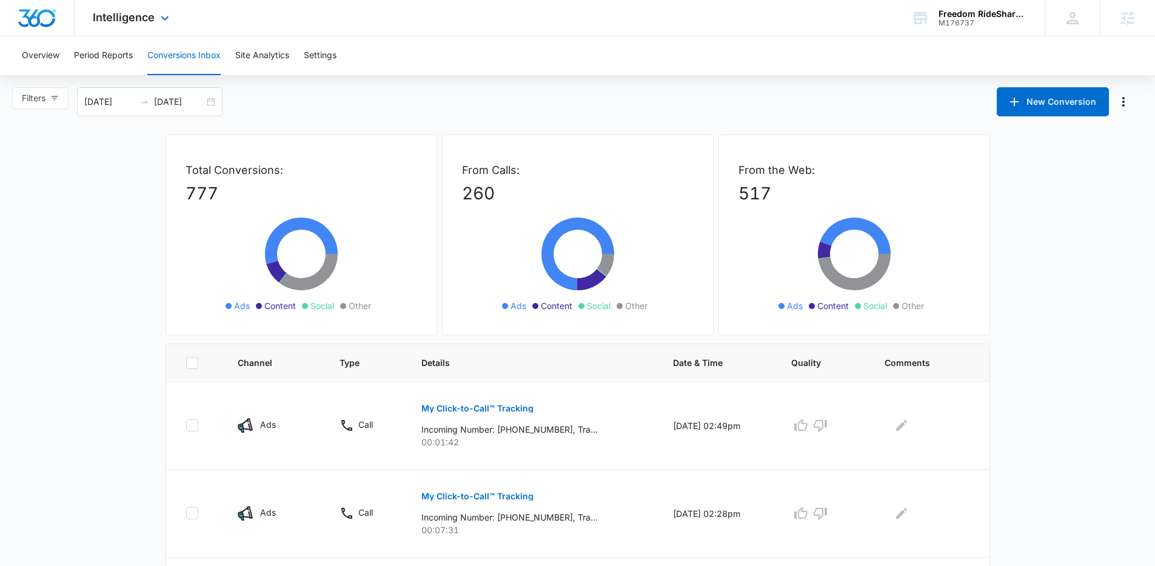
click at [149, 24] on div "Intelligence Apps Reputation Forms CRM Email Social Payments POS Content Ads In…" at bounding box center [133, 18] width 116 height 36
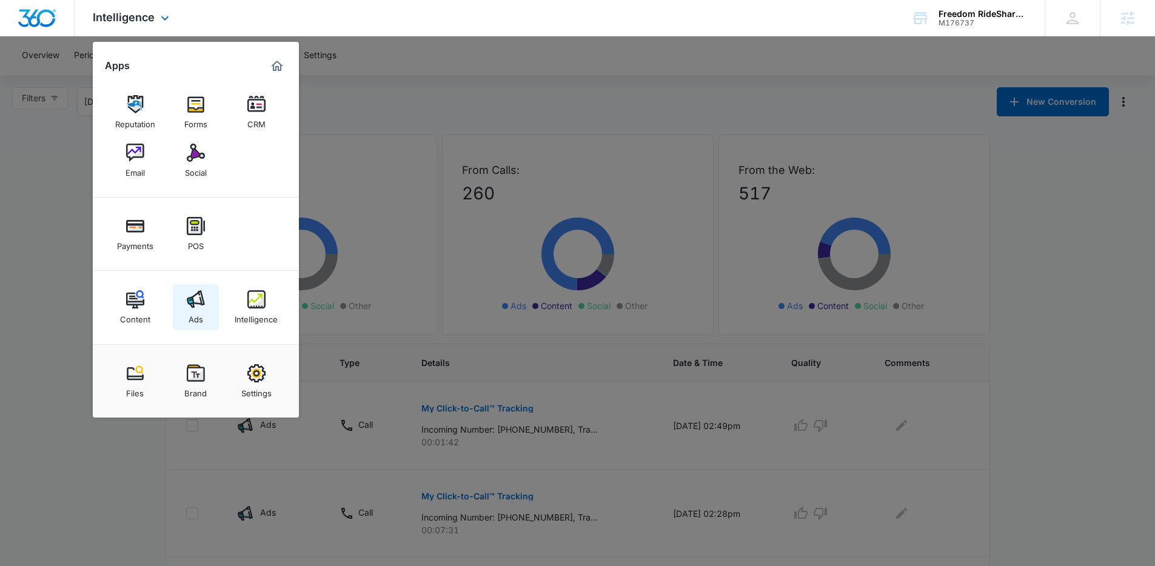
click at [196, 303] on img at bounding box center [196, 299] width 18 height 18
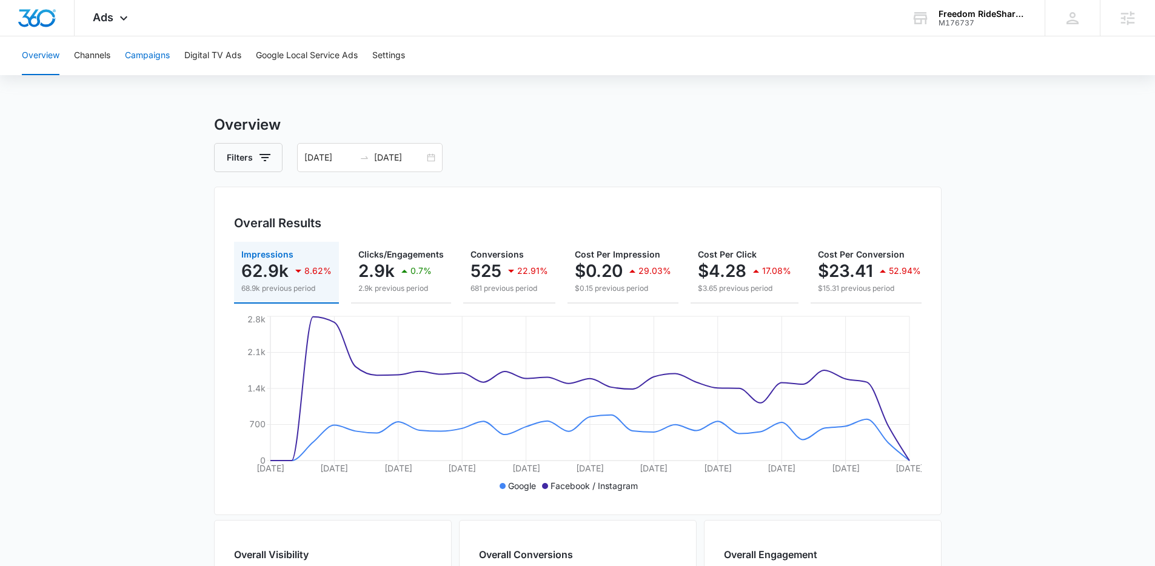
click at [150, 61] on button "Campaigns" at bounding box center [147, 55] width 45 height 39
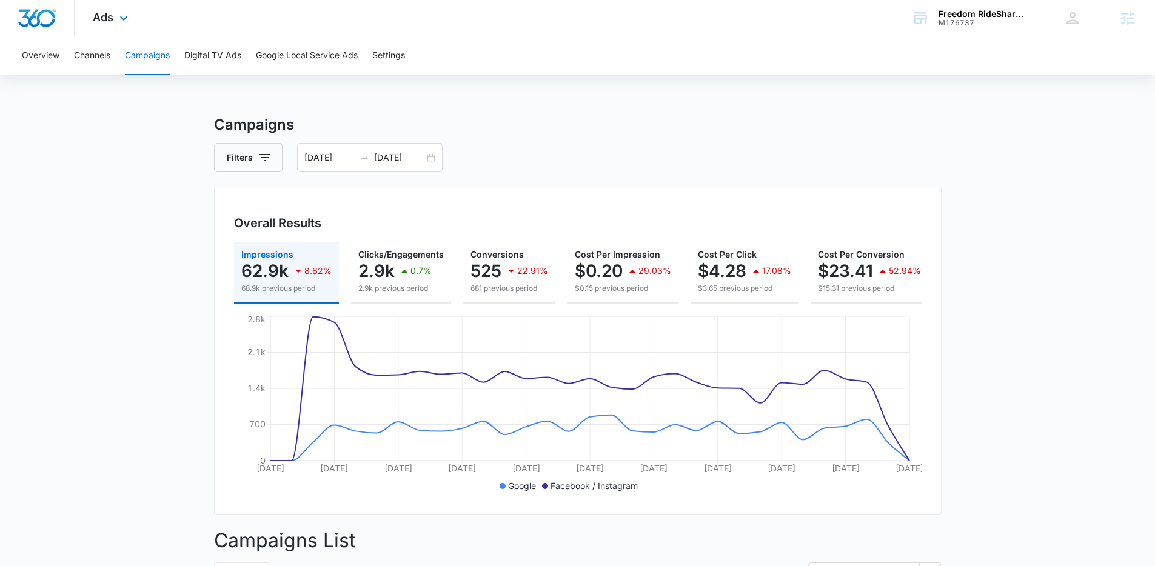
click at [113, 18] on div "Ads Apps Reputation Forms CRM Email Social Payments POS Content Ads Intelligenc…" at bounding box center [112, 18] width 75 height 36
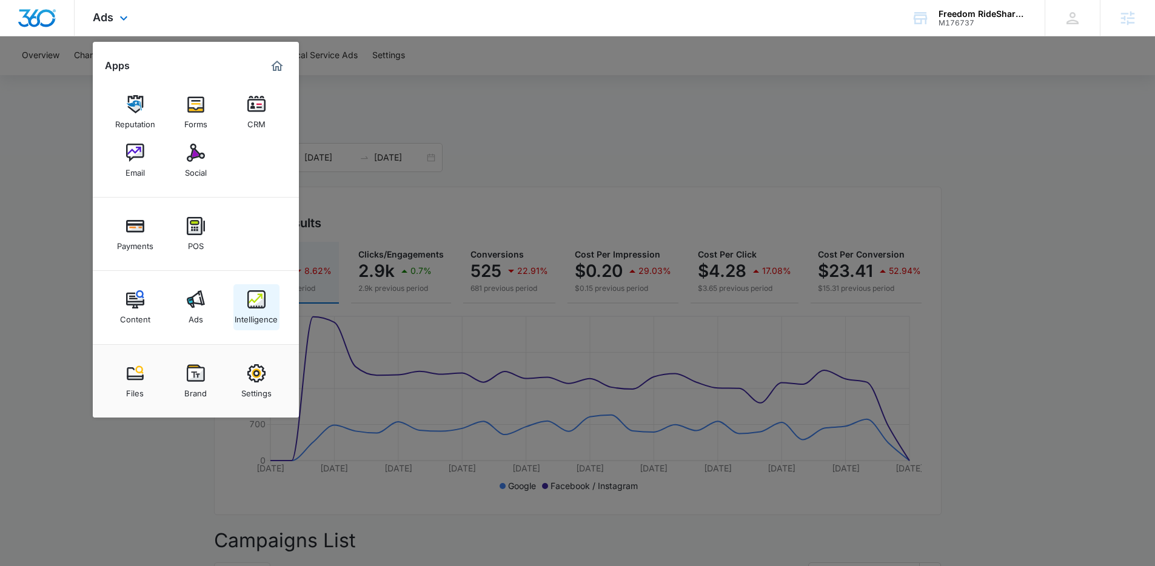
click at [262, 304] on img at bounding box center [256, 299] width 18 height 18
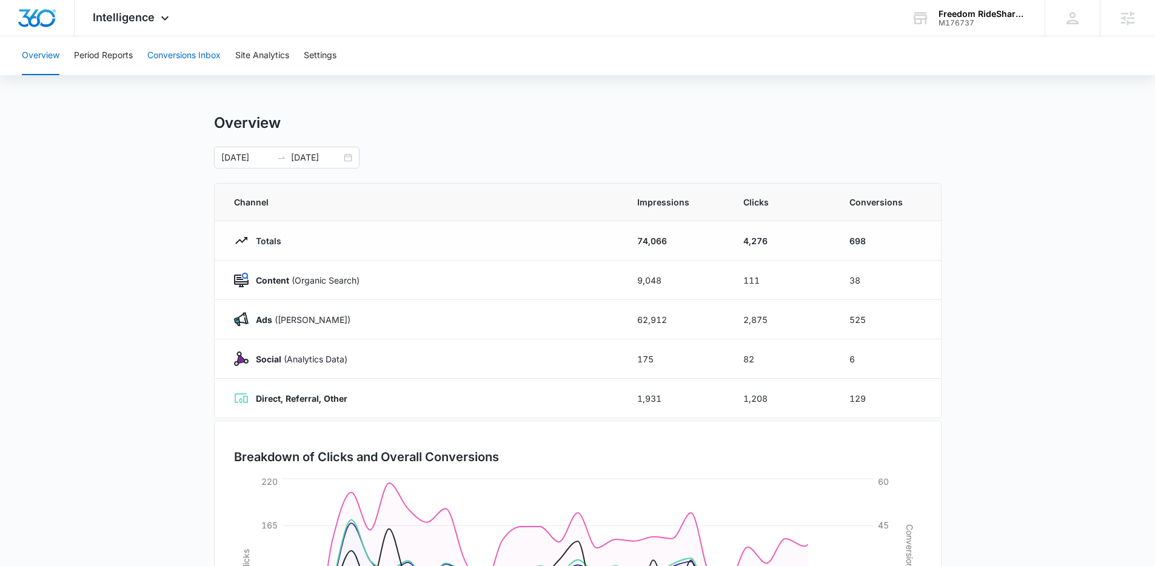
click at [202, 61] on button "Conversions Inbox" at bounding box center [183, 55] width 73 height 39
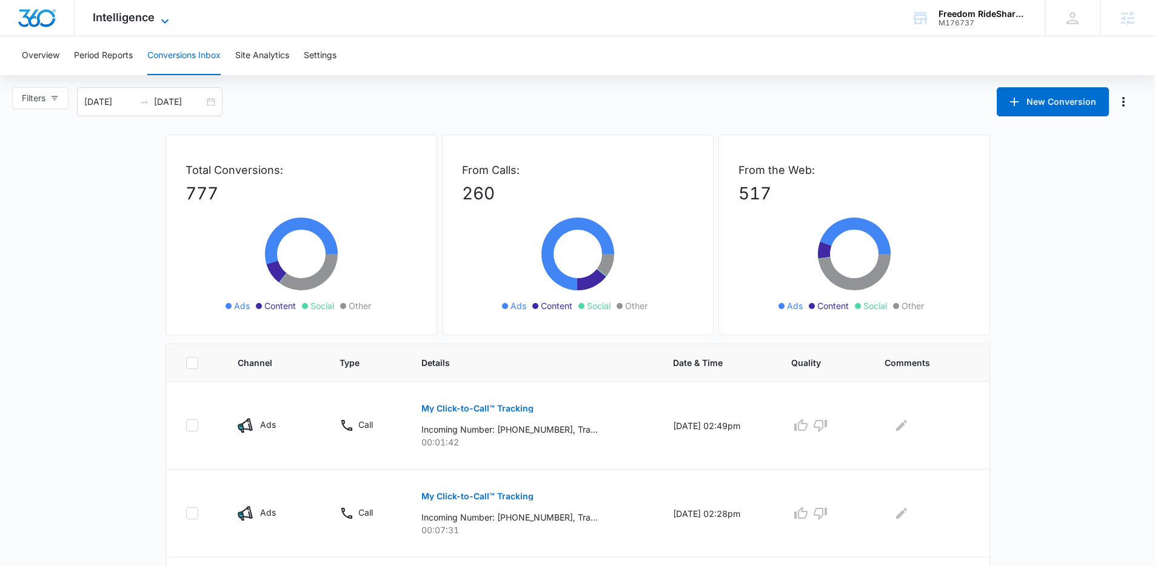
click at [136, 19] on span "Intelligence" at bounding box center [124, 17] width 62 height 13
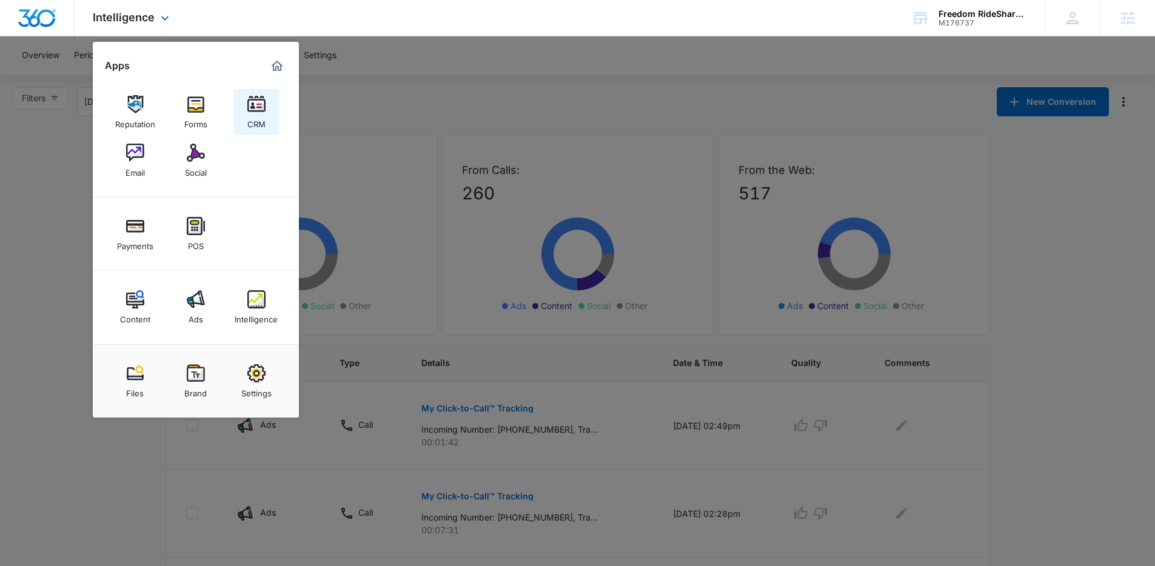
click at [253, 109] on img at bounding box center [256, 104] width 18 height 18
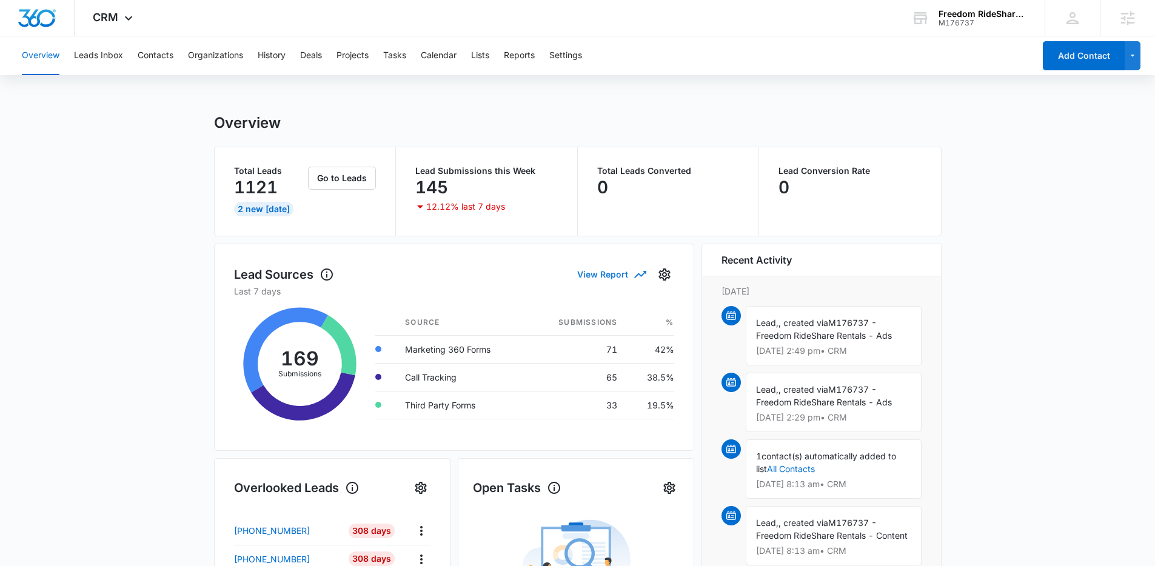
click at [595, 276] on button "View Report" at bounding box center [611, 274] width 68 height 21
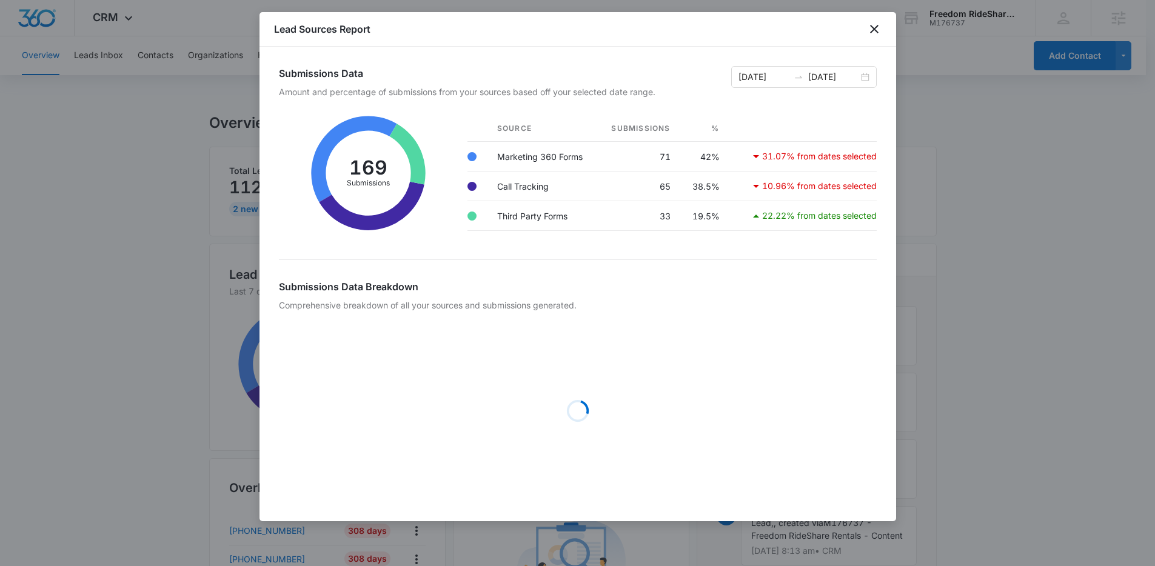
click at [191, 152] on div at bounding box center [577, 283] width 1155 height 566
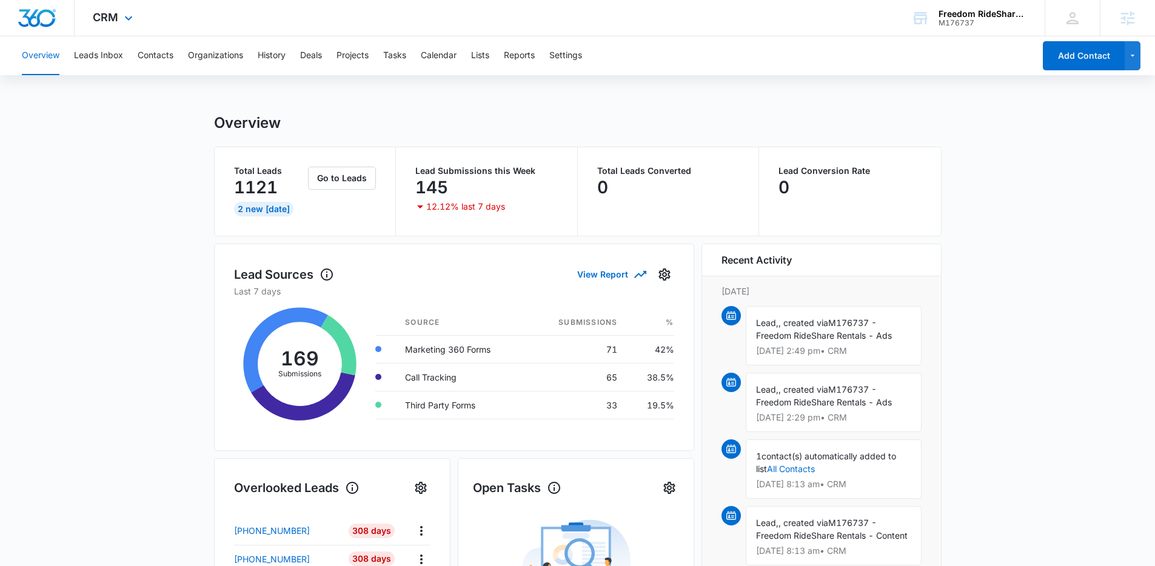
click at [120, 18] on div "CRM Apps Reputation Forms CRM Email Social Payments POS Content Ads Intelligenc…" at bounding box center [114, 18] width 79 height 36
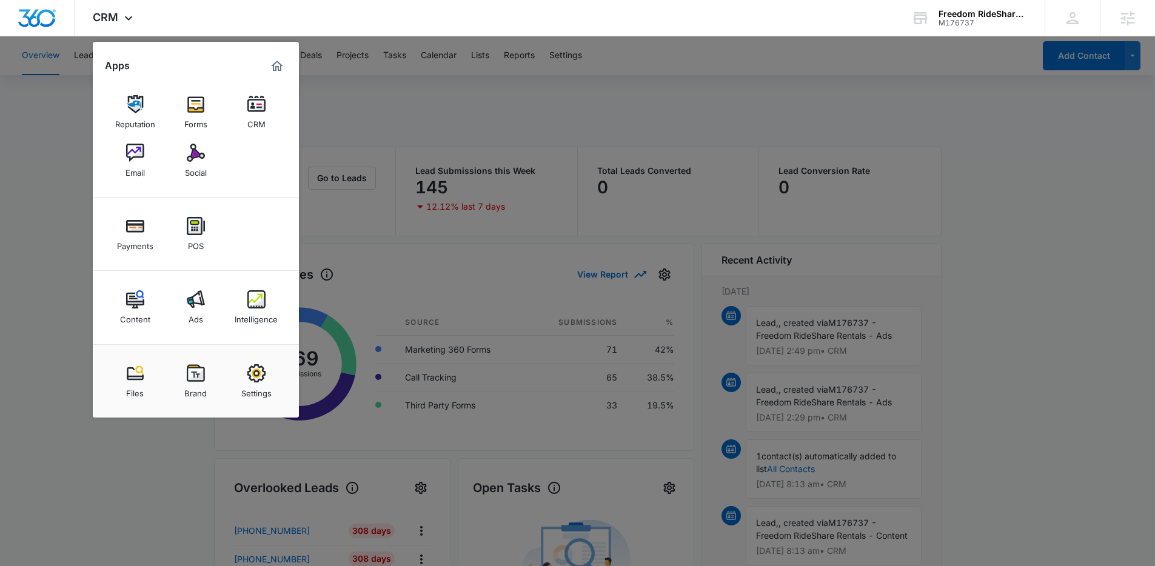
click at [73, 81] on div at bounding box center [577, 283] width 1155 height 566
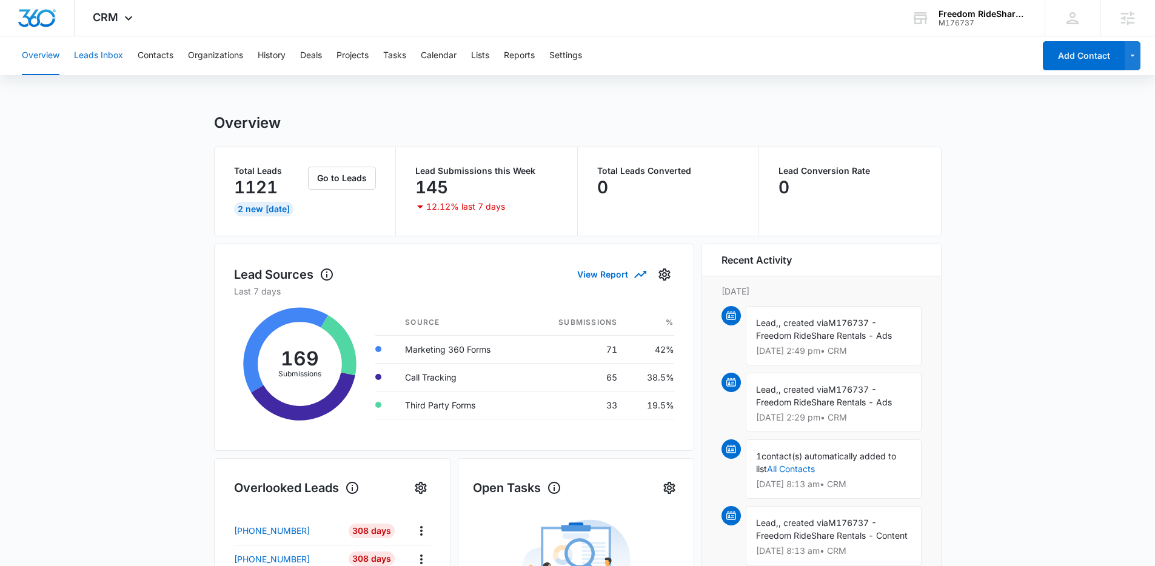
click at [93, 61] on button "Leads Inbox" at bounding box center [98, 55] width 49 height 39
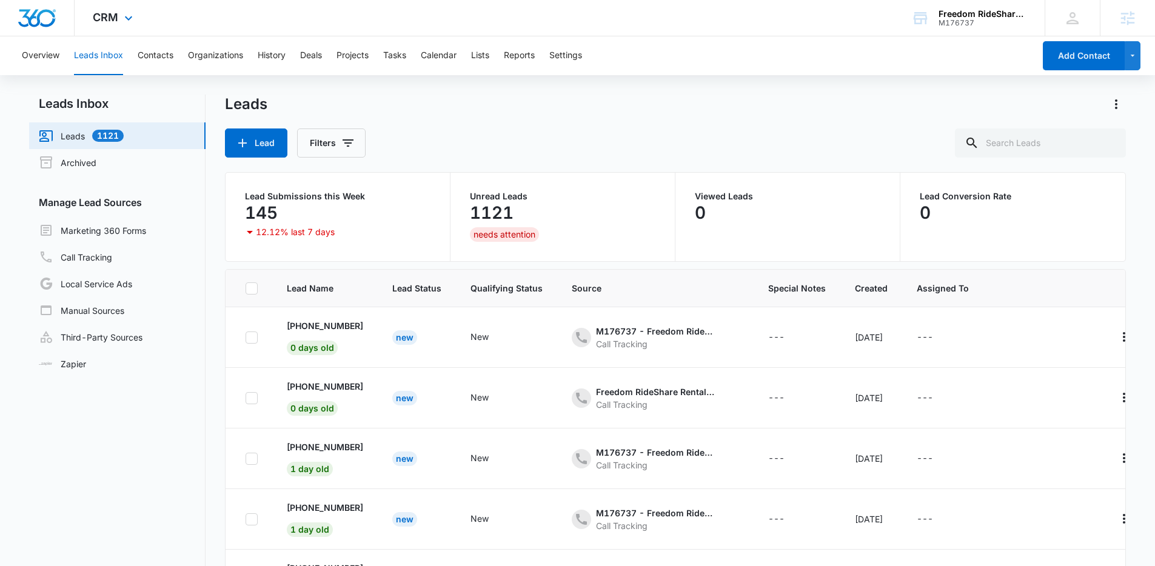
click at [99, 25] on div "CRM Apps Reputation Forms CRM Email Social Payments POS Content Ads Intelligenc…" at bounding box center [114, 18] width 79 height 36
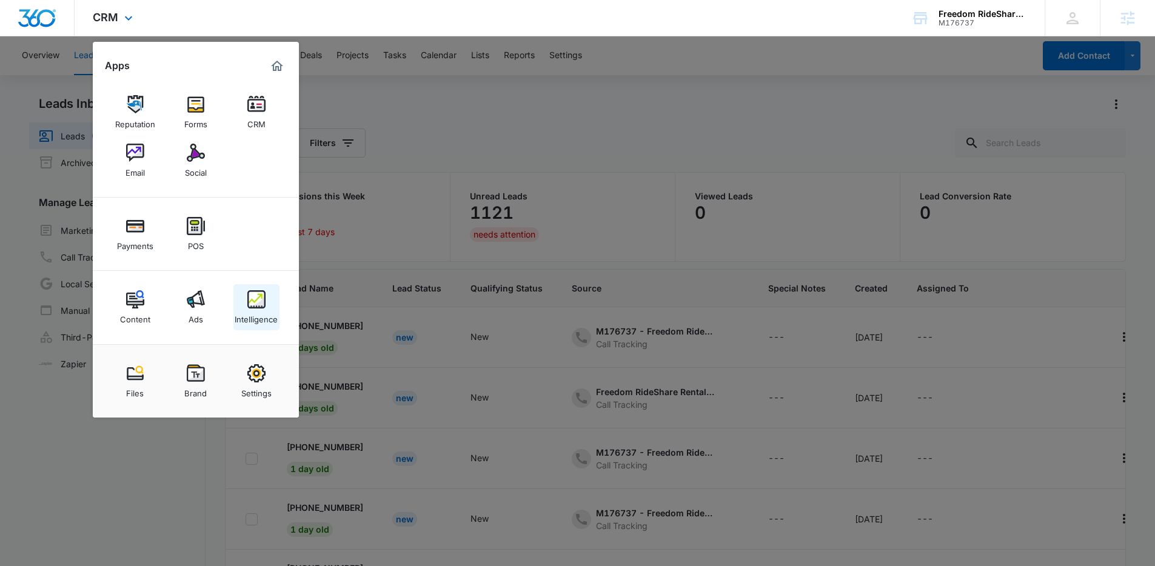
click at [272, 323] on div "Intelligence" at bounding box center [256, 317] width 43 height 16
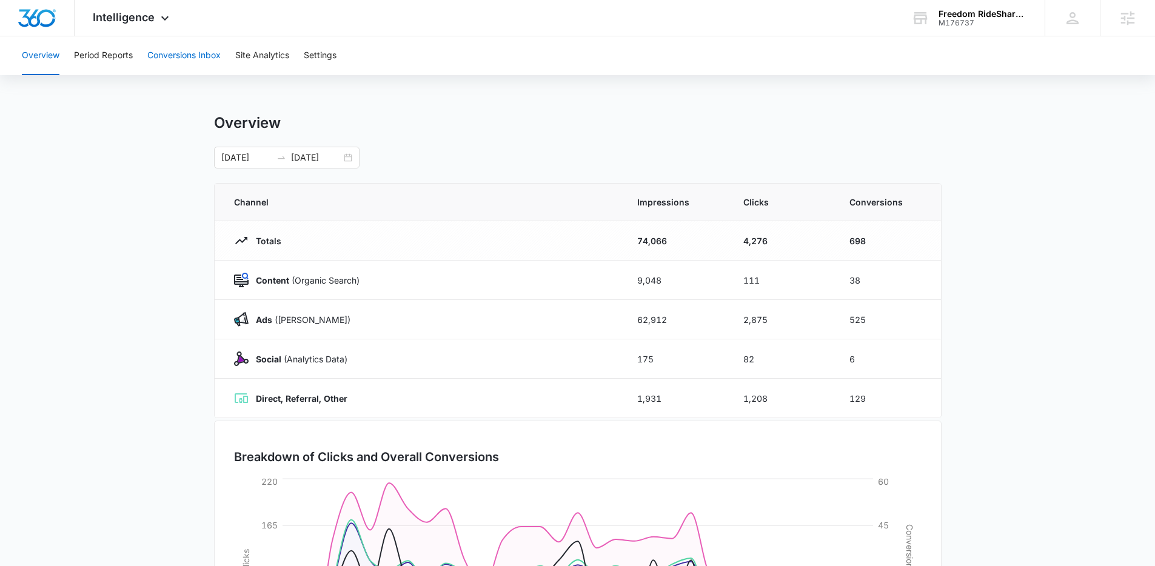
click at [176, 43] on button "Conversions Inbox" at bounding box center [183, 55] width 73 height 39
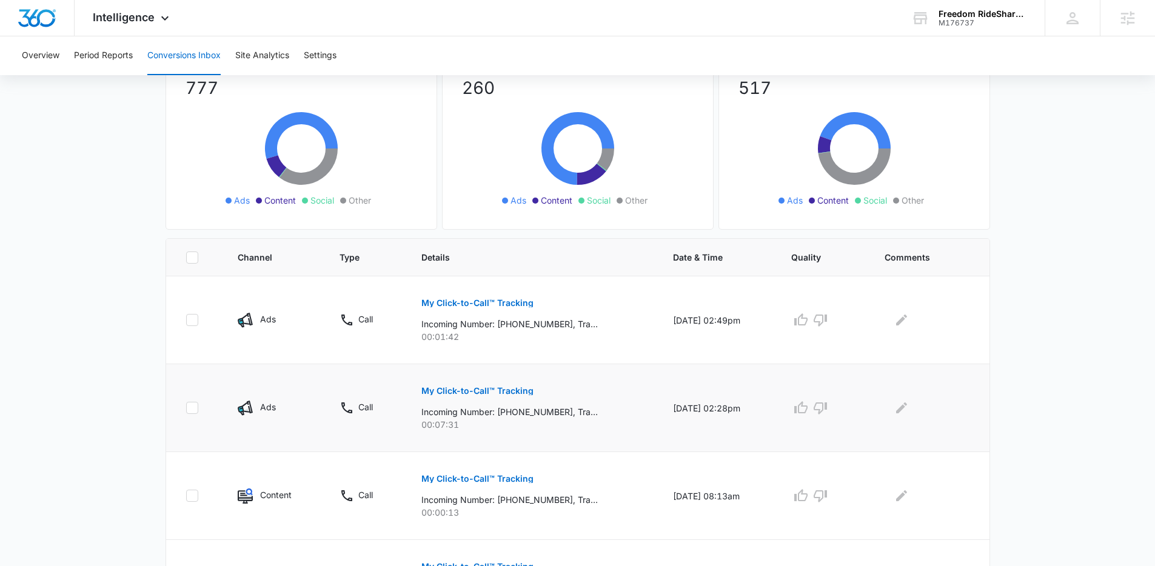
scroll to position [107, 0]
click at [136, 19] on span "Intelligence" at bounding box center [124, 17] width 62 height 13
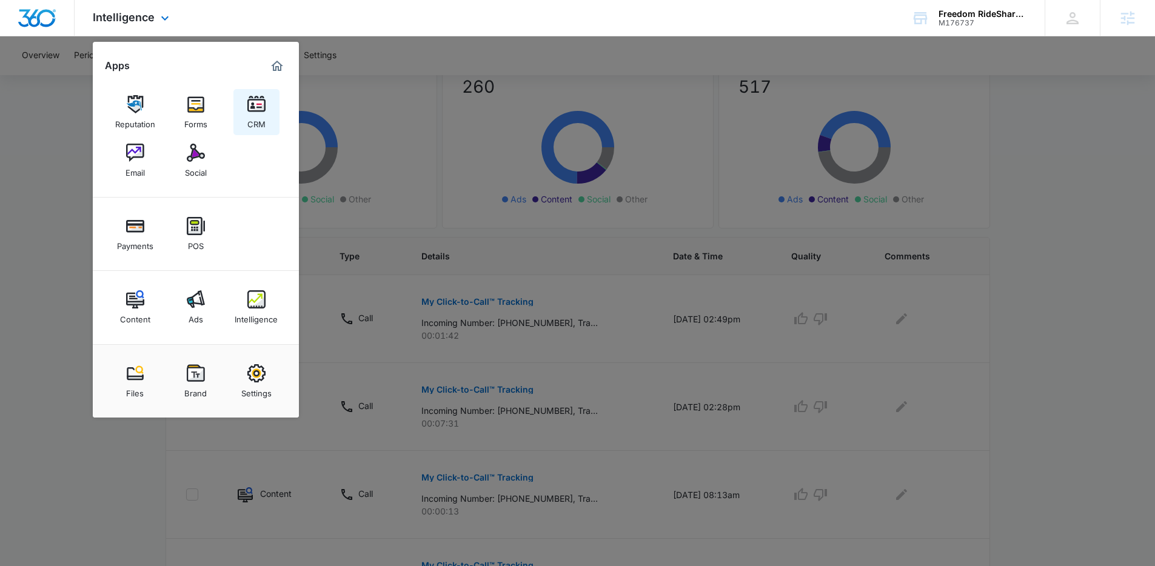
click at [253, 124] on div "CRM" at bounding box center [256, 121] width 18 height 16
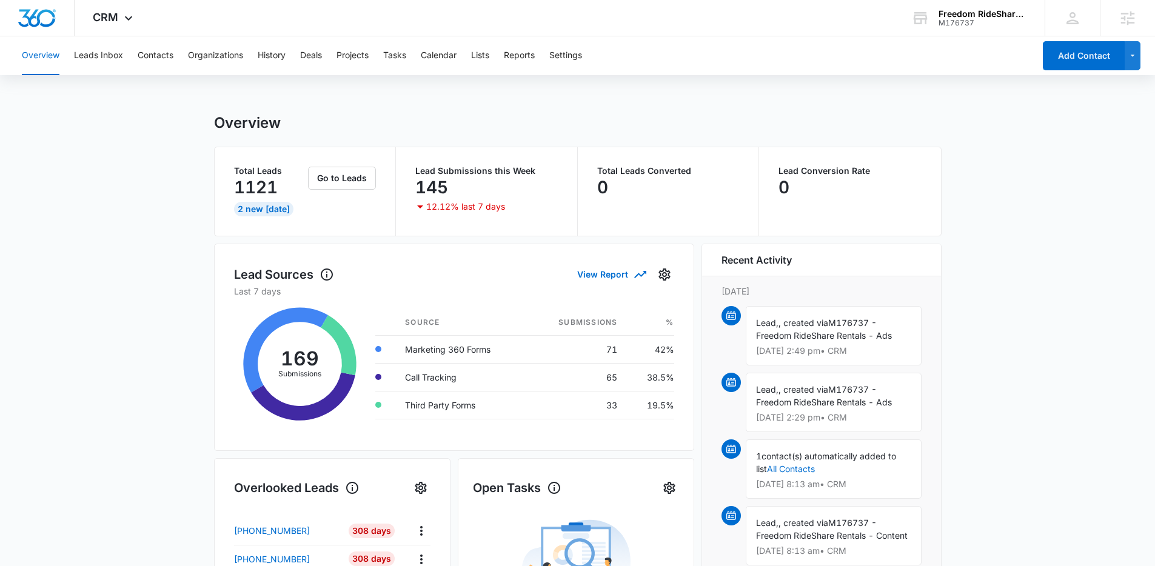
scroll to position [270, 0]
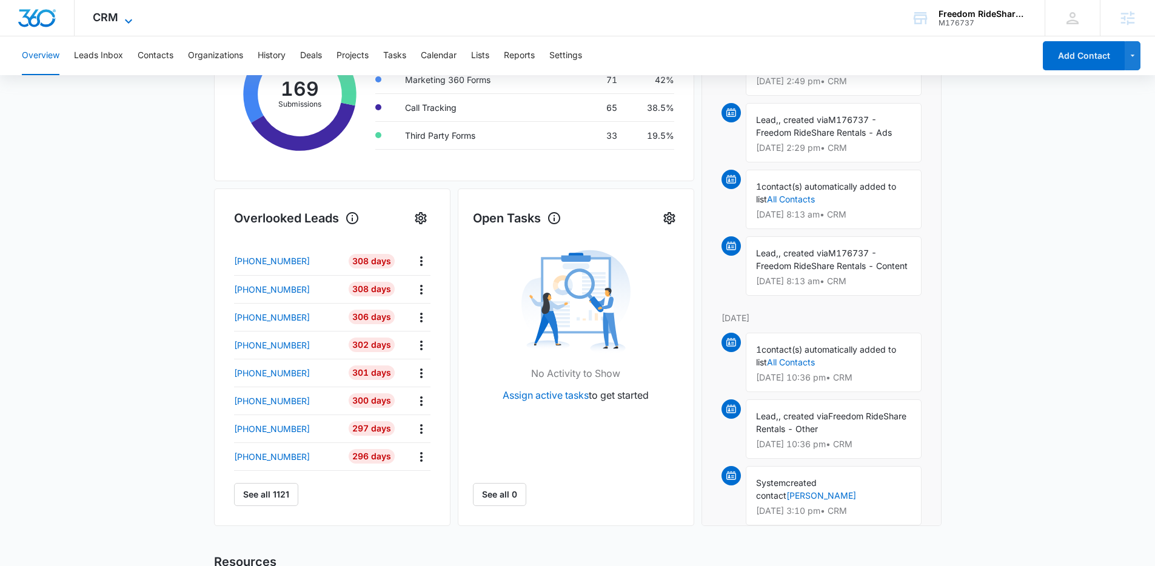
click at [116, 20] on span "CRM" at bounding box center [105, 17] width 25 height 13
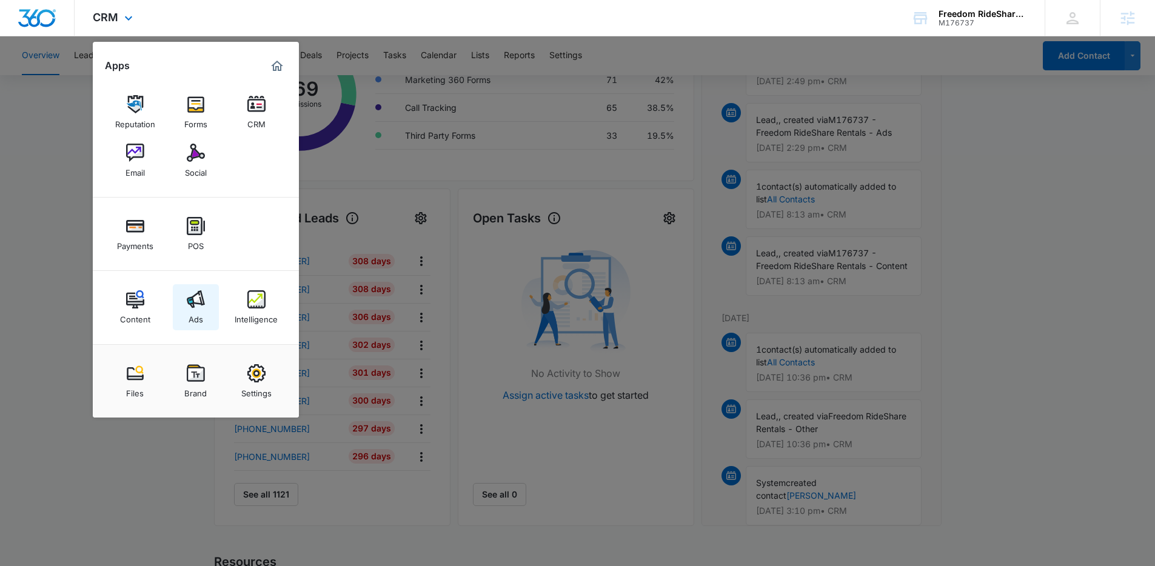
click at [204, 309] on link "Ads" at bounding box center [196, 307] width 46 height 46
